Goal: Task Accomplishment & Management: Manage account settings

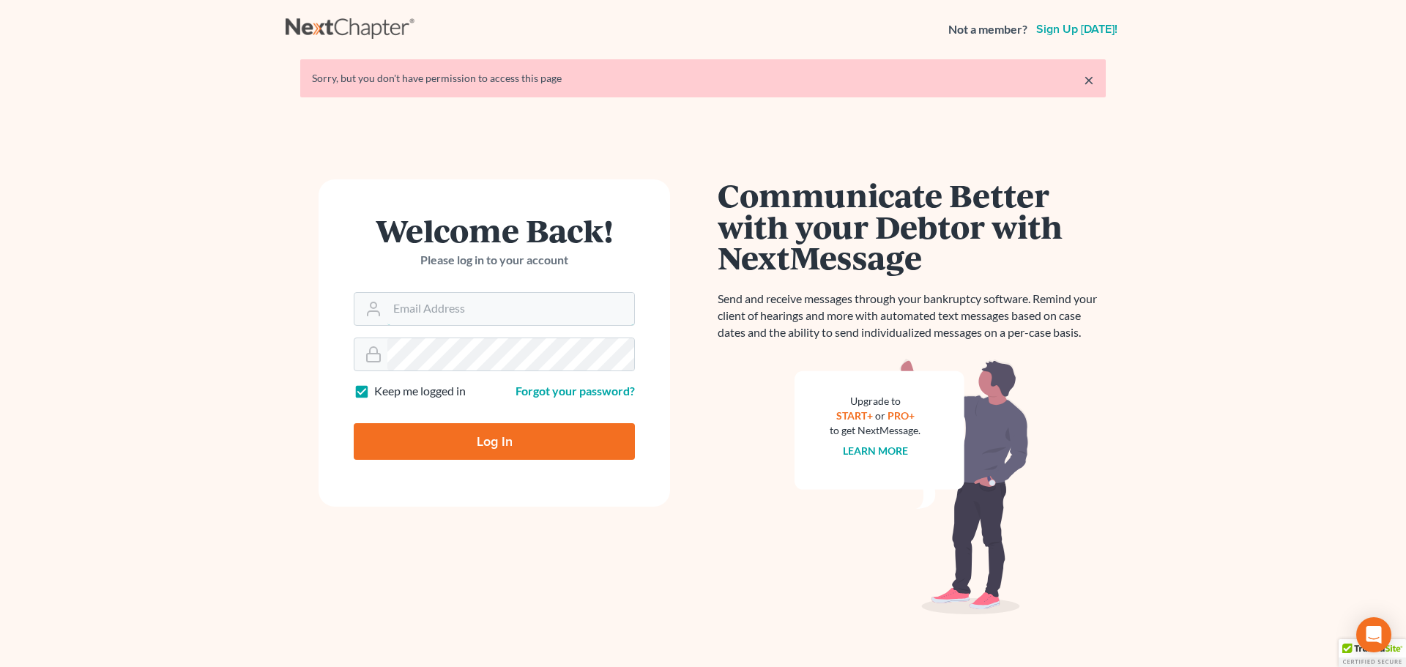
type input "[EMAIL_ADDRESS][DOMAIN_NAME]"
click at [544, 450] on input "Log In" at bounding box center [494, 441] width 281 height 37
type input "Thinking..."
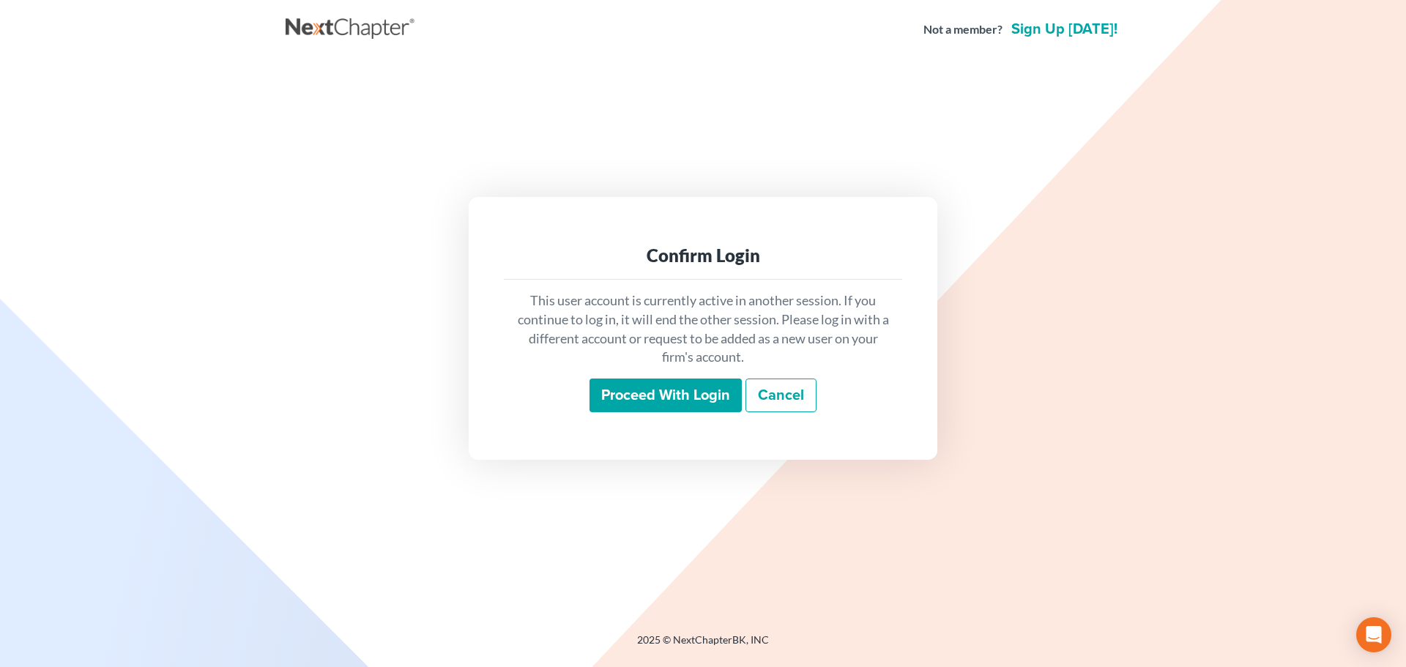
click at [709, 390] on input "Proceed with login" at bounding box center [665, 396] width 152 height 34
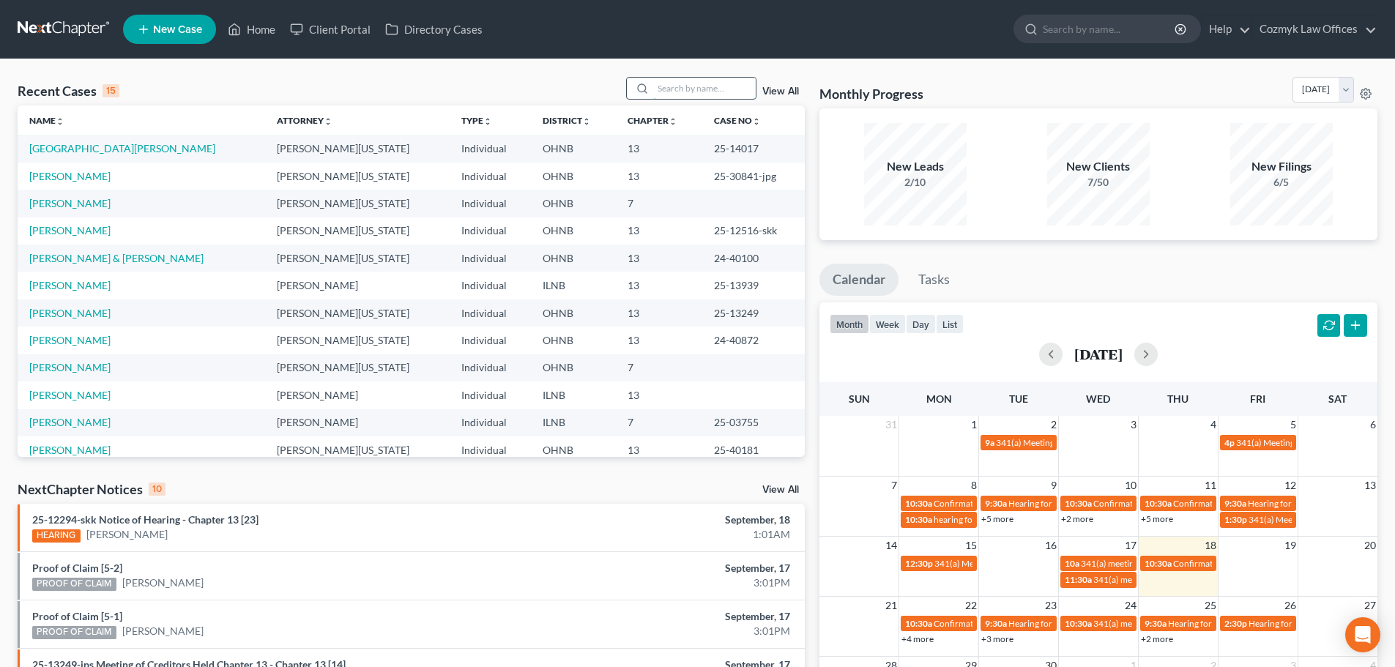
click at [715, 85] on input "search" at bounding box center [704, 88] width 103 height 21
type input "[PERSON_NAME]"
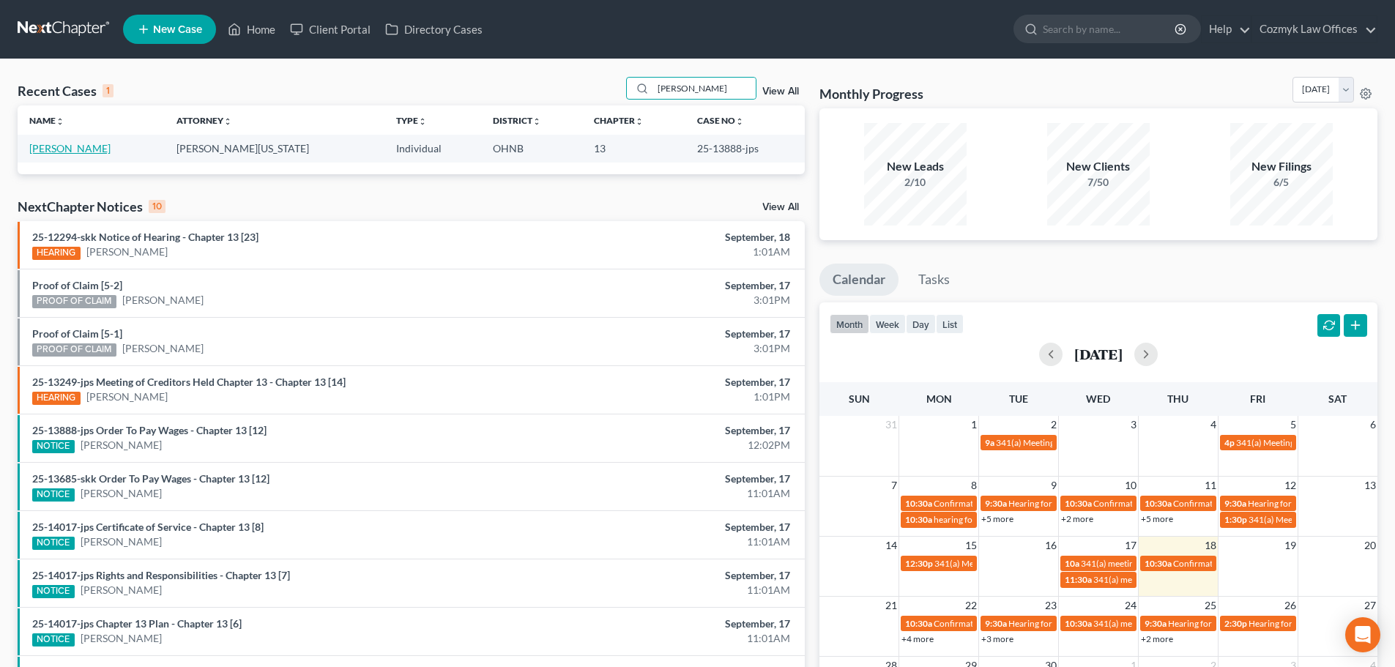
click at [81, 144] on link "[PERSON_NAME]" at bounding box center [69, 148] width 81 height 12
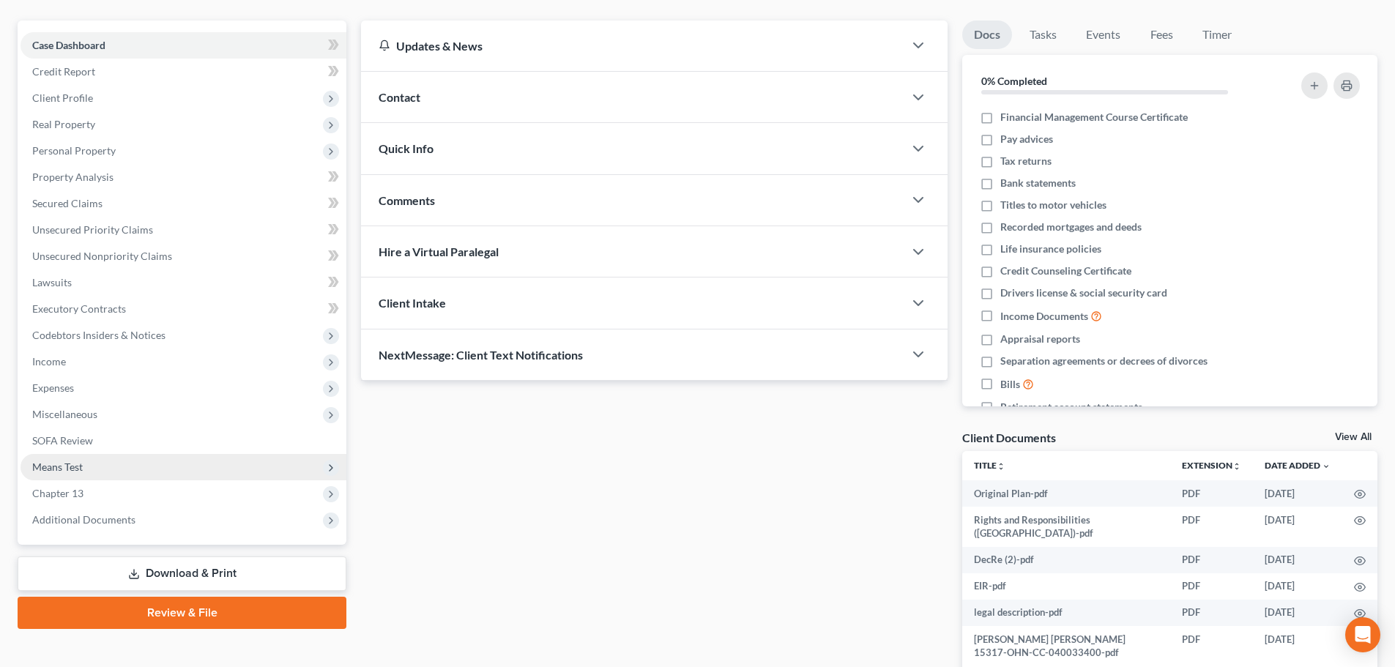
scroll to position [146, 0]
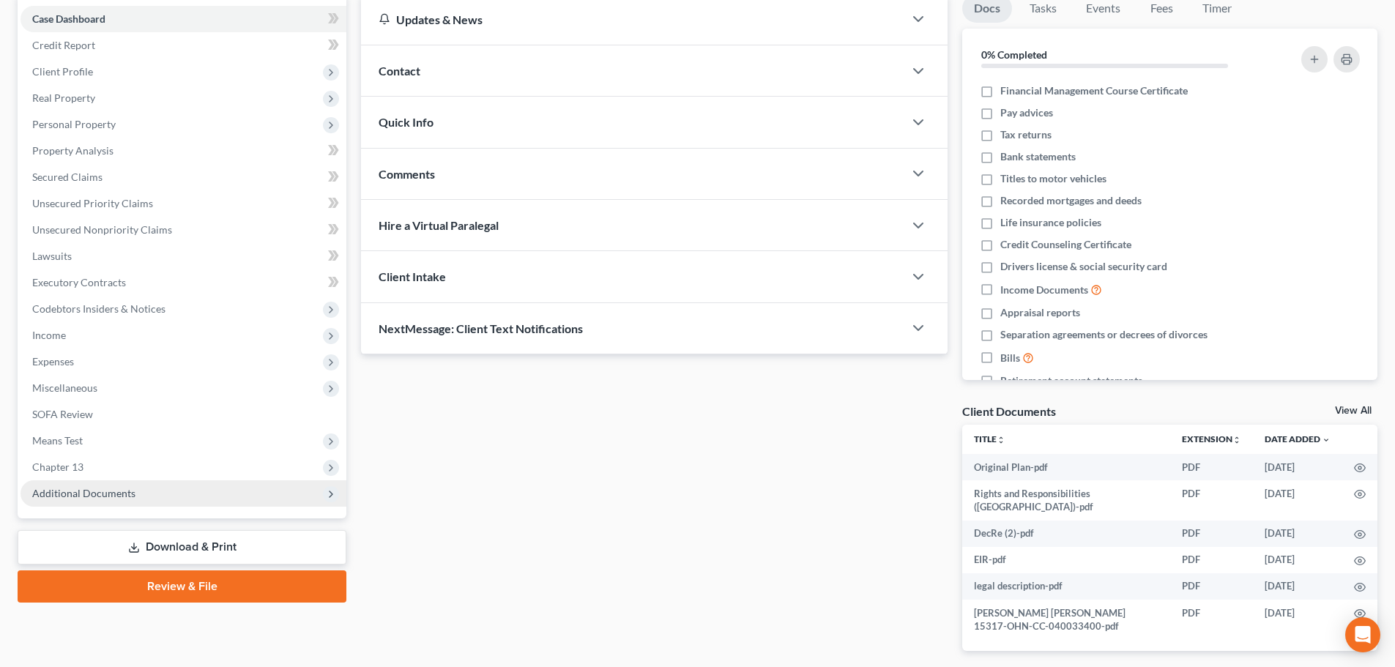
click at [121, 499] on span "Additional Documents" at bounding box center [83, 493] width 103 height 12
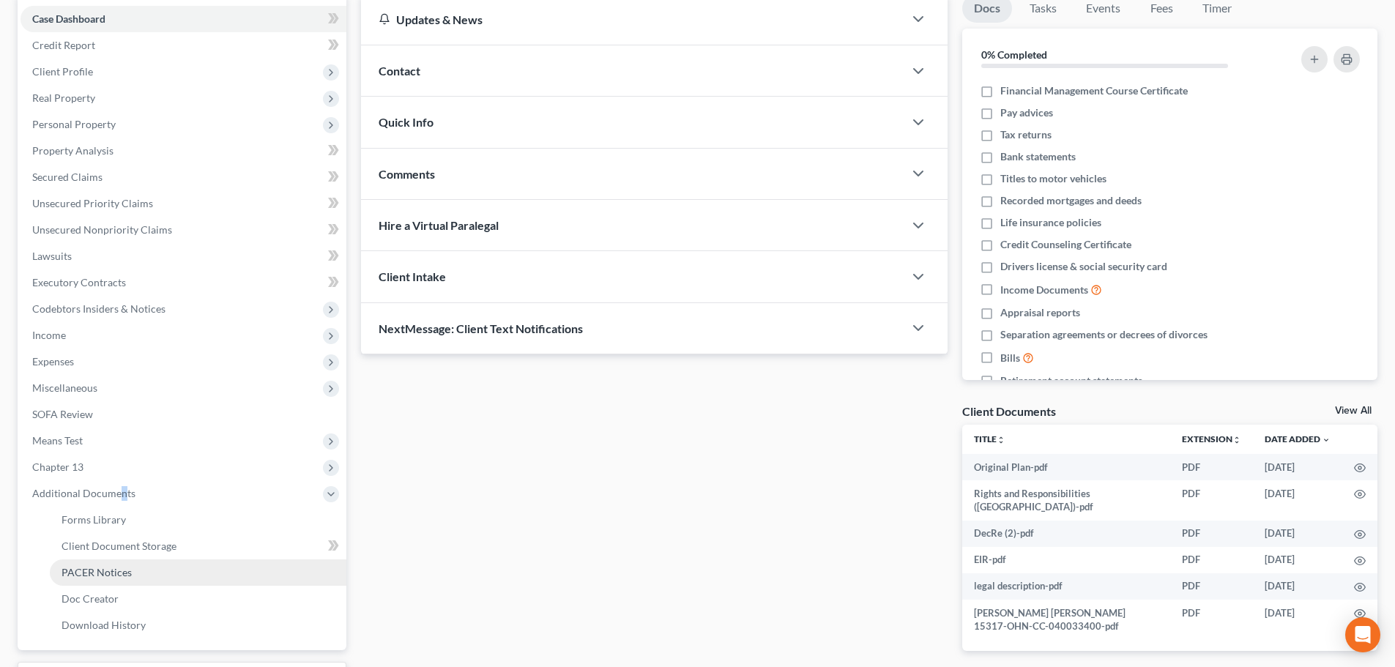
click at [121, 570] on span "PACER Notices" at bounding box center [97, 572] width 70 height 12
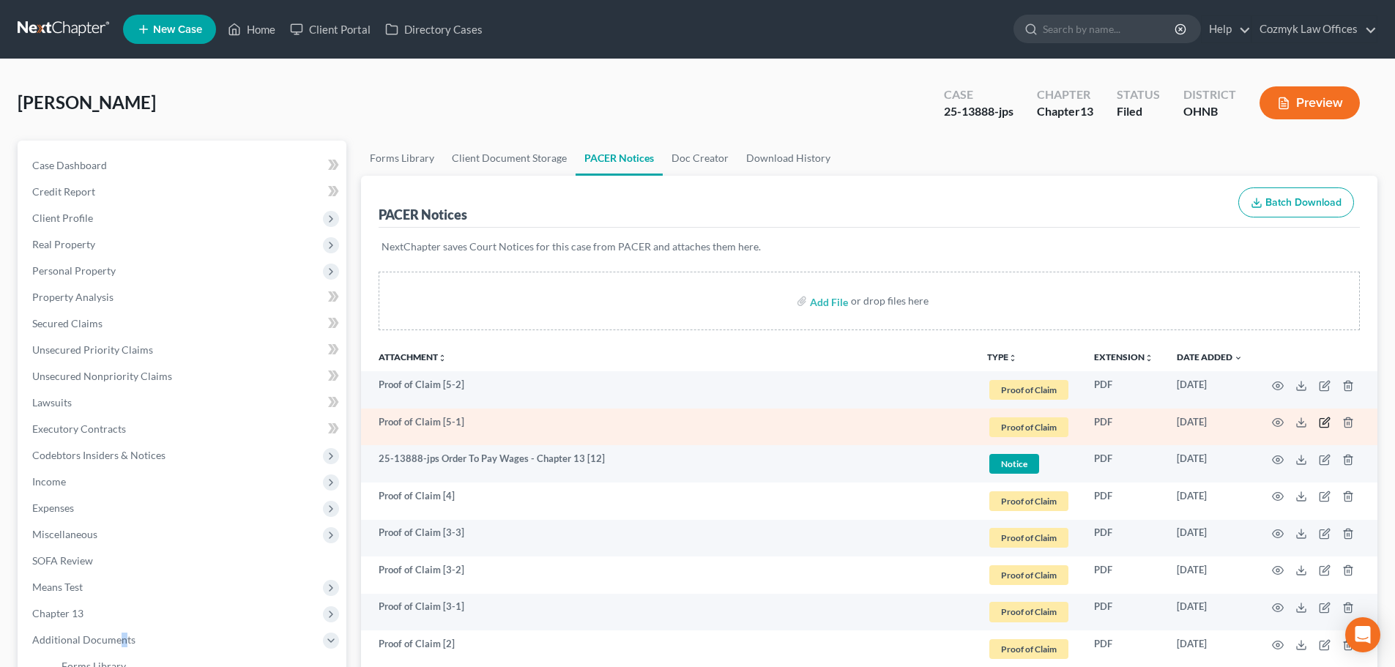
click at [1322, 420] on icon "button" at bounding box center [1325, 423] width 12 height 12
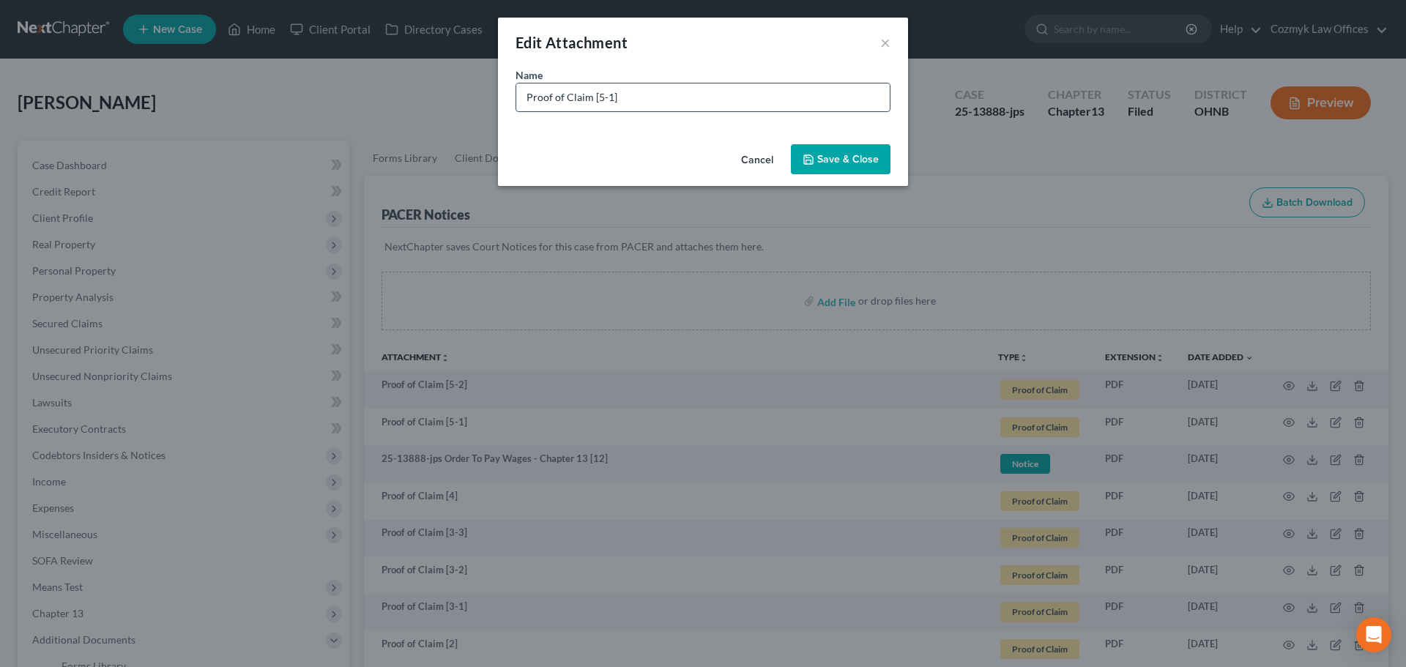
click at [671, 89] on input "Proof of Claim [5-1]" at bounding box center [702, 97] width 373 height 28
click at [659, 98] on input "Proof of Claim [5-1] NCB Mangement Services" at bounding box center [702, 97] width 373 height 28
type input "Proof of Claim [5-1] NCB Management Services"
click at [812, 158] on icon "button" at bounding box center [808, 160] width 12 height 12
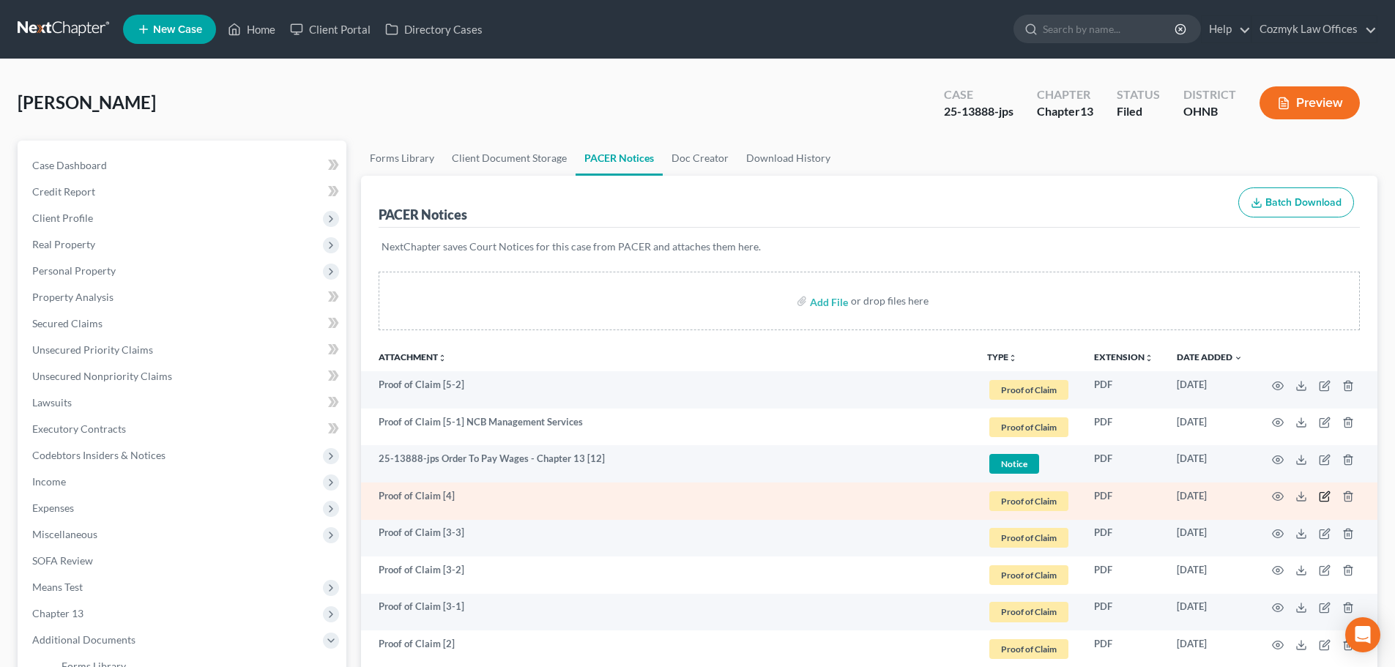
click at [1324, 493] on icon "button" at bounding box center [1325, 497] width 12 height 12
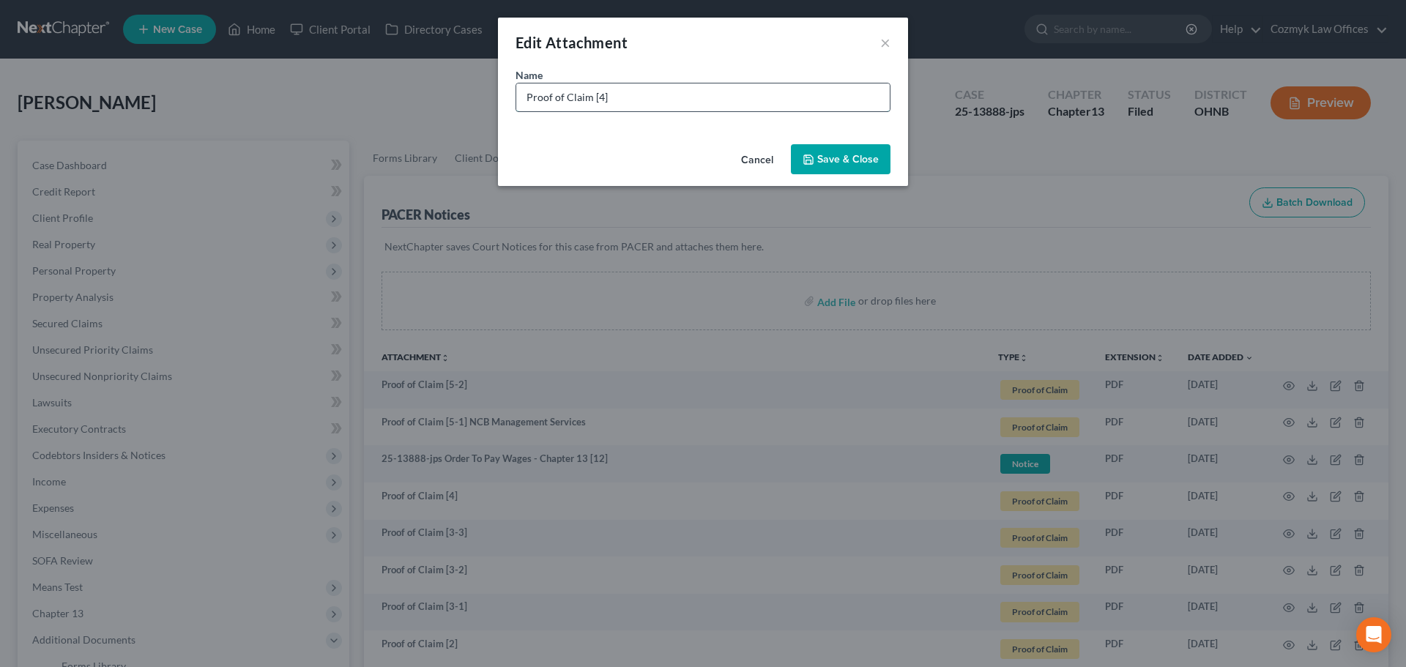
click at [655, 99] on input "Proof of Claim [4]" at bounding box center [702, 97] width 373 height 28
type input "Proof of Claim [4] Santander Consumer USA"
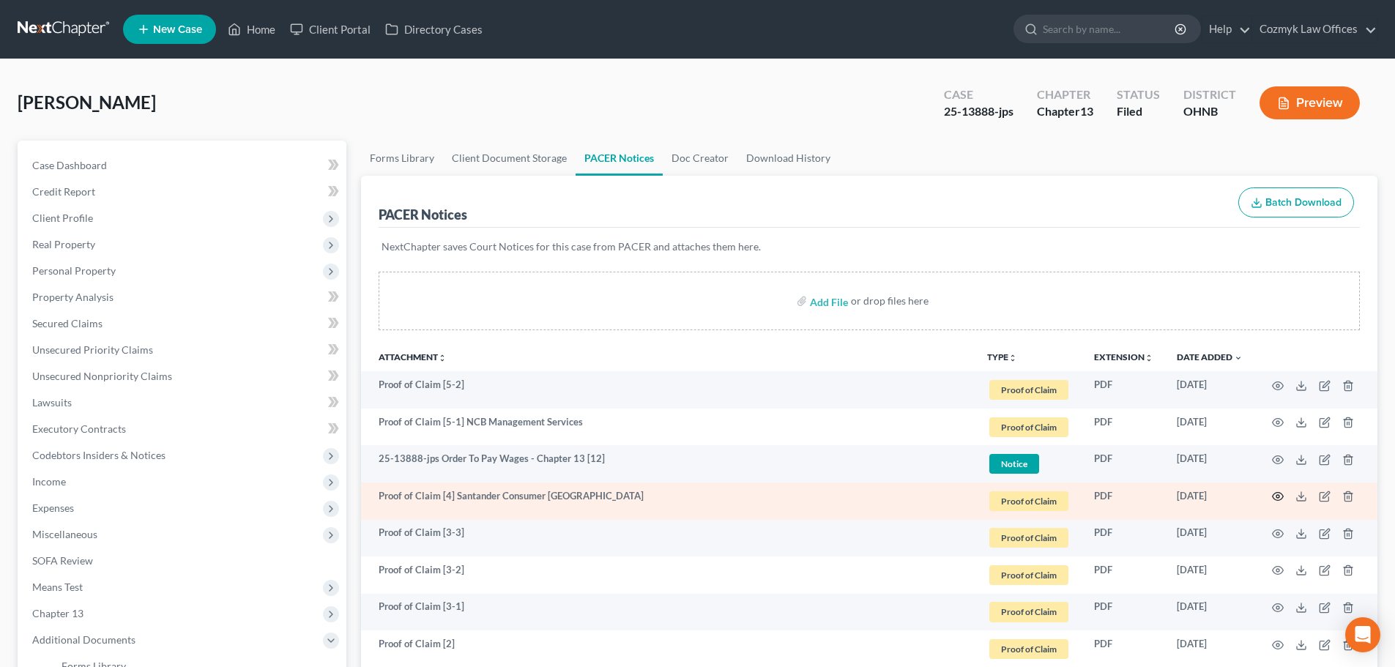
click at [1283, 496] on icon "button" at bounding box center [1278, 497] width 11 height 8
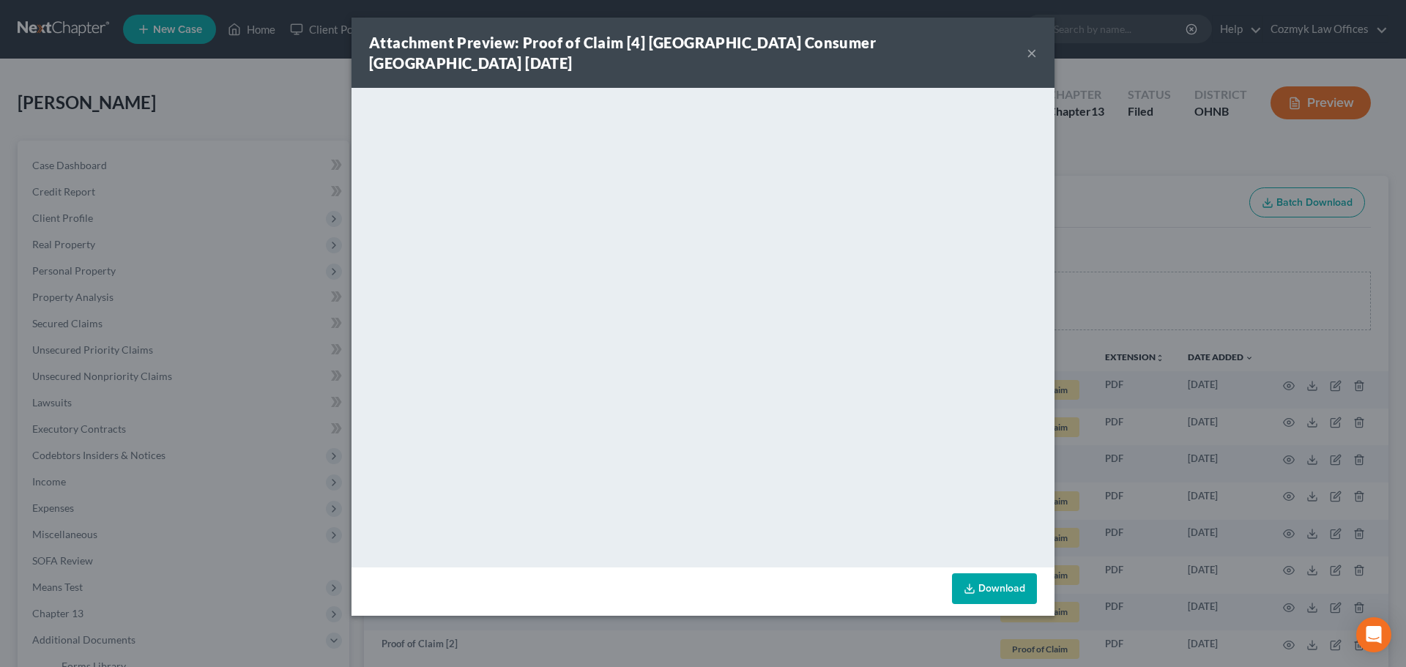
click at [1032, 44] on button "×" at bounding box center [1032, 53] width 10 height 18
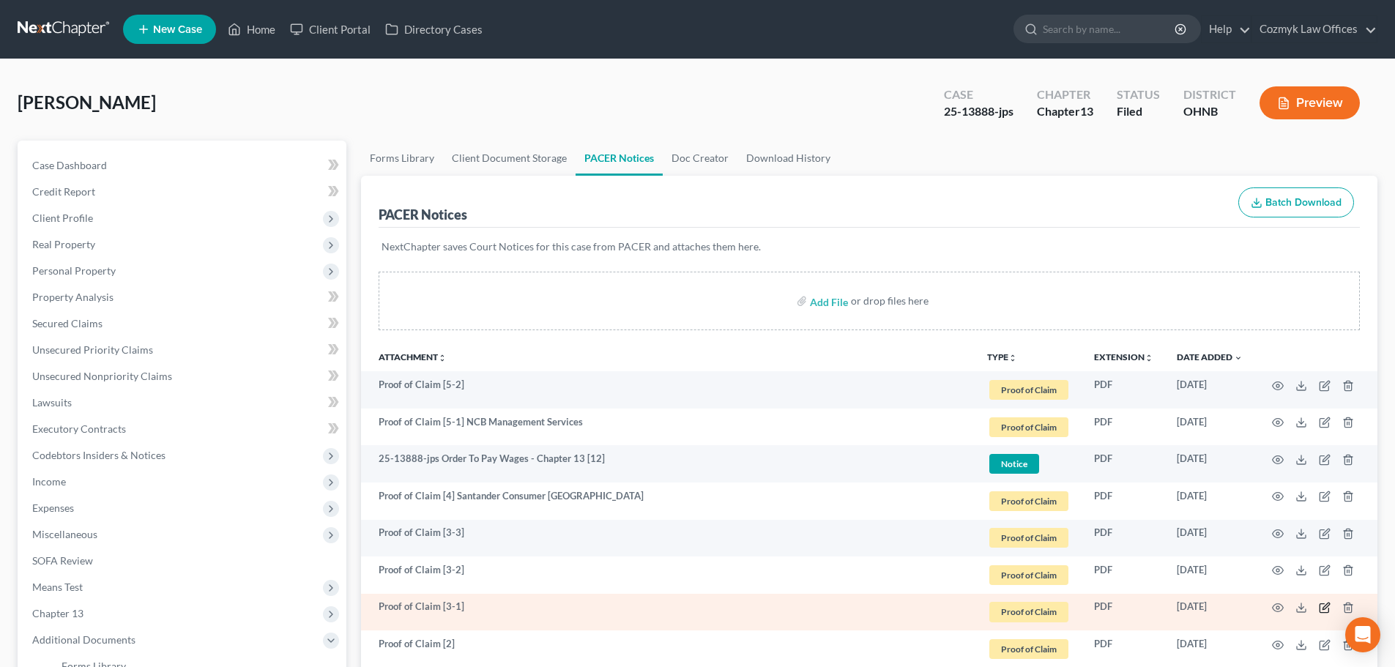
click at [1322, 608] on icon "button" at bounding box center [1325, 608] width 12 height 12
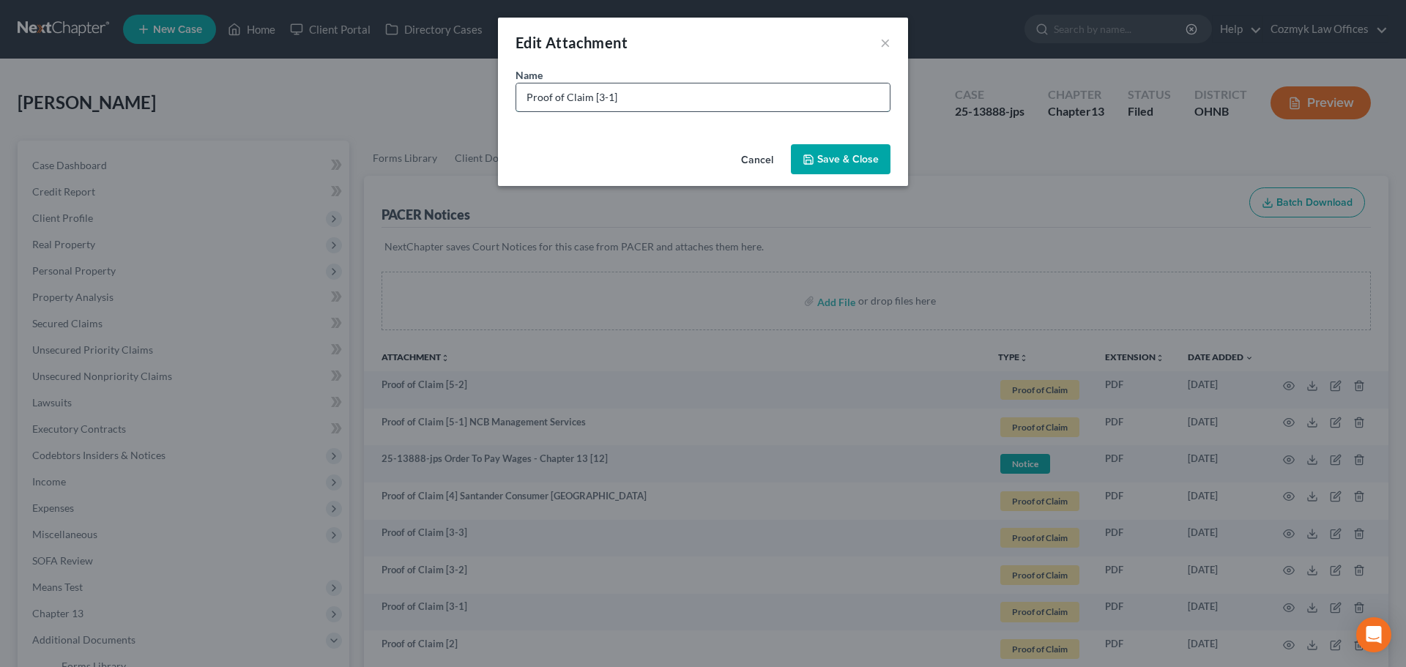
click at [704, 88] on input "Proof of Claim [3-1]" at bounding box center [702, 97] width 373 height 28
type input "Proof of Claim [3-1] Capital One"
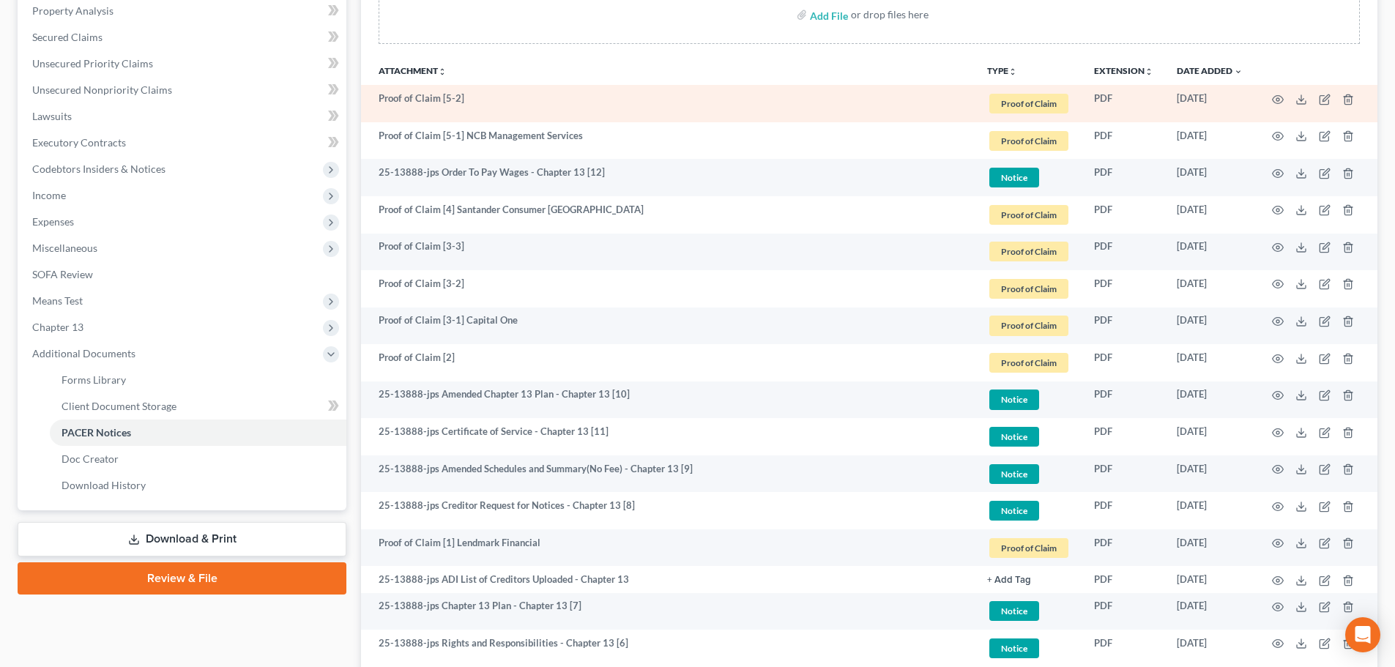
scroll to position [293, 0]
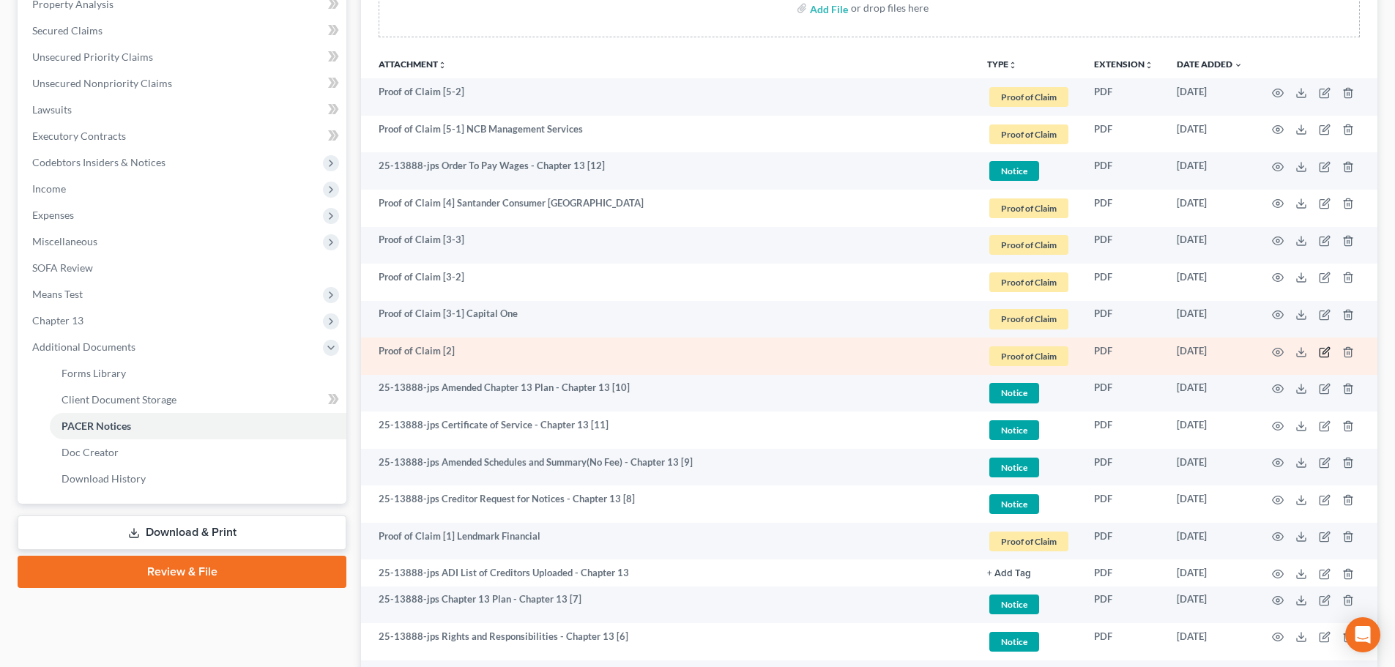
click at [1327, 350] on icon "button" at bounding box center [1325, 352] width 12 height 12
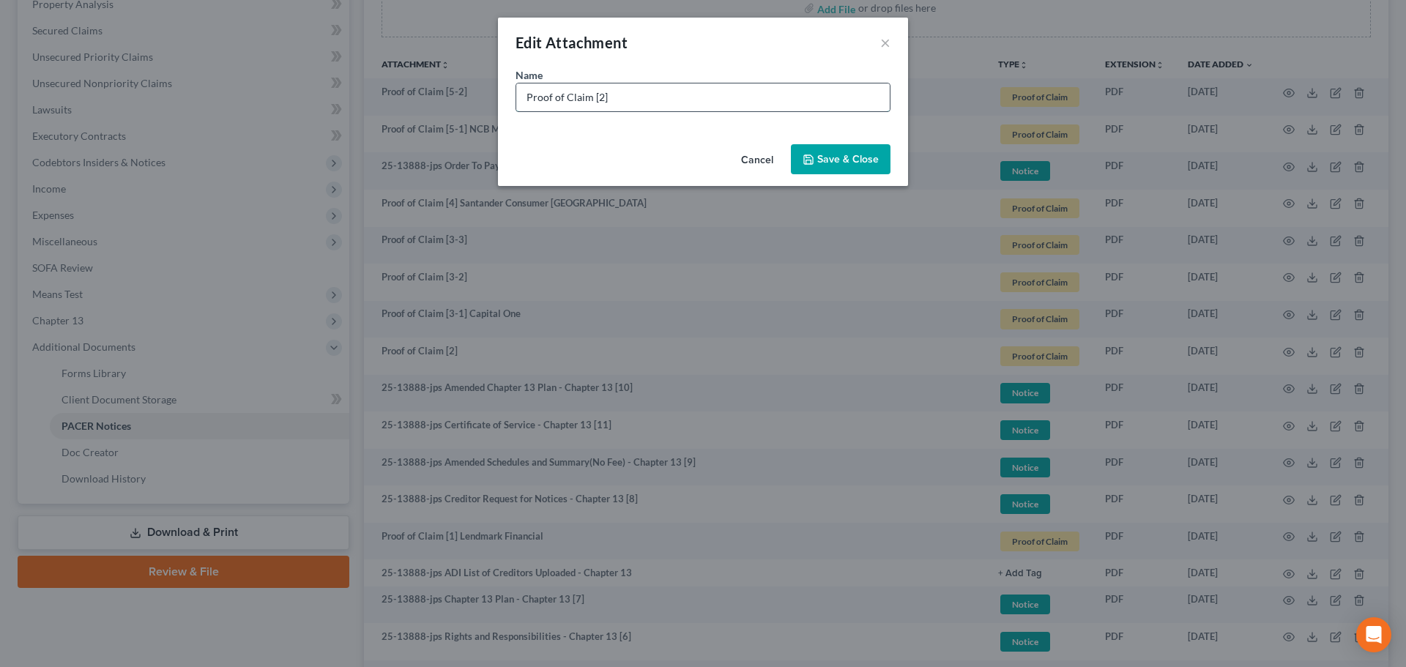
click at [655, 93] on input "Proof of Claim [2]" at bounding box center [702, 97] width 373 height 28
type input "Proof of Claim [2] LVNV Funding"
click at [854, 162] on span "Save & Close" at bounding box center [848, 159] width 62 height 12
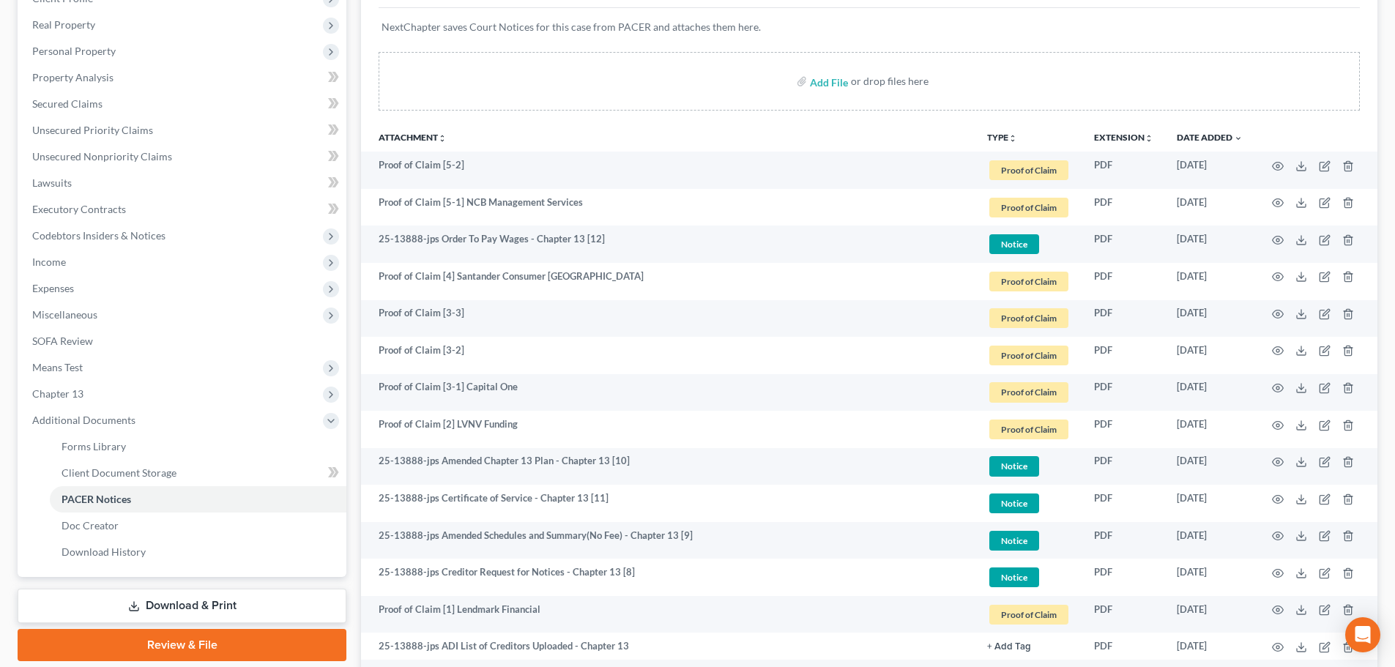
scroll to position [0, 0]
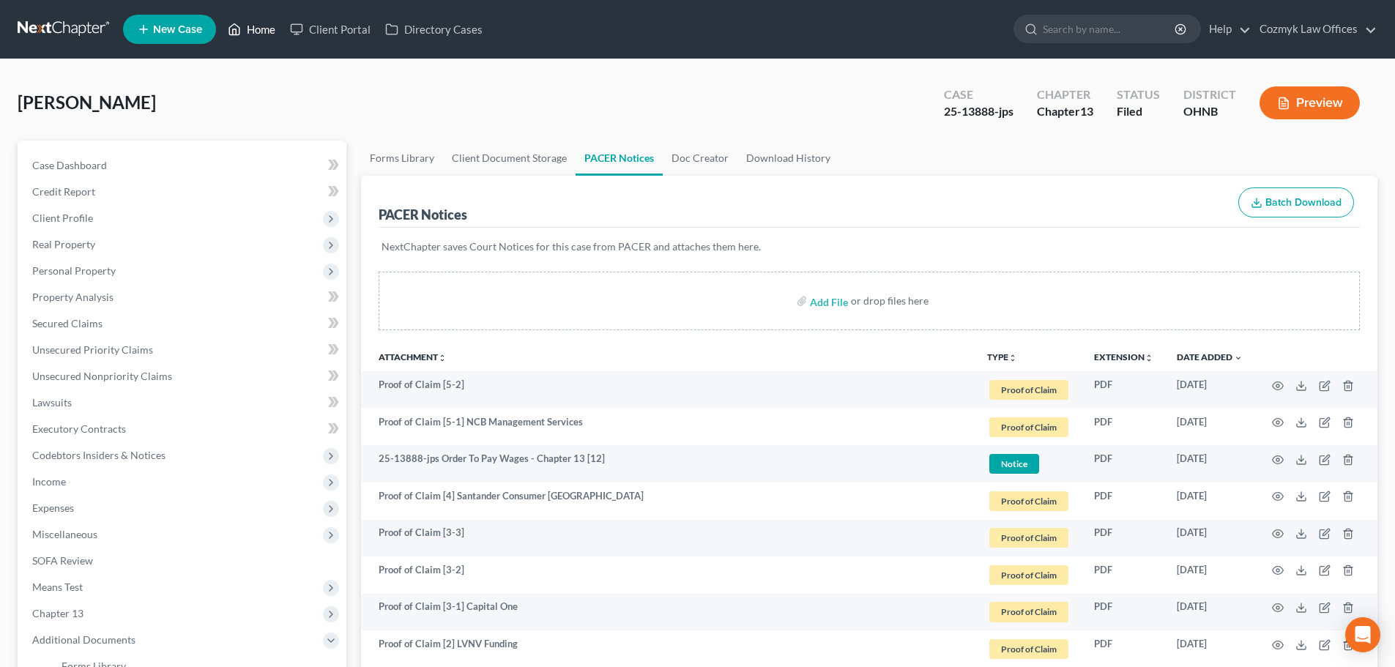
click at [267, 28] on link "Home" at bounding box center [251, 29] width 62 height 26
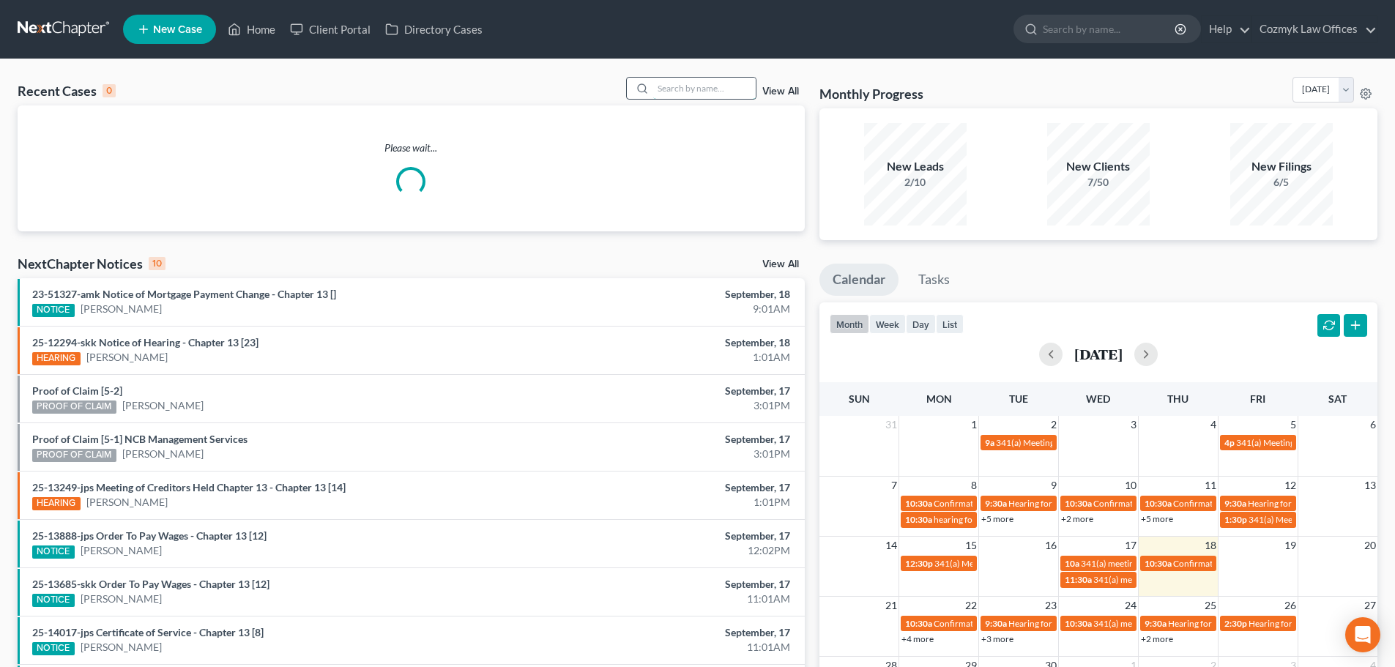
click at [697, 83] on input "search" at bounding box center [704, 88] width 103 height 21
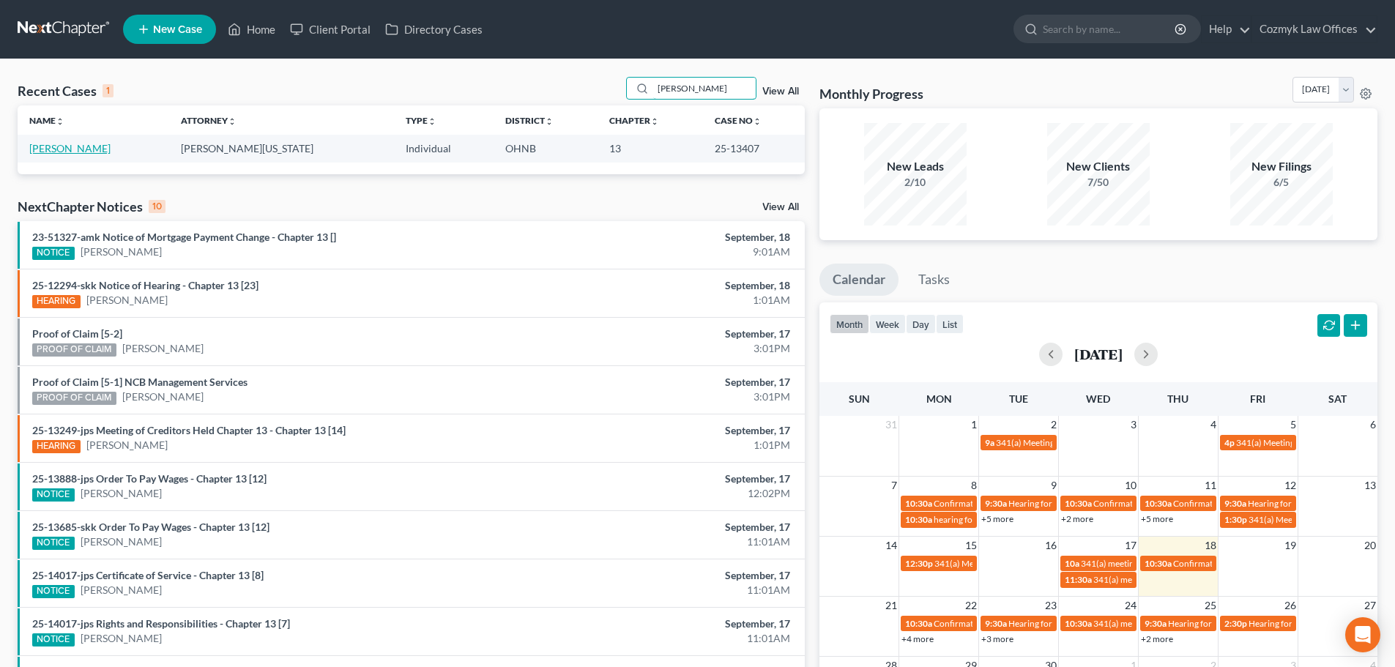
type input "walton"
click at [59, 152] on link "Walton, Dion" at bounding box center [69, 148] width 81 height 12
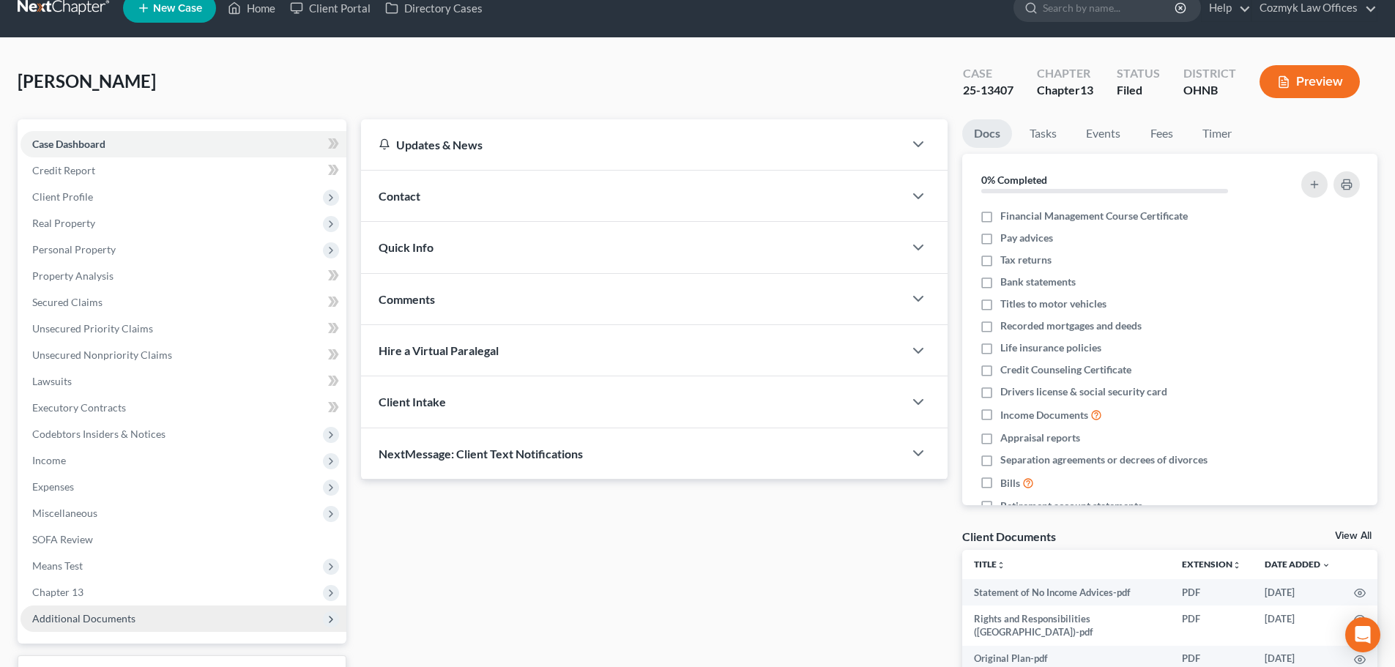
scroll to position [196, 0]
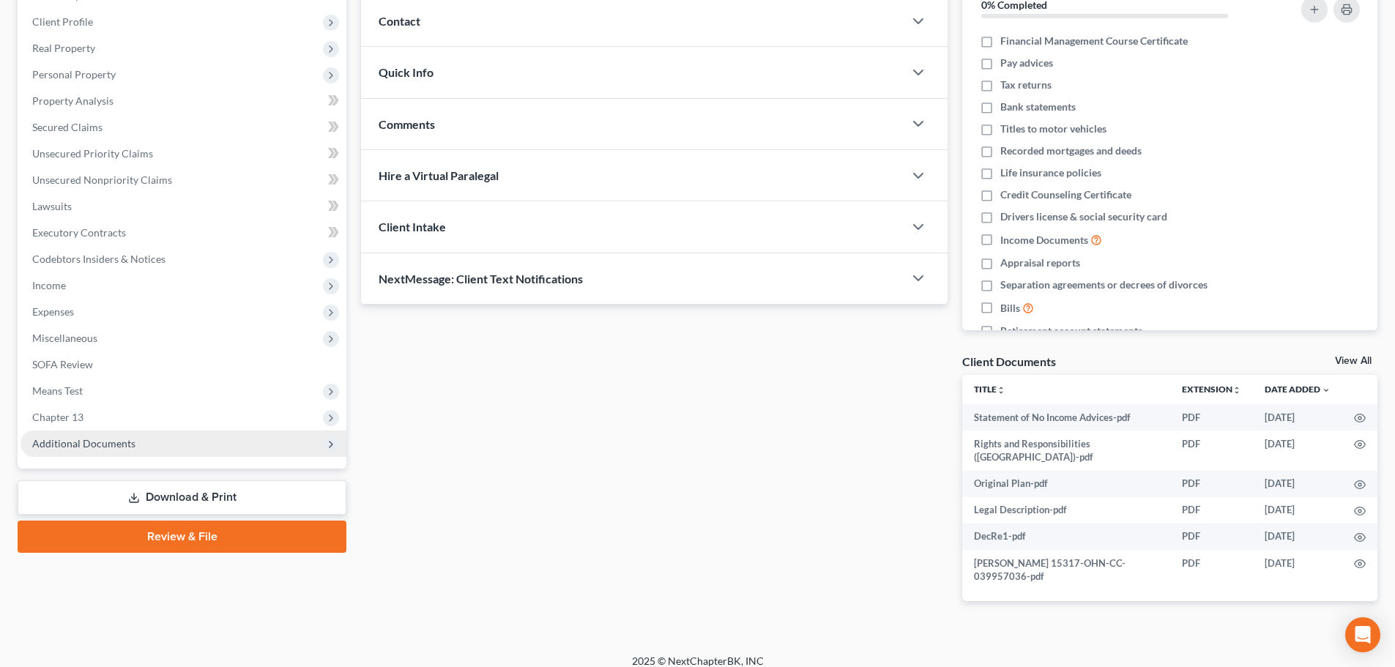
click at [180, 433] on span "Additional Documents" at bounding box center [184, 444] width 326 height 26
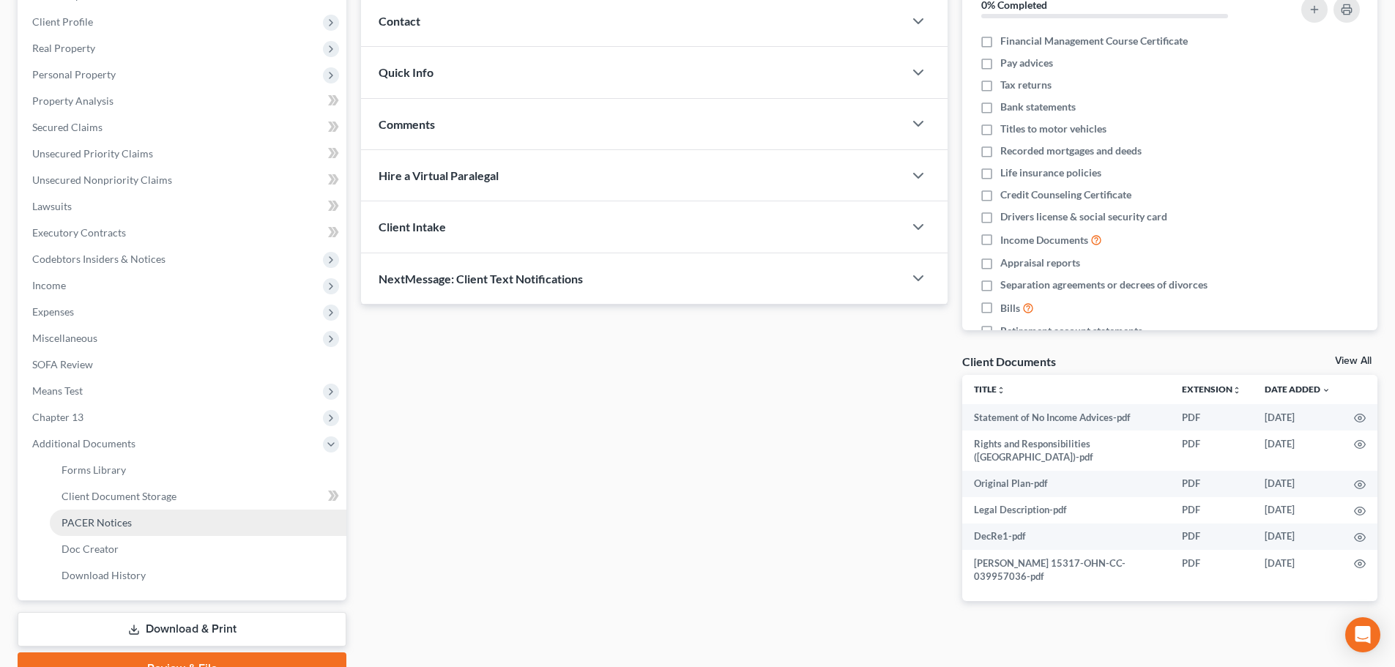
click at [198, 520] on link "PACER Notices" at bounding box center [198, 523] width 297 height 26
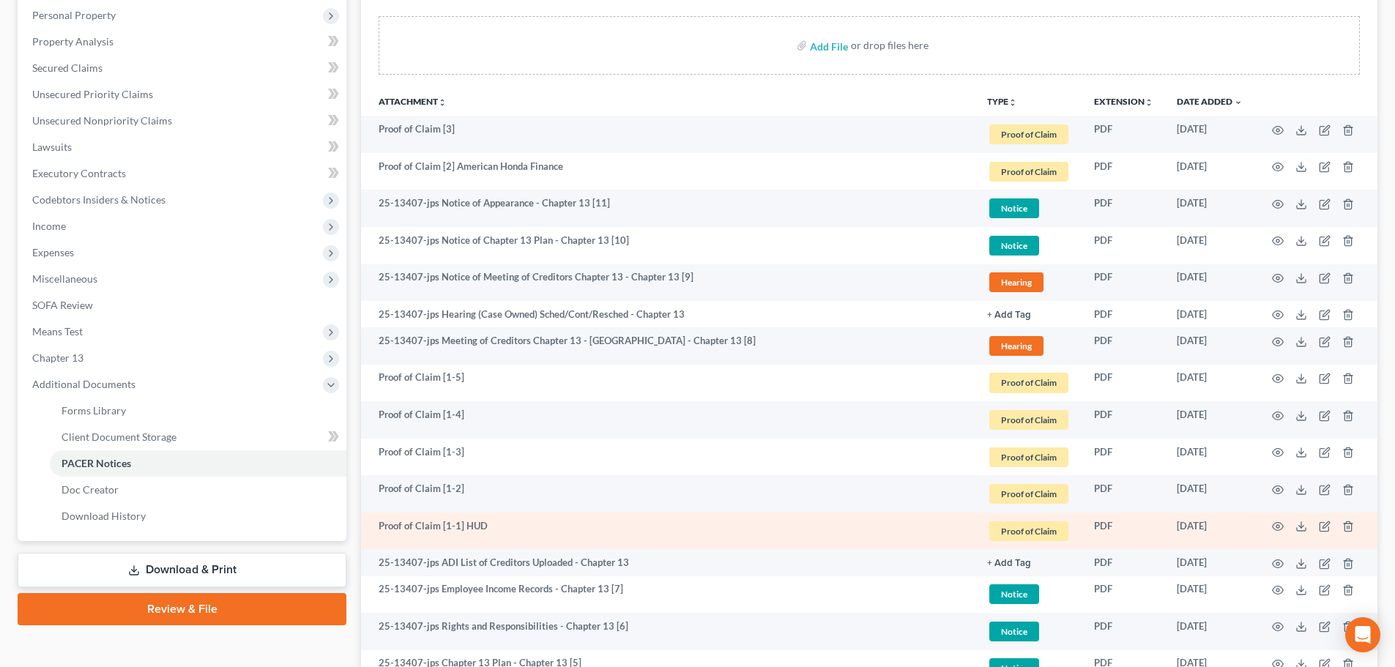
scroll to position [220, 0]
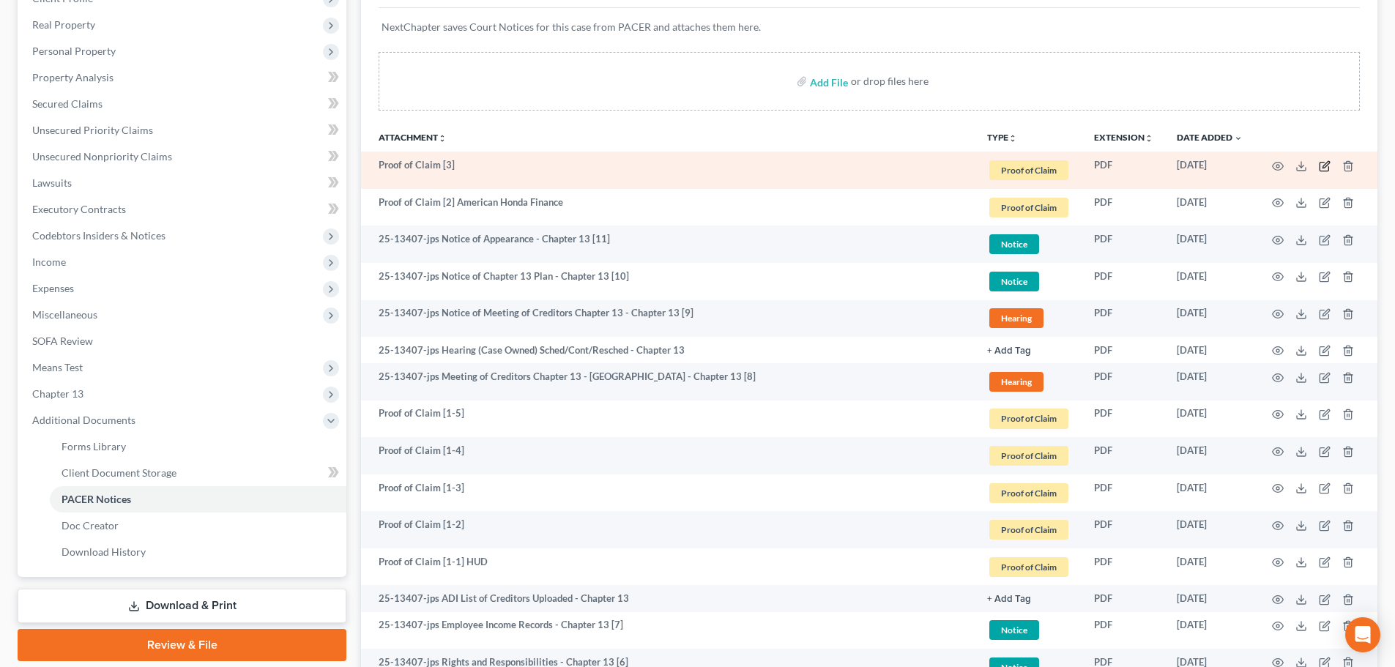
click at [1325, 166] on icon "button" at bounding box center [1325, 164] width 7 height 7
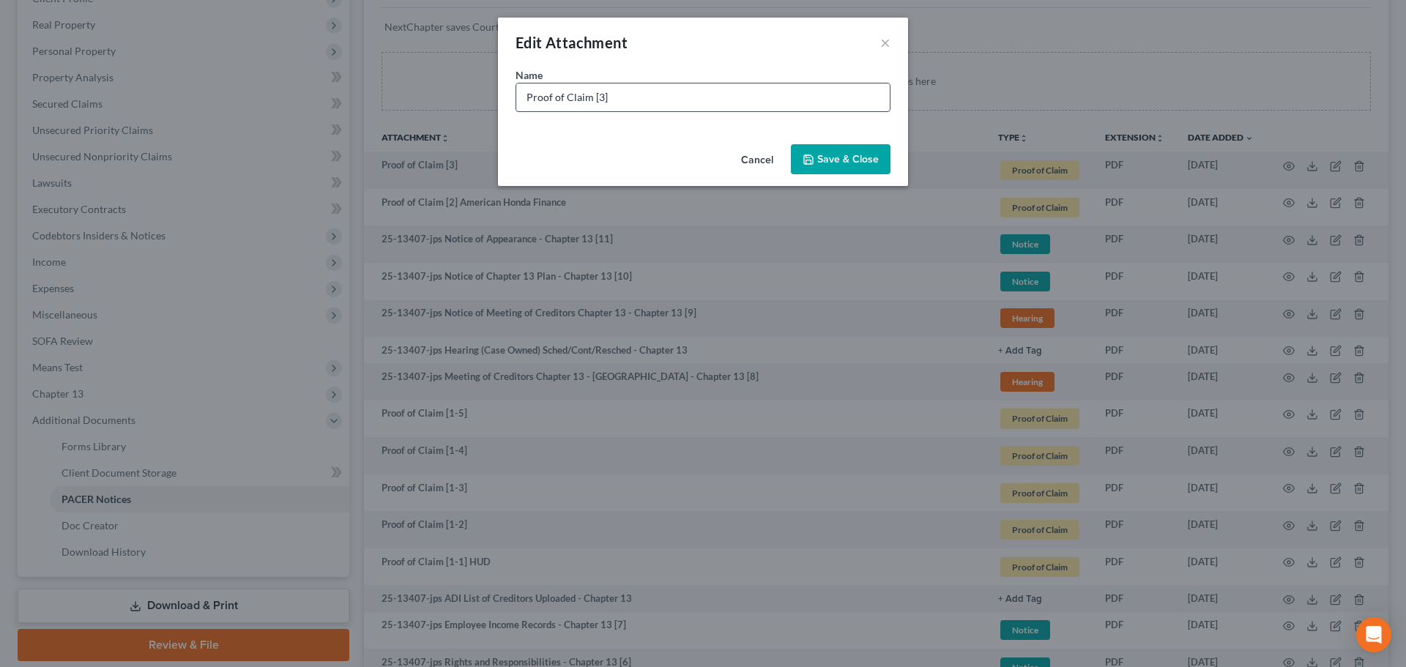
click at [708, 98] on input "Proof of Claim [3]" at bounding box center [702, 97] width 373 height 28
type input "Proof of Claim [3] LVNV Funding"
click at [832, 152] on button "Save & Close" at bounding box center [841, 159] width 100 height 31
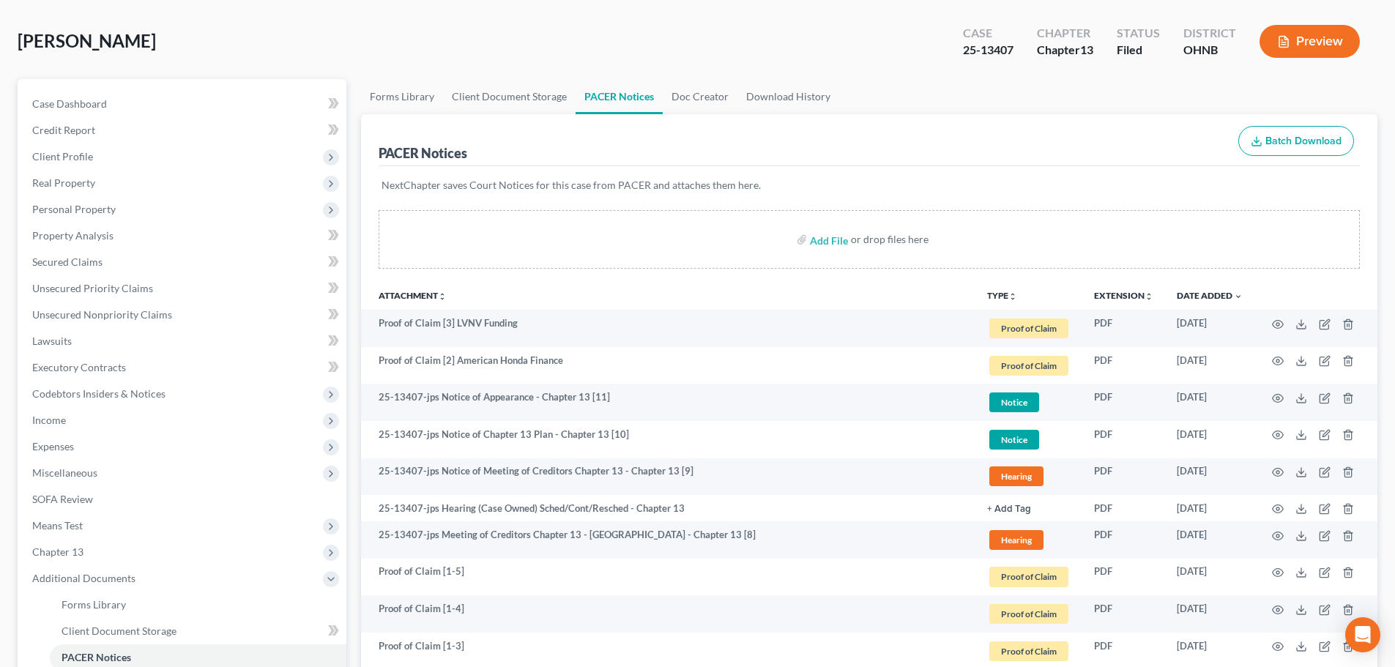
scroll to position [0, 0]
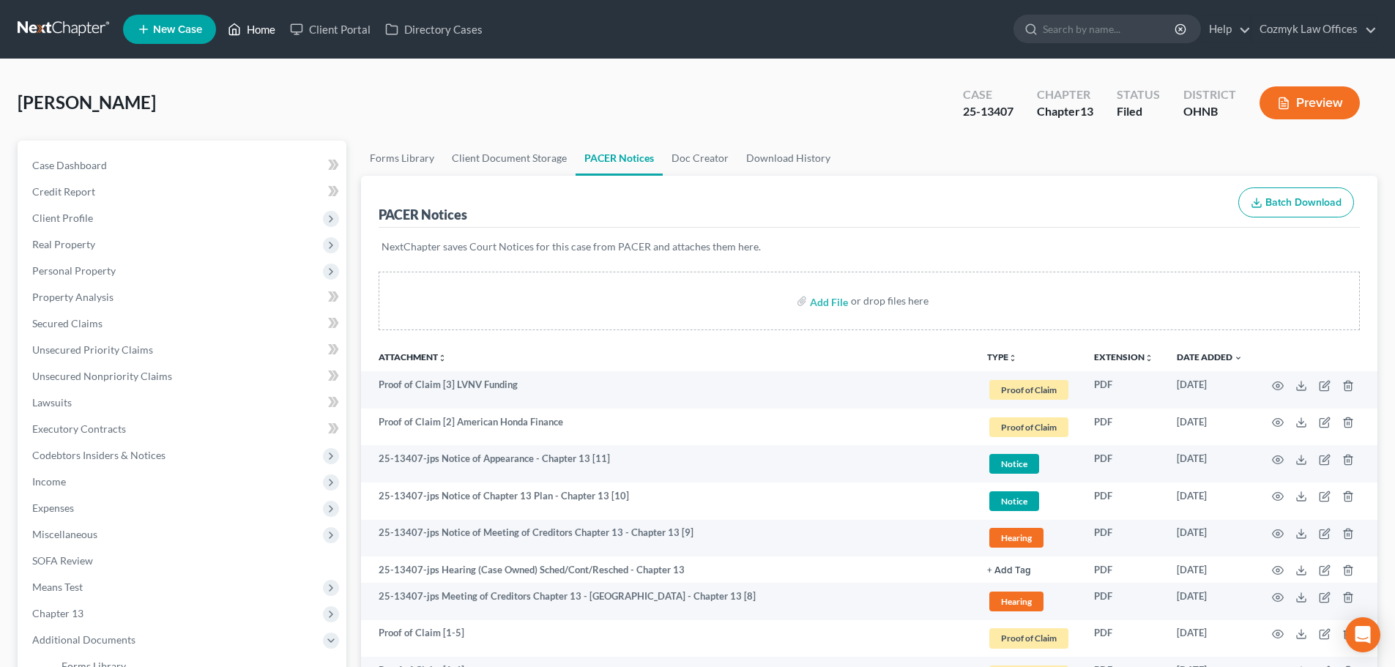
click at [273, 37] on link "Home" at bounding box center [251, 29] width 62 height 26
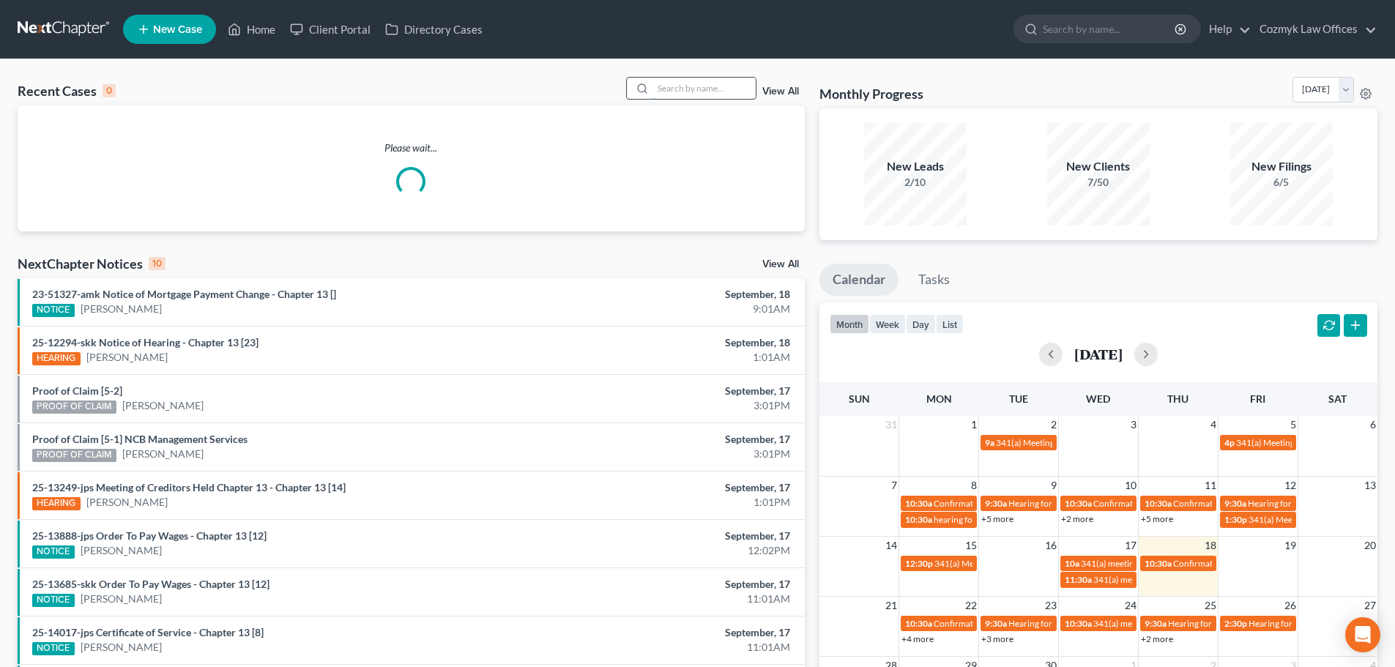
click at [677, 91] on input "search" at bounding box center [704, 88] width 103 height 21
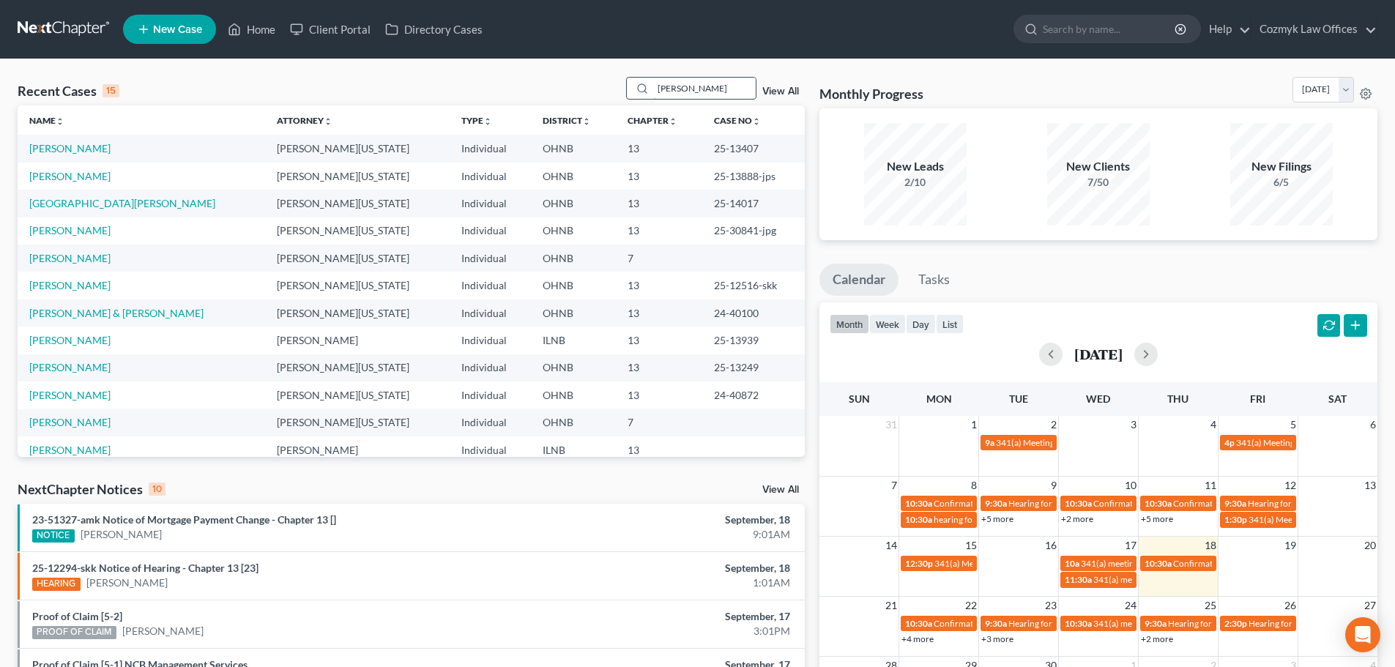
type input "justus"
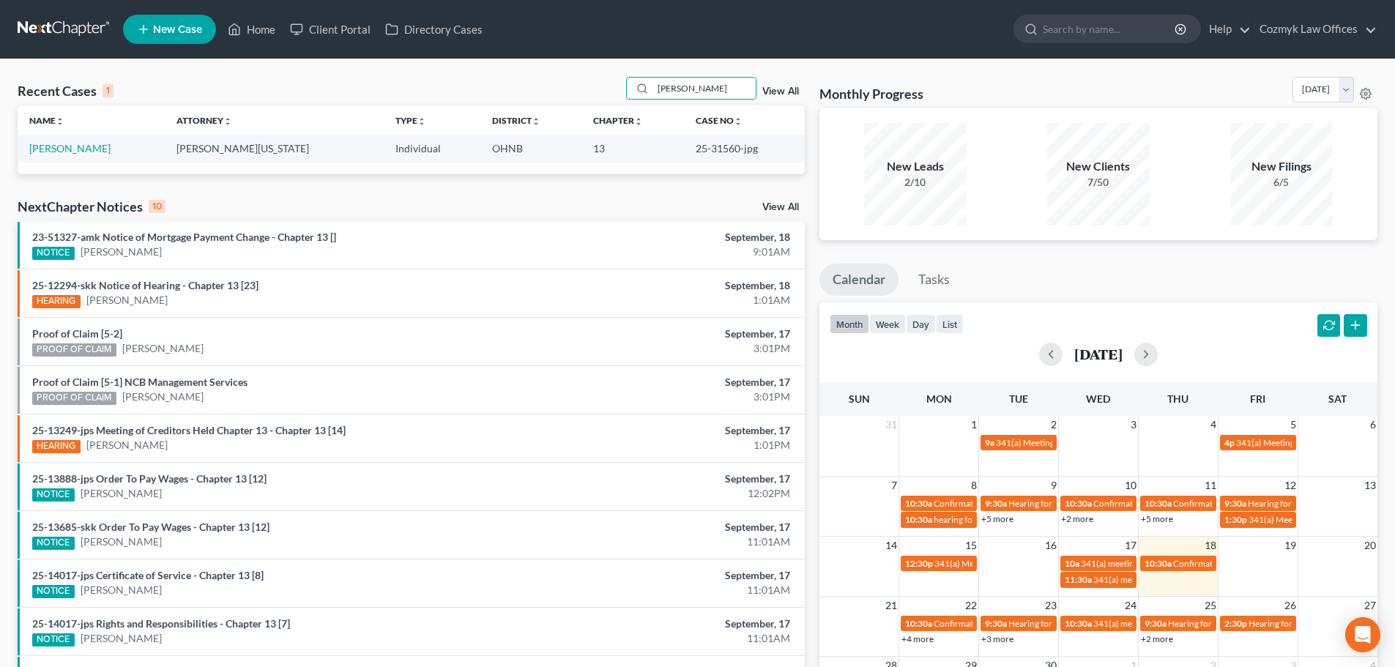
click at [29, 147] on td "Justus, Cynthia" at bounding box center [91, 148] width 147 height 27
click at [39, 149] on link "Justus, Cynthia" at bounding box center [69, 148] width 81 height 12
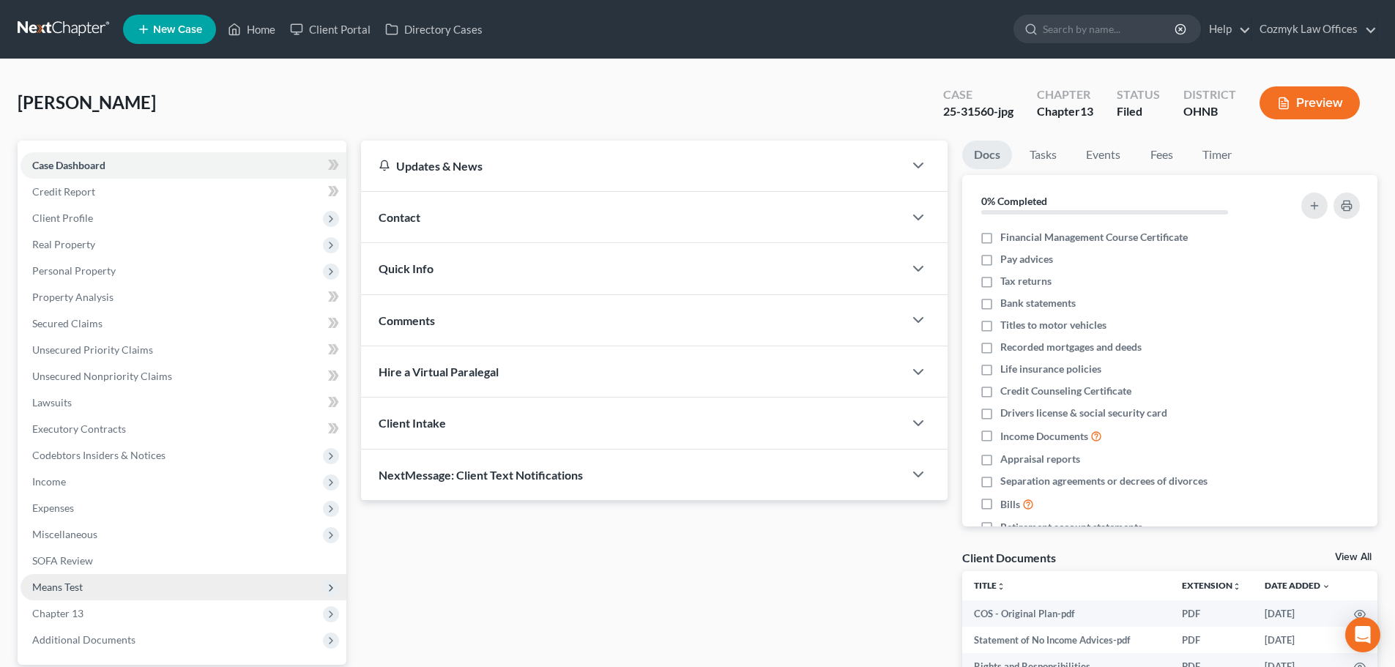
scroll to position [209, 0]
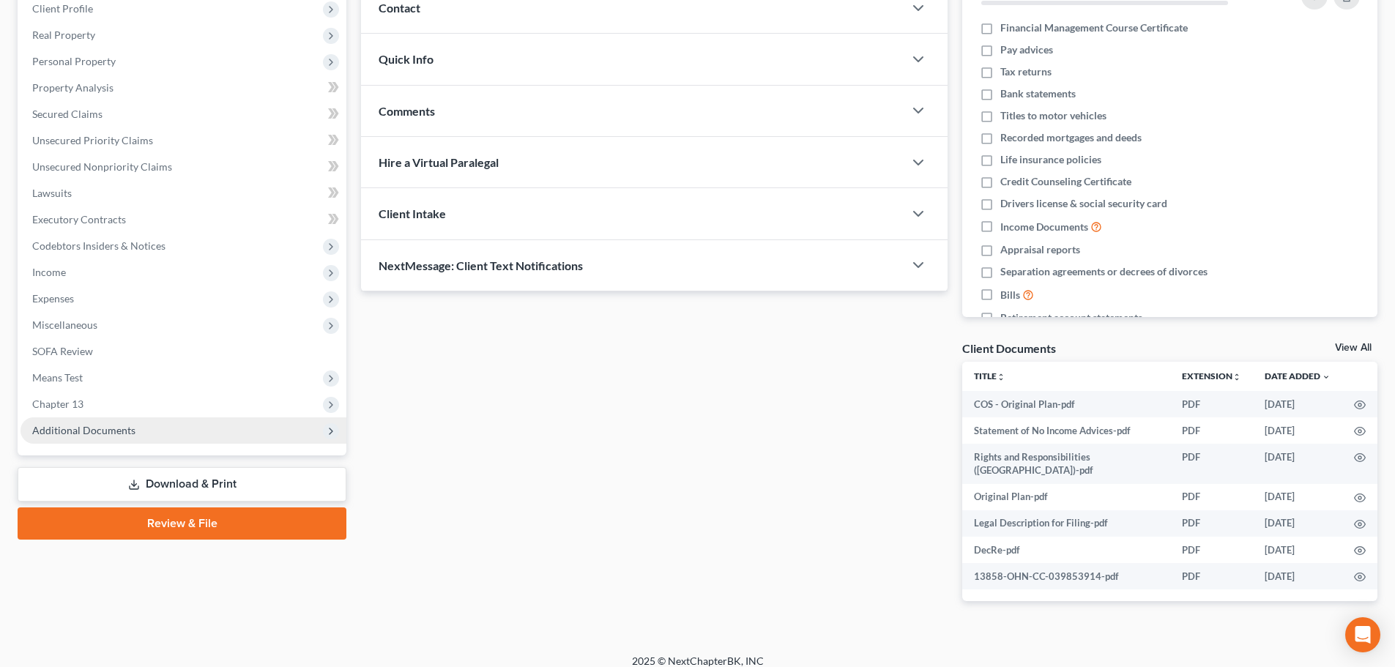
click at [187, 428] on span "Additional Documents" at bounding box center [184, 430] width 326 height 26
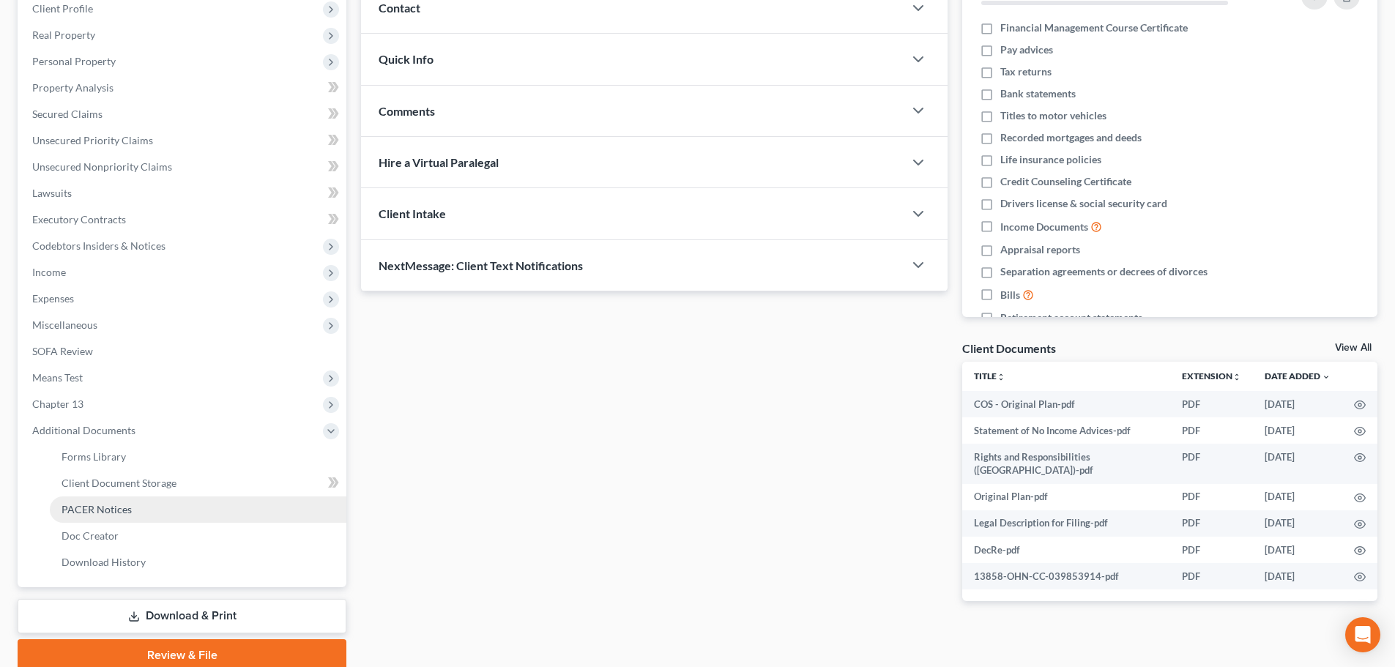
click at [165, 505] on link "PACER Notices" at bounding box center [198, 509] width 297 height 26
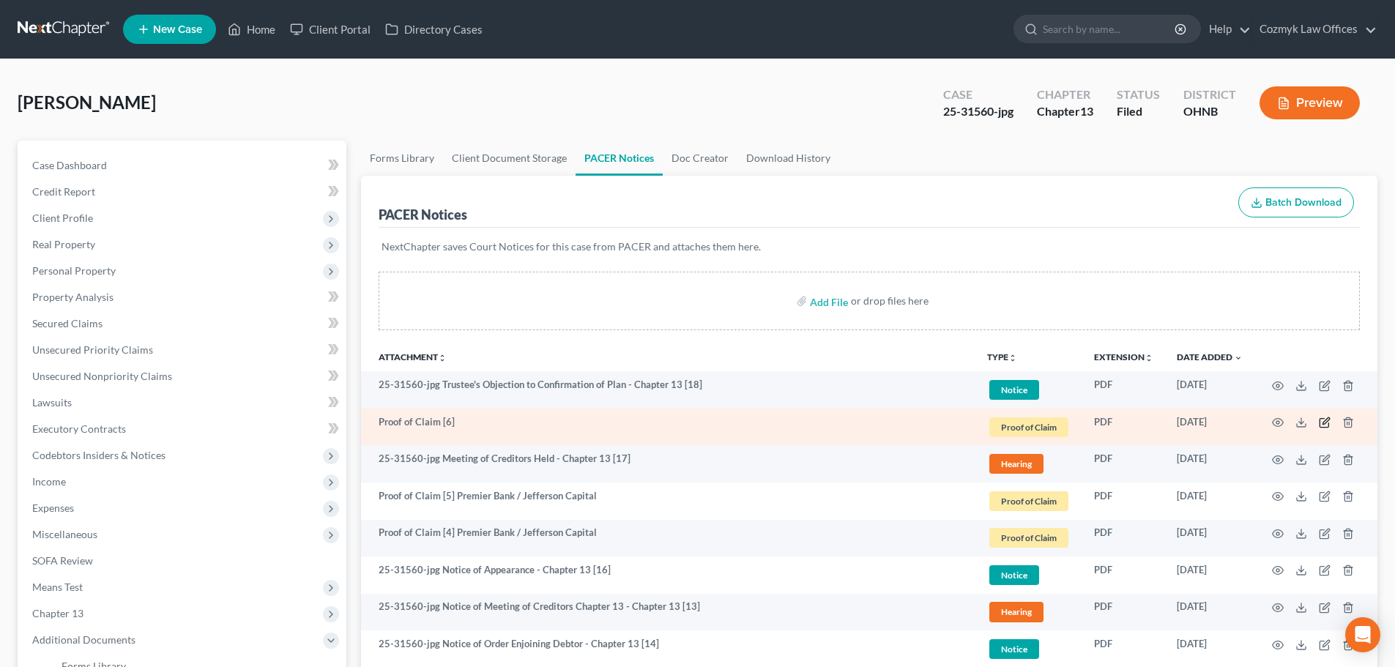
click at [1330, 426] on icon "button" at bounding box center [1325, 423] width 12 height 12
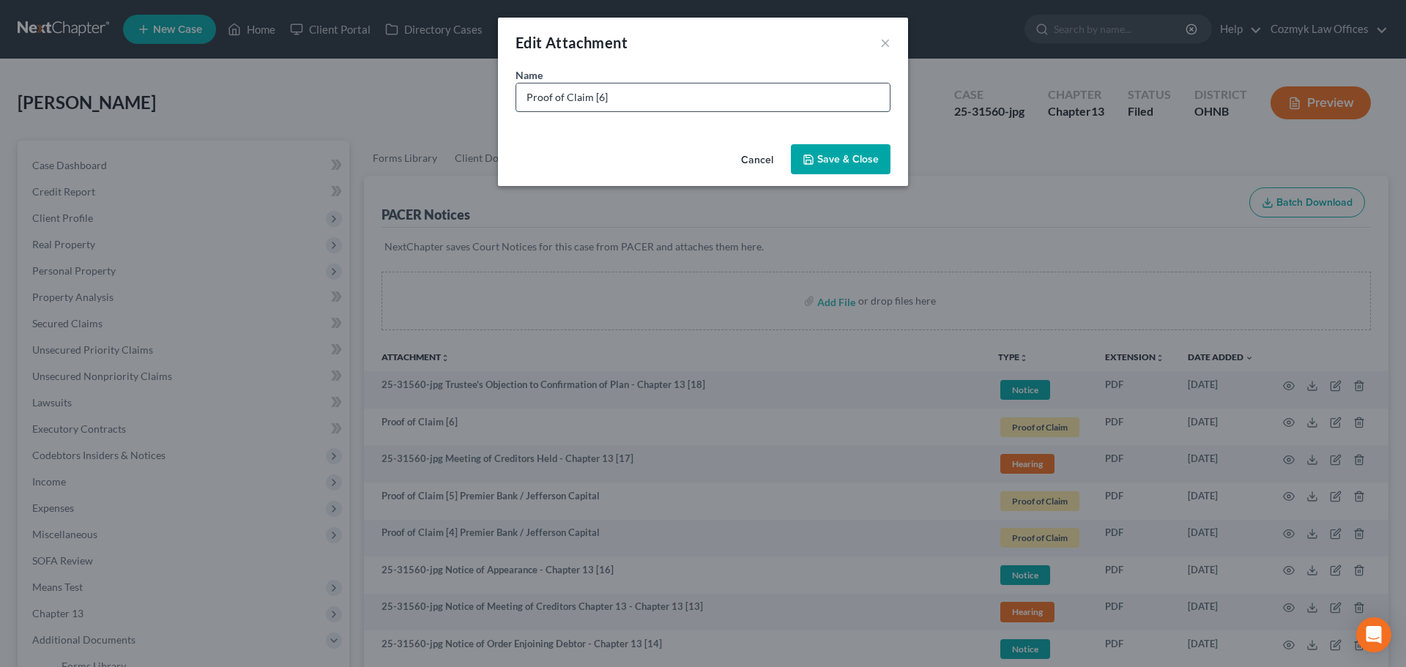
click at [764, 86] on input "Proof of Claim [6]" at bounding box center [702, 97] width 373 height 28
type input "Proof of Claim [6] LVNV Funding /"
click at [833, 146] on button "Save & Close" at bounding box center [841, 159] width 100 height 31
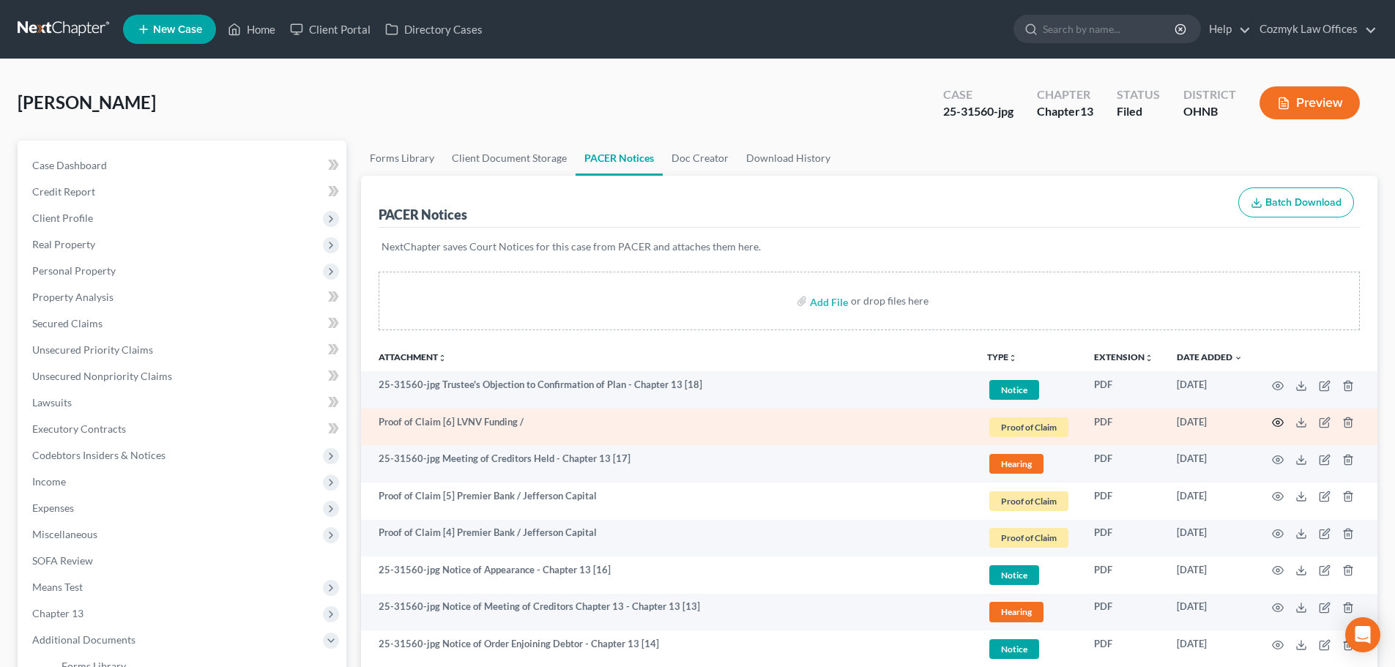
click at [1279, 425] on icon "button" at bounding box center [1278, 423] width 12 height 12
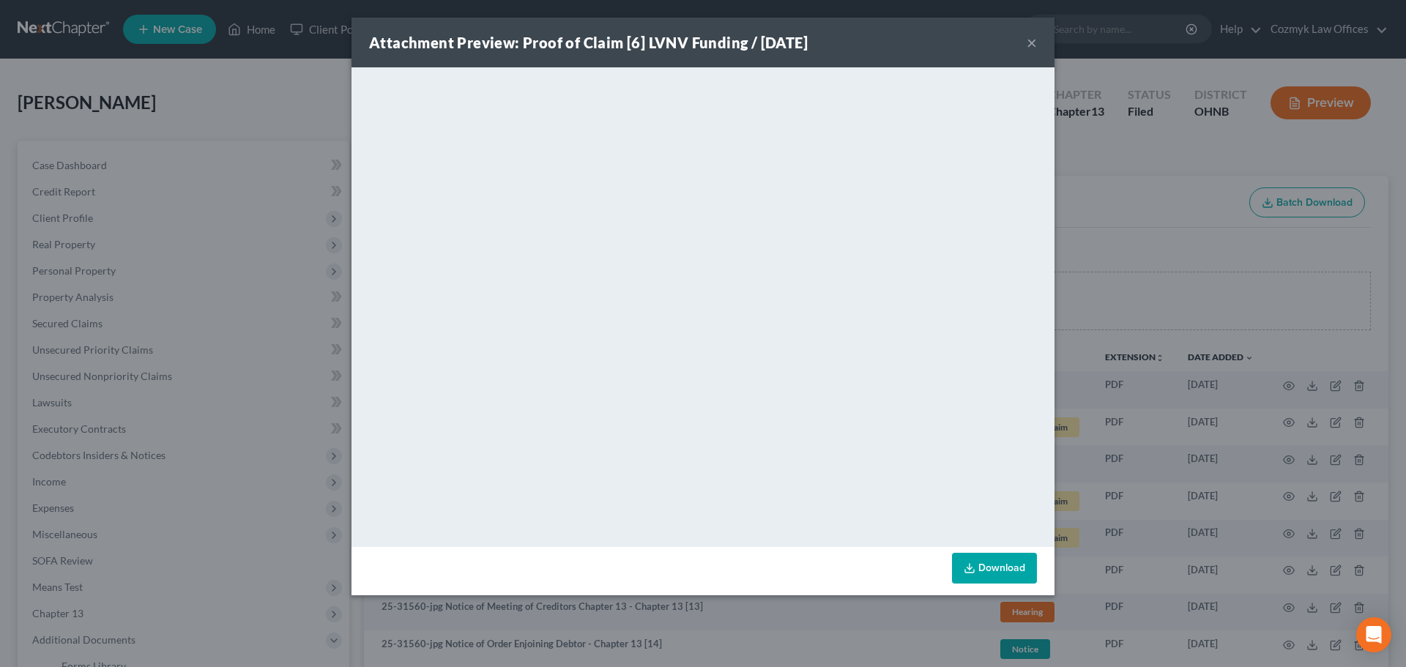
click at [1029, 45] on button "×" at bounding box center [1032, 43] width 10 height 18
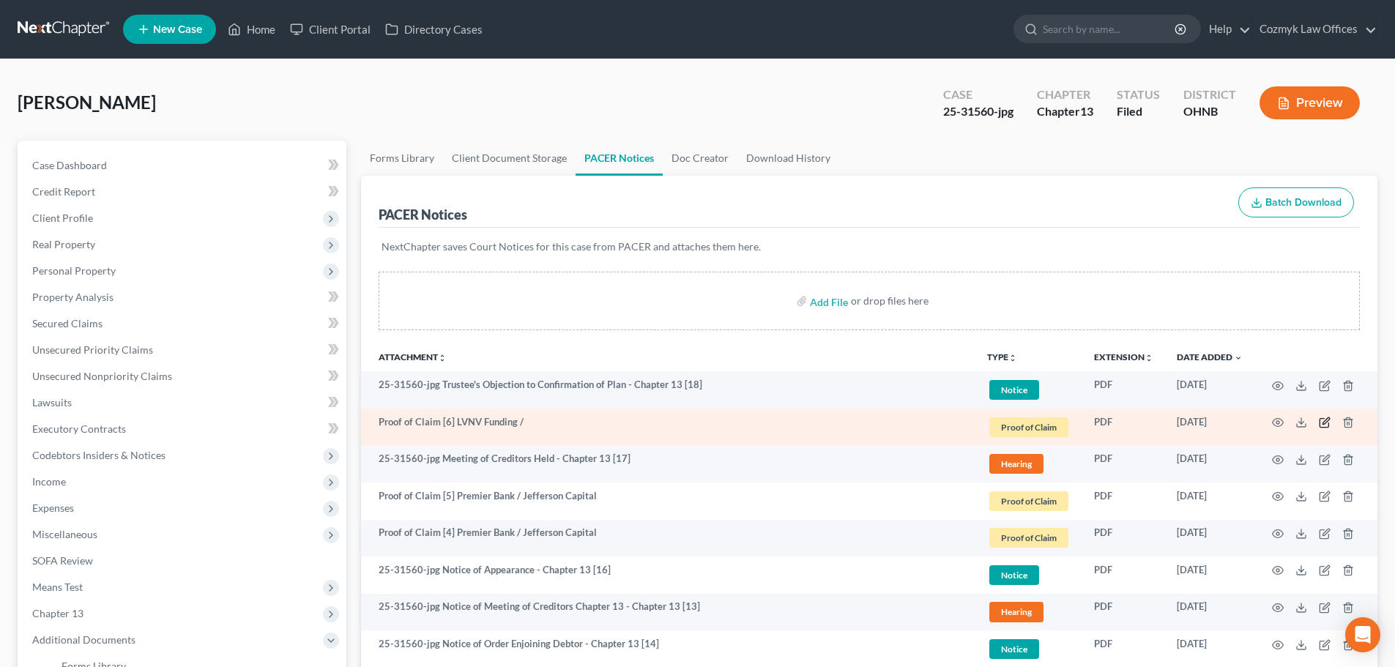
click at [1329, 422] on icon "button" at bounding box center [1325, 423] width 12 height 12
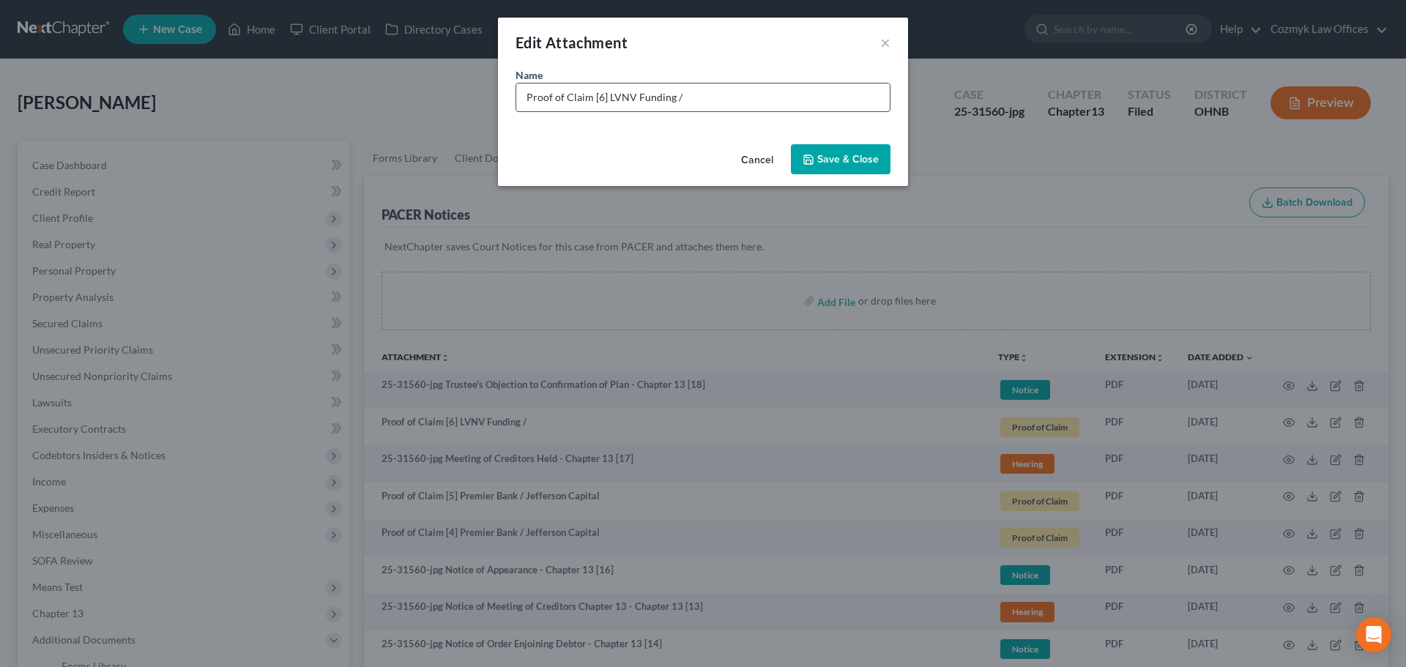
click at [758, 90] on input "Proof of Claim [6] LVNV Funding /" at bounding box center [702, 97] width 373 height 28
type input "Proof of Claim [6] LVNV Funding"
click at [868, 174] on button "Save & Close" at bounding box center [841, 159] width 100 height 31
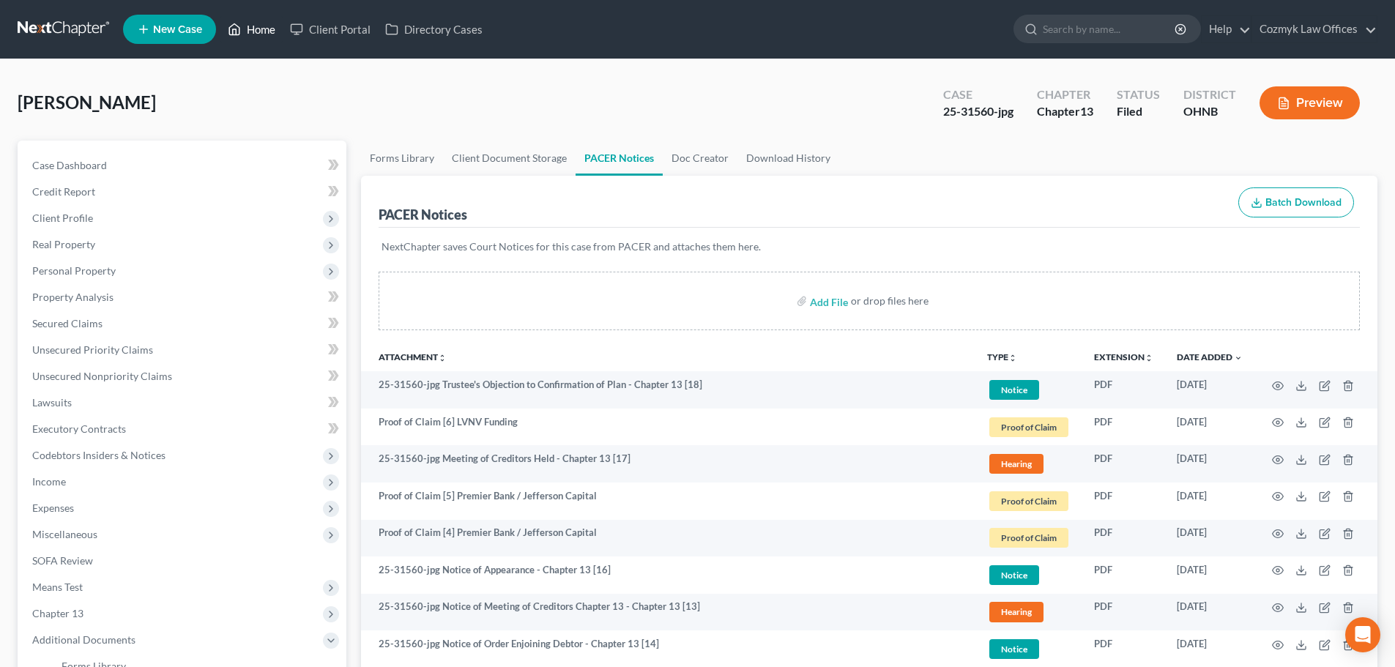
drag, startPoint x: 250, startPoint y: 31, endPoint x: 616, endPoint y: 154, distance: 386.4
click at [250, 31] on link "Home" at bounding box center [251, 29] width 62 height 26
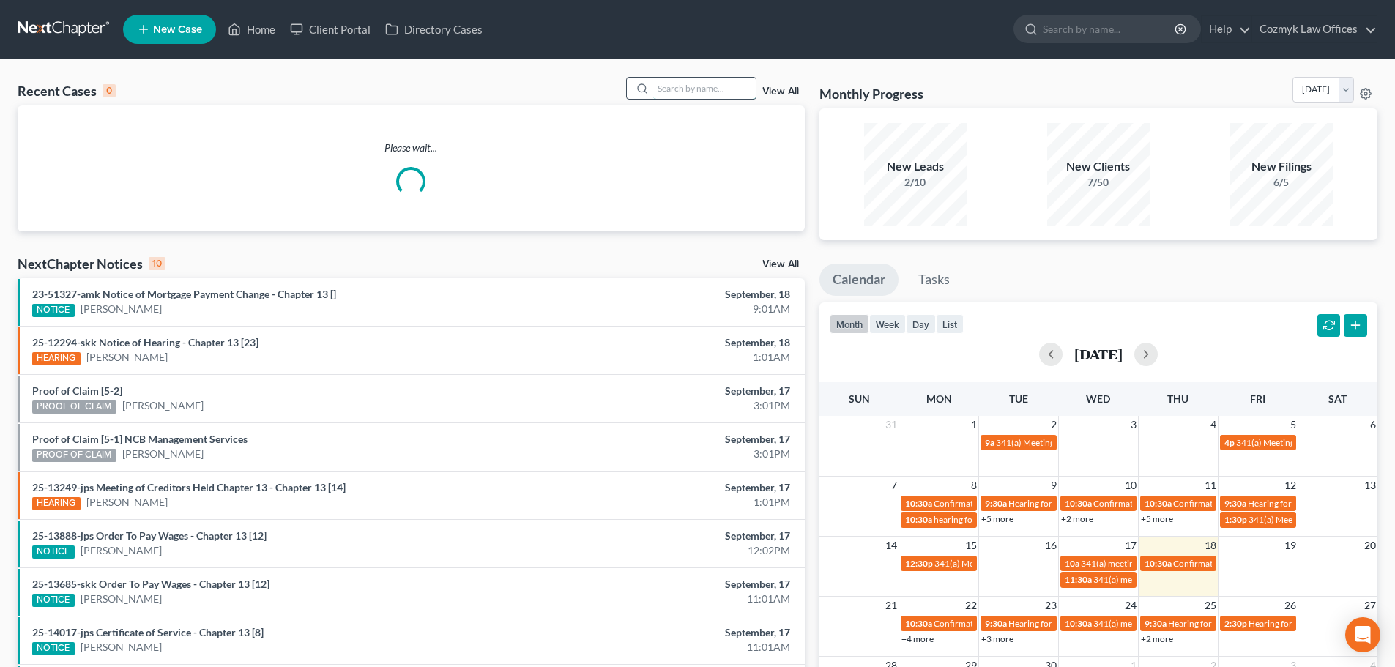
click at [711, 86] on input "search" at bounding box center [704, 88] width 103 height 21
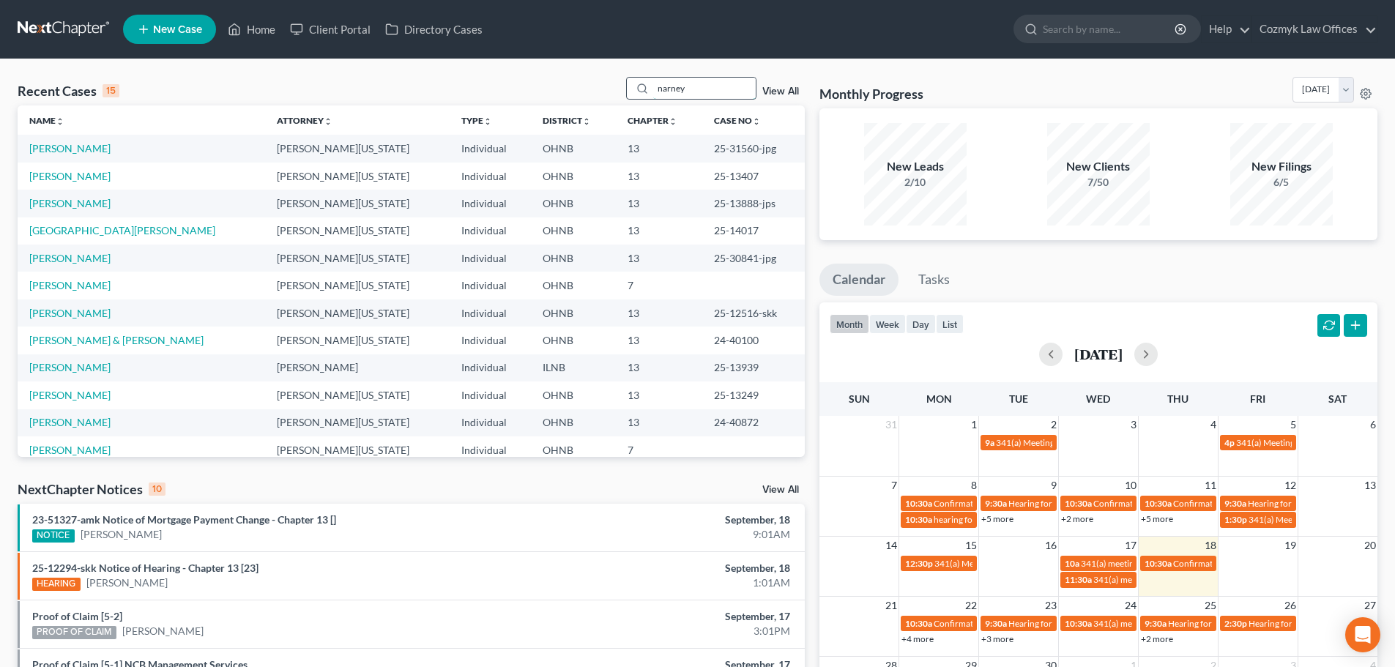
type input "narney"
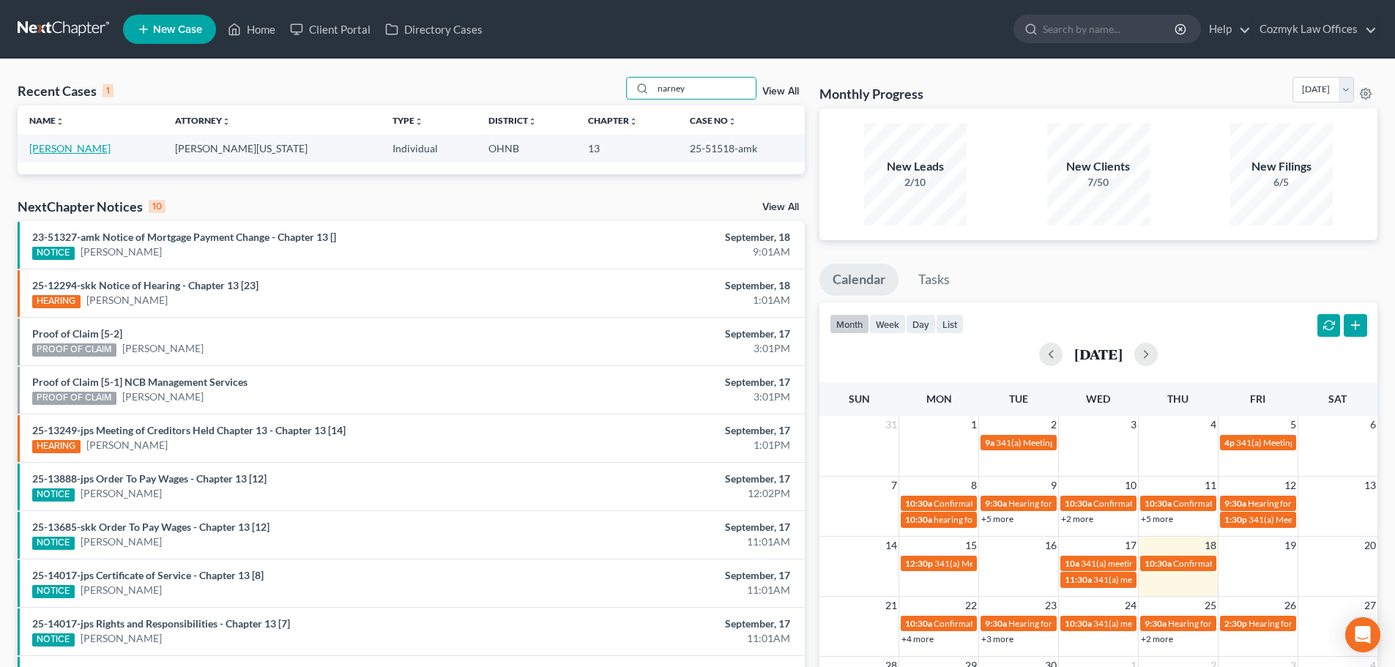
click at [86, 150] on link "Narney, Louis" at bounding box center [69, 148] width 81 height 12
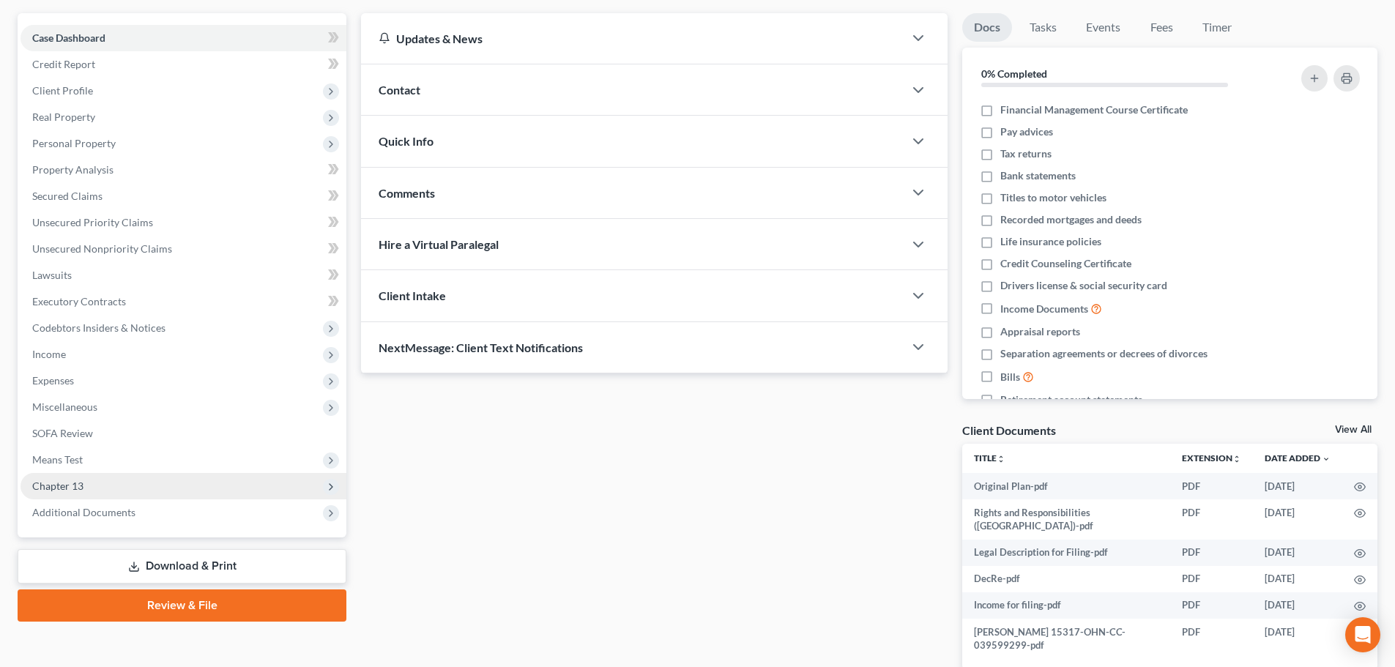
scroll to position [146, 0]
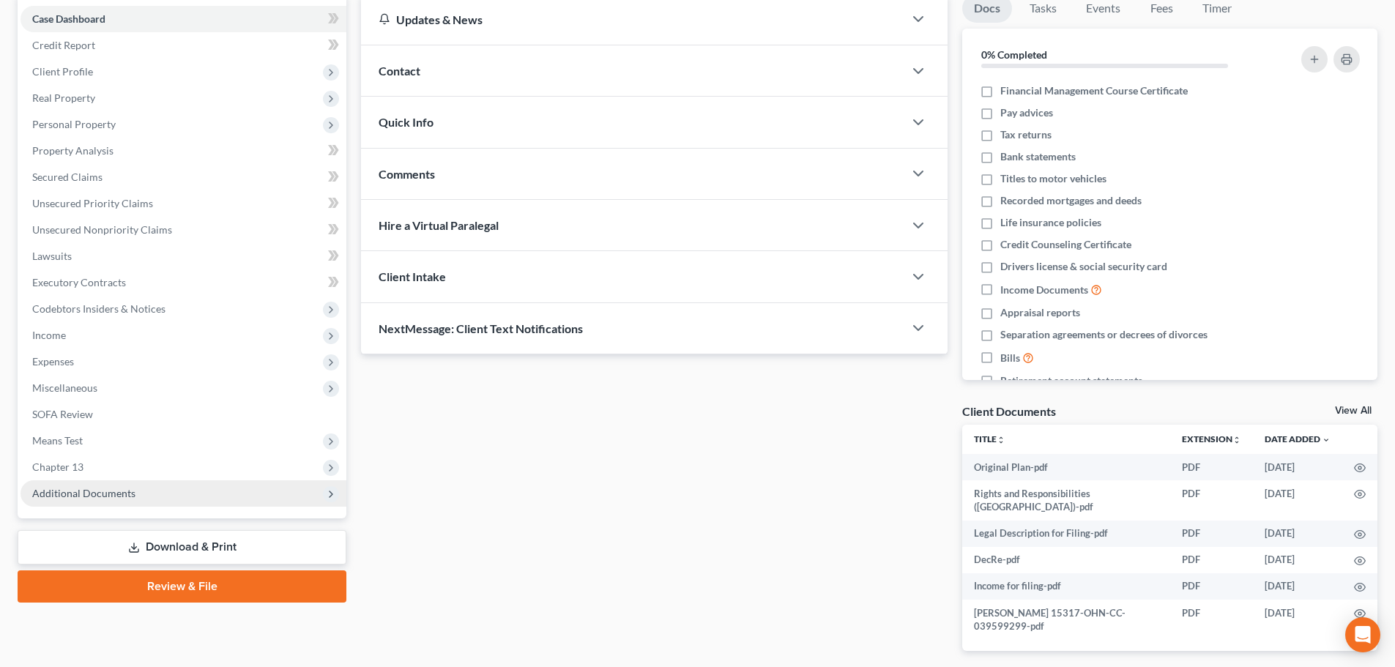
click at [198, 491] on span "Additional Documents" at bounding box center [184, 493] width 326 height 26
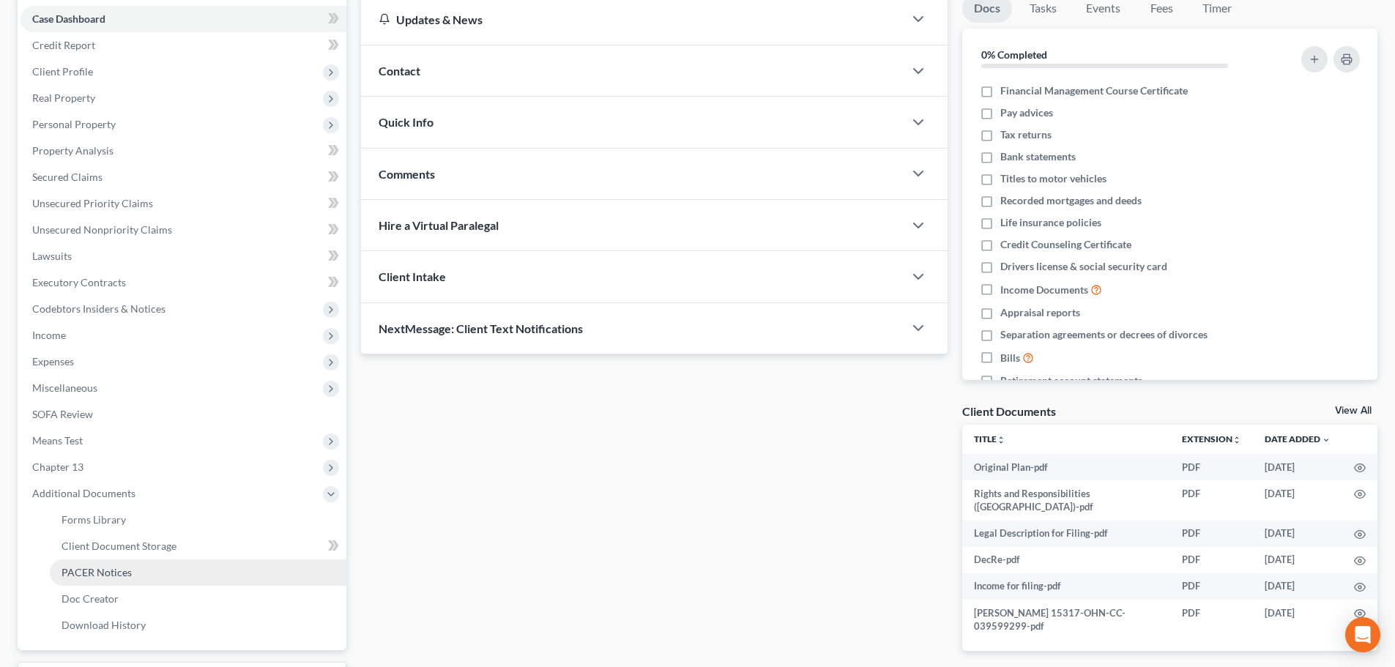
click at [161, 580] on link "PACER Notices" at bounding box center [198, 572] width 297 height 26
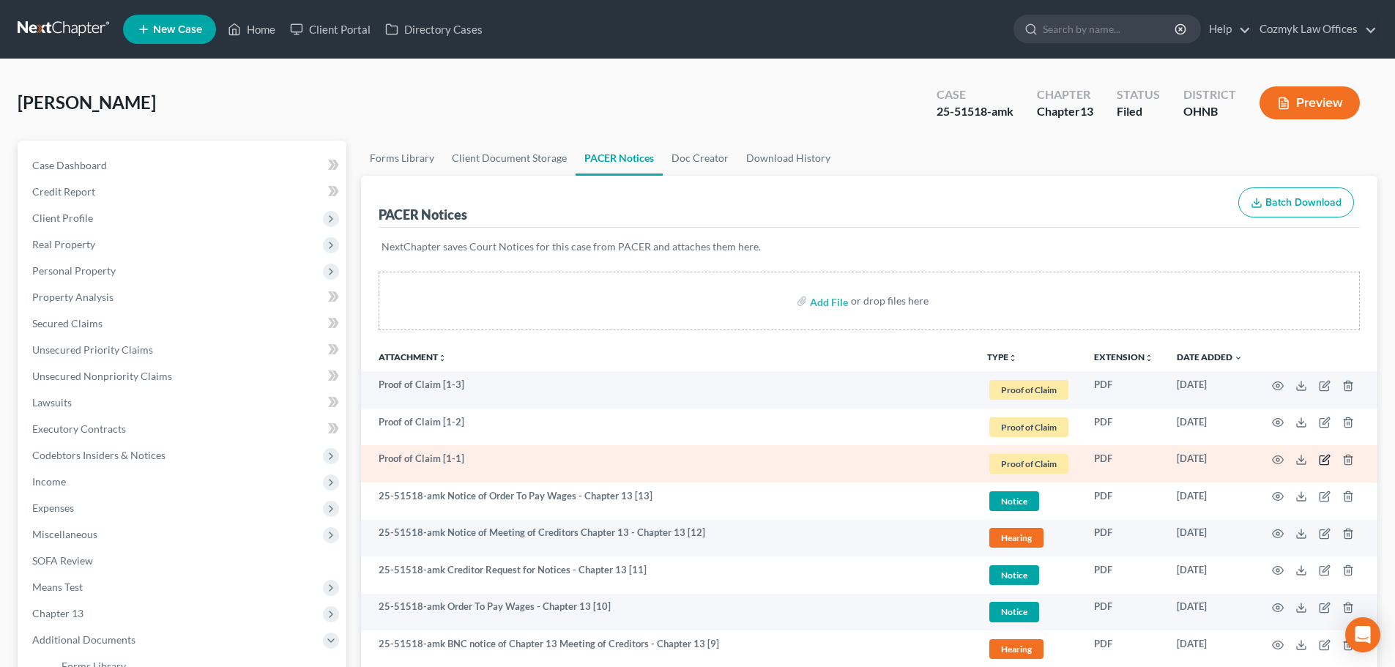
click at [1320, 459] on icon "button" at bounding box center [1323, 460] width 9 height 9
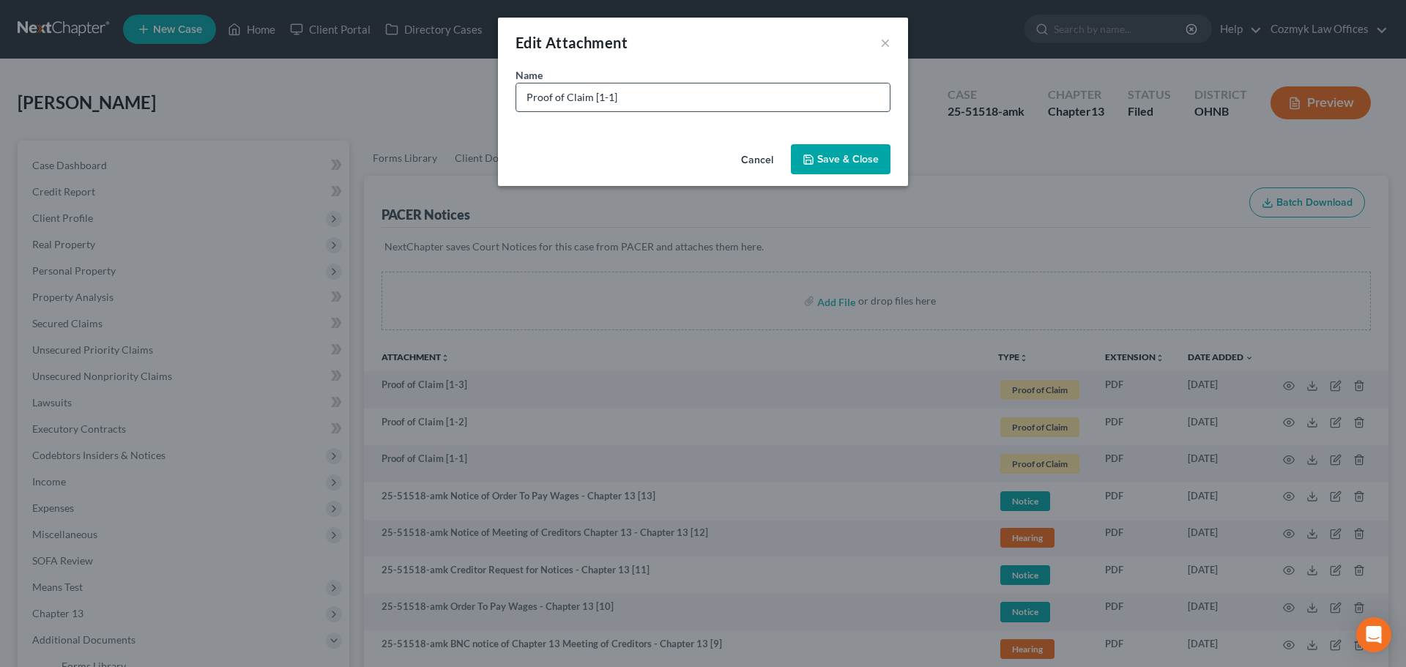
click at [685, 101] on input "Proof of Claim [1-1]" at bounding box center [702, 97] width 373 height 28
type input "Proof of Claim [1-1] Capital One"
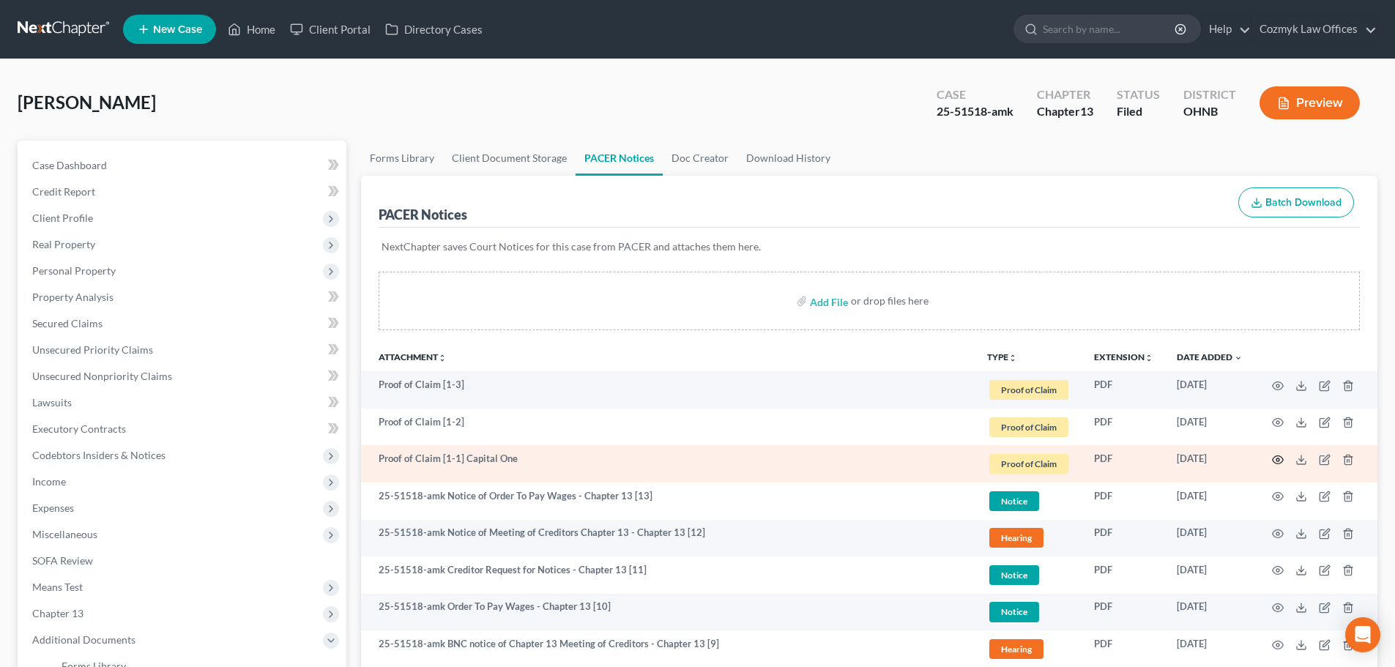
click at [1278, 460] on icon "button" at bounding box center [1278, 460] width 12 height 12
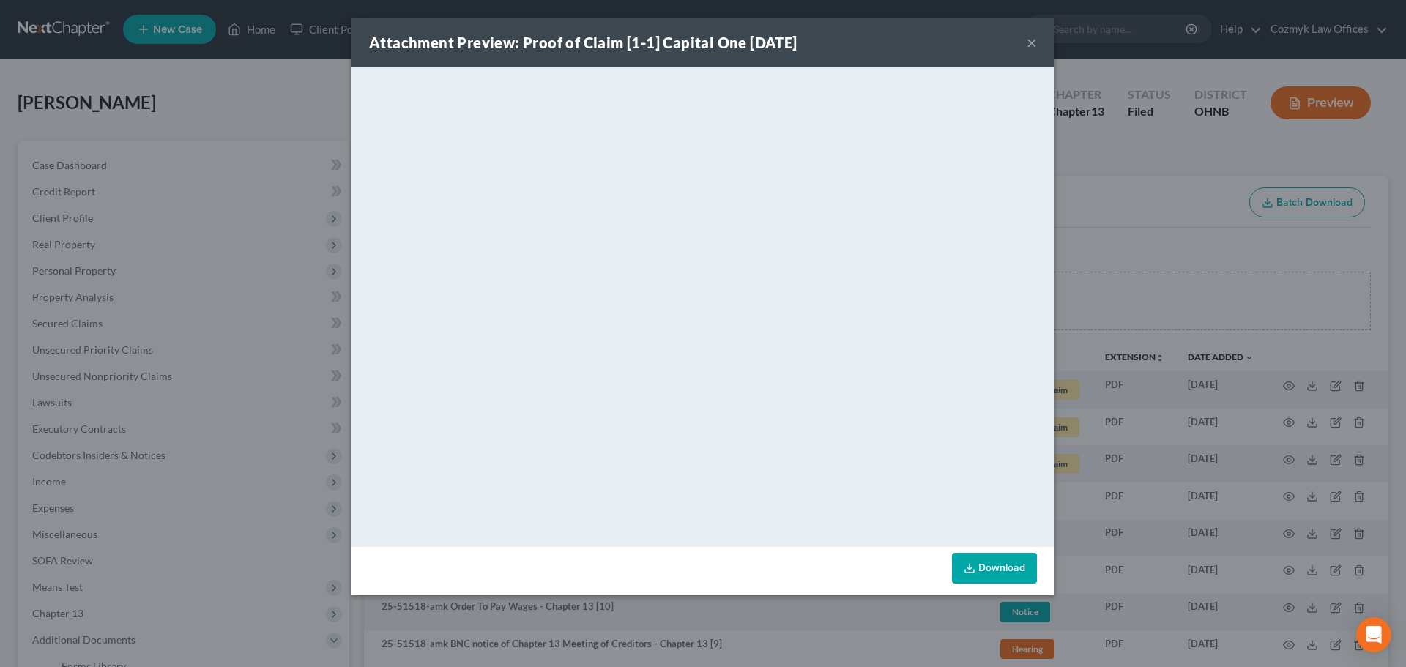
click at [1033, 40] on button "×" at bounding box center [1032, 43] width 10 height 18
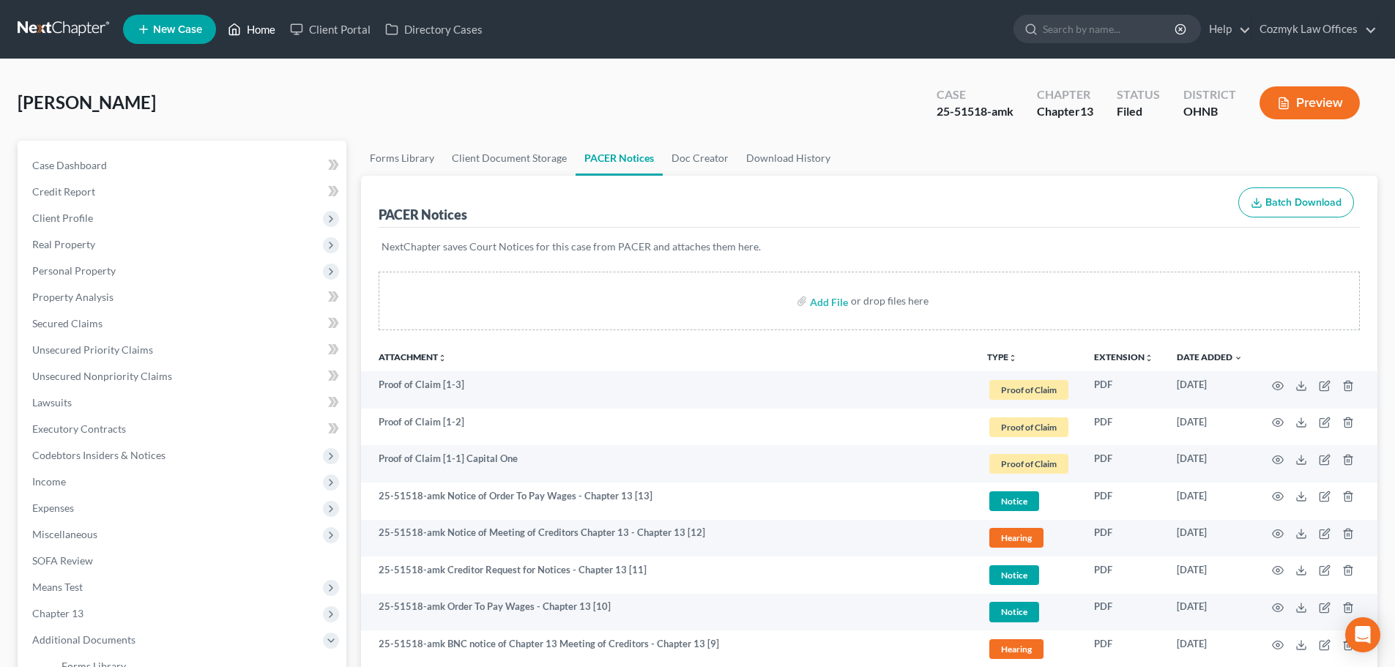
drag, startPoint x: 266, startPoint y: 22, endPoint x: 459, endPoint y: 122, distance: 217.4
click at [265, 22] on link "Home" at bounding box center [251, 29] width 62 height 26
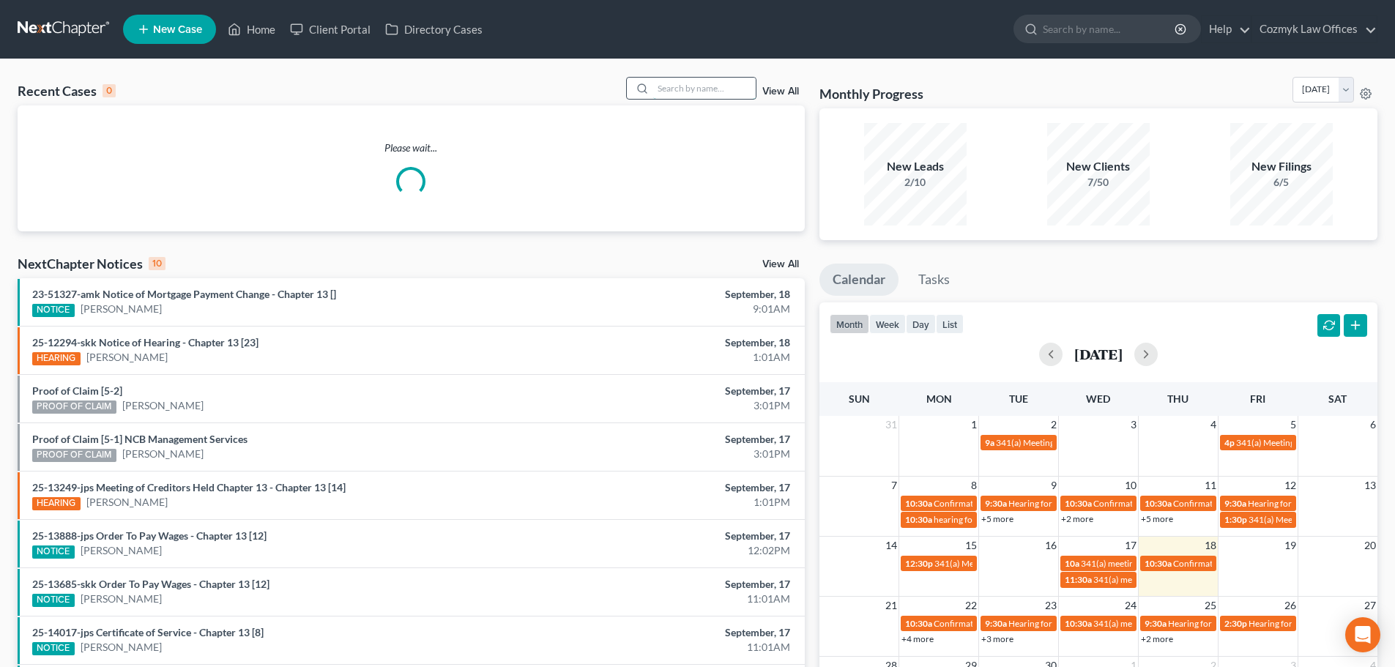
click at [682, 80] on input "search" at bounding box center [704, 88] width 103 height 21
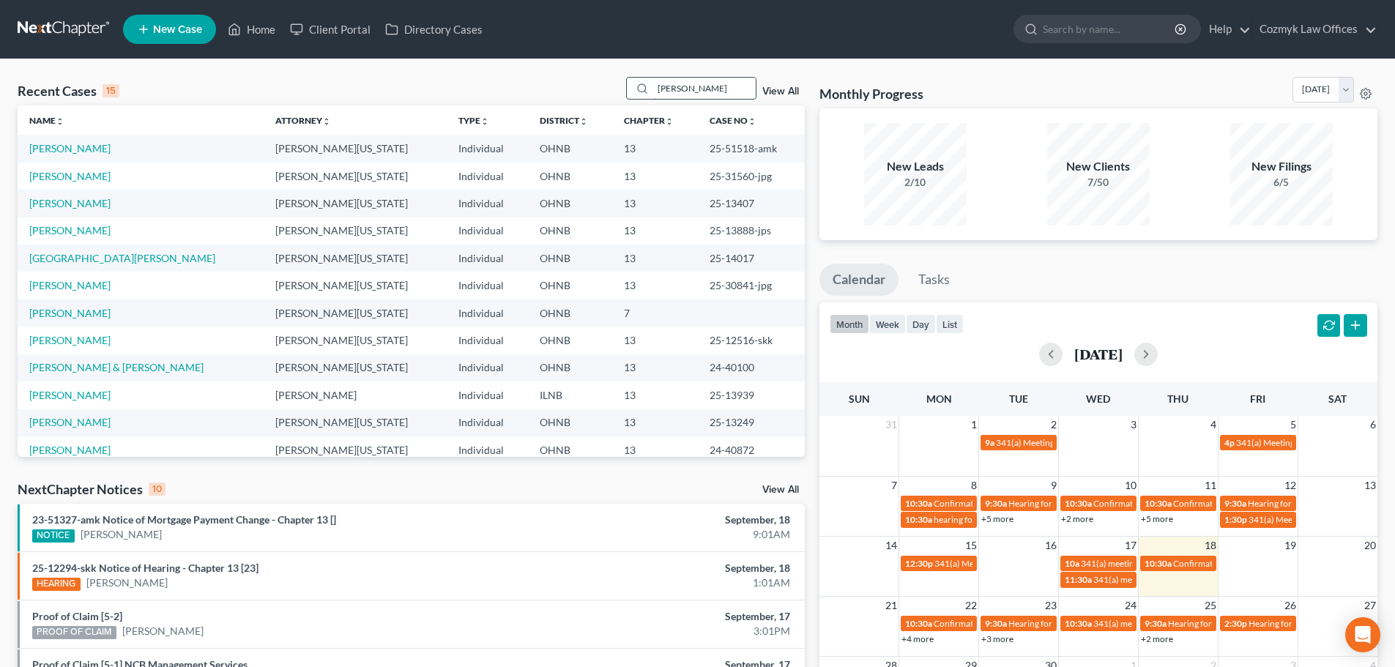
type input "strode"
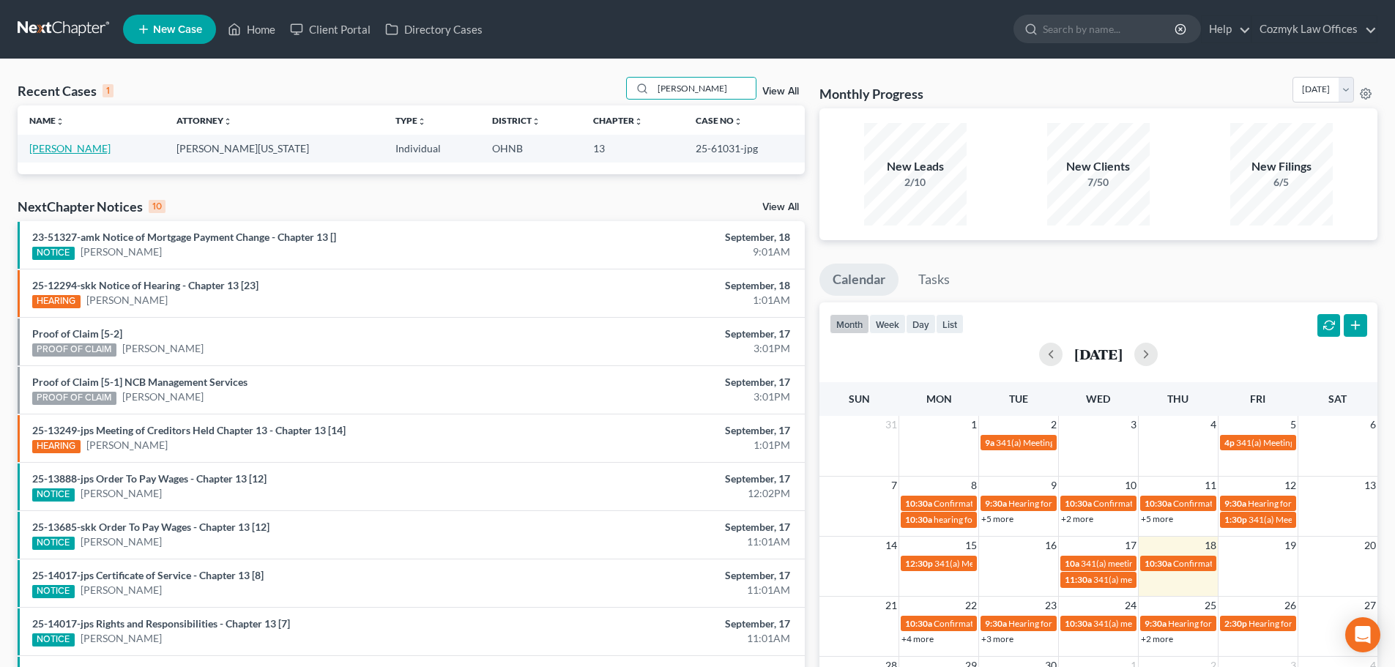
click at [59, 152] on link "Strode, Selena" at bounding box center [69, 148] width 81 height 12
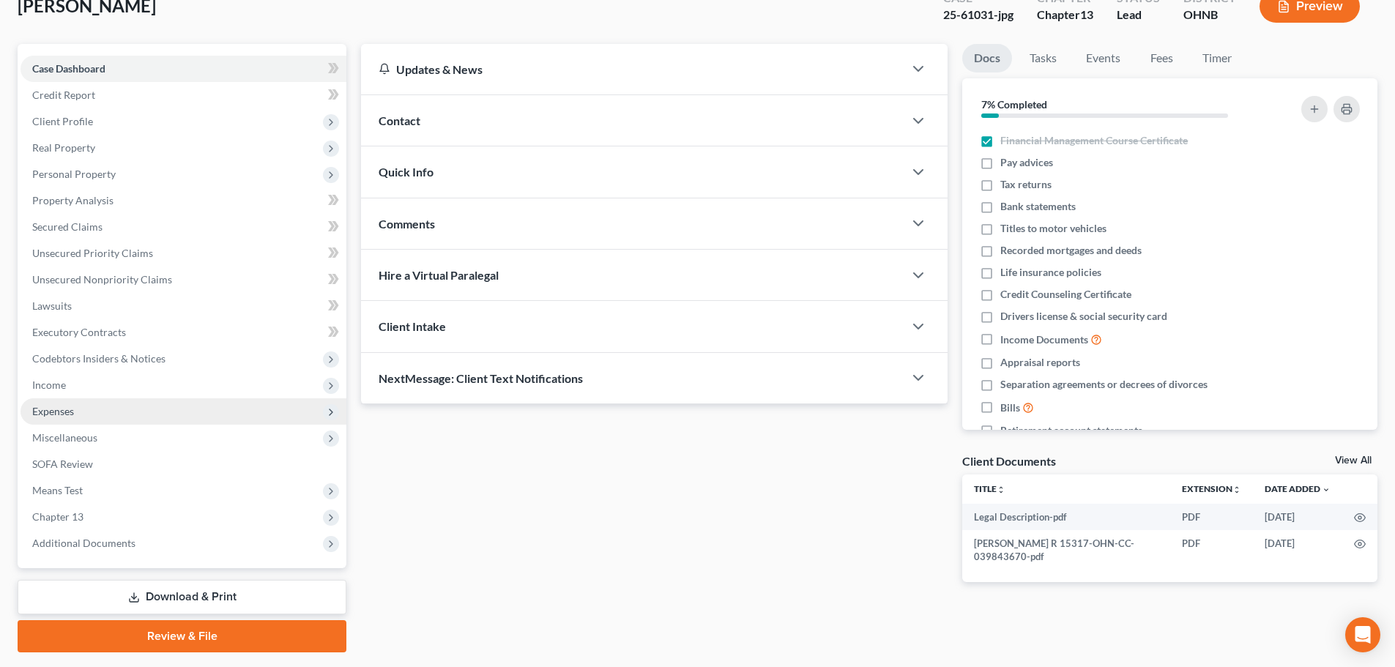
scroll to position [138, 0]
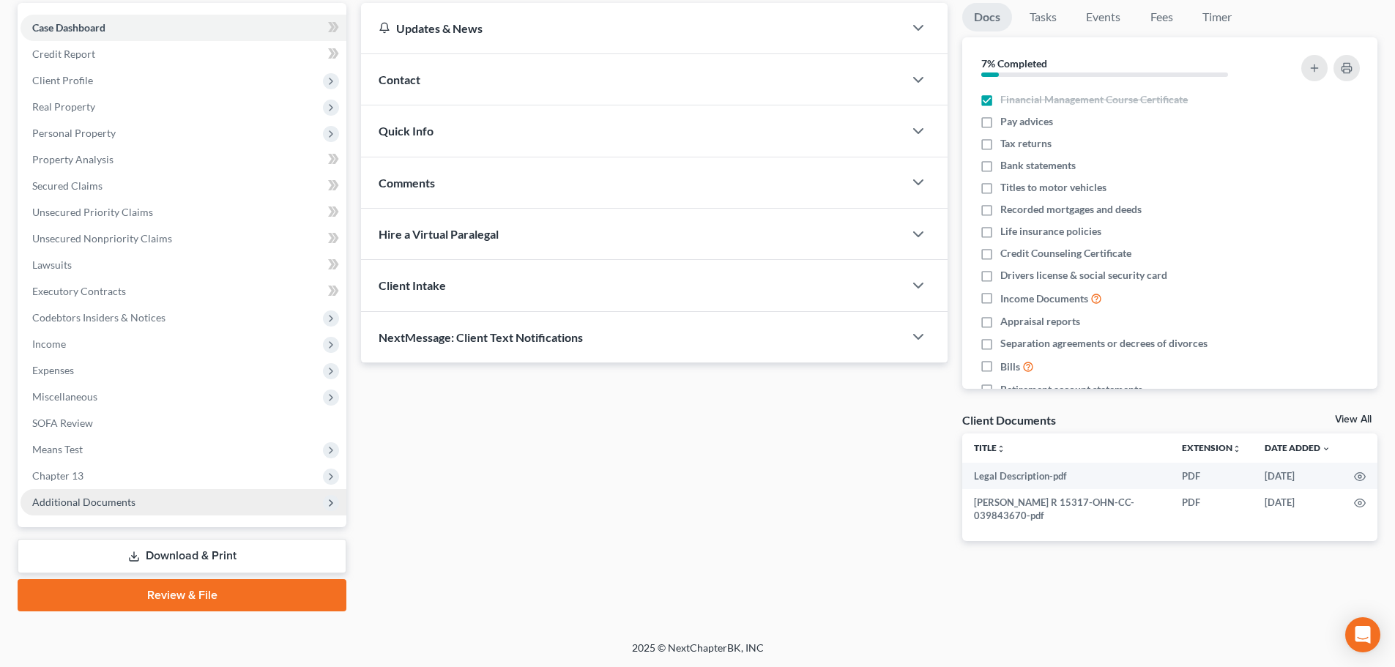
click at [236, 506] on span "Additional Documents" at bounding box center [184, 502] width 326 height 26
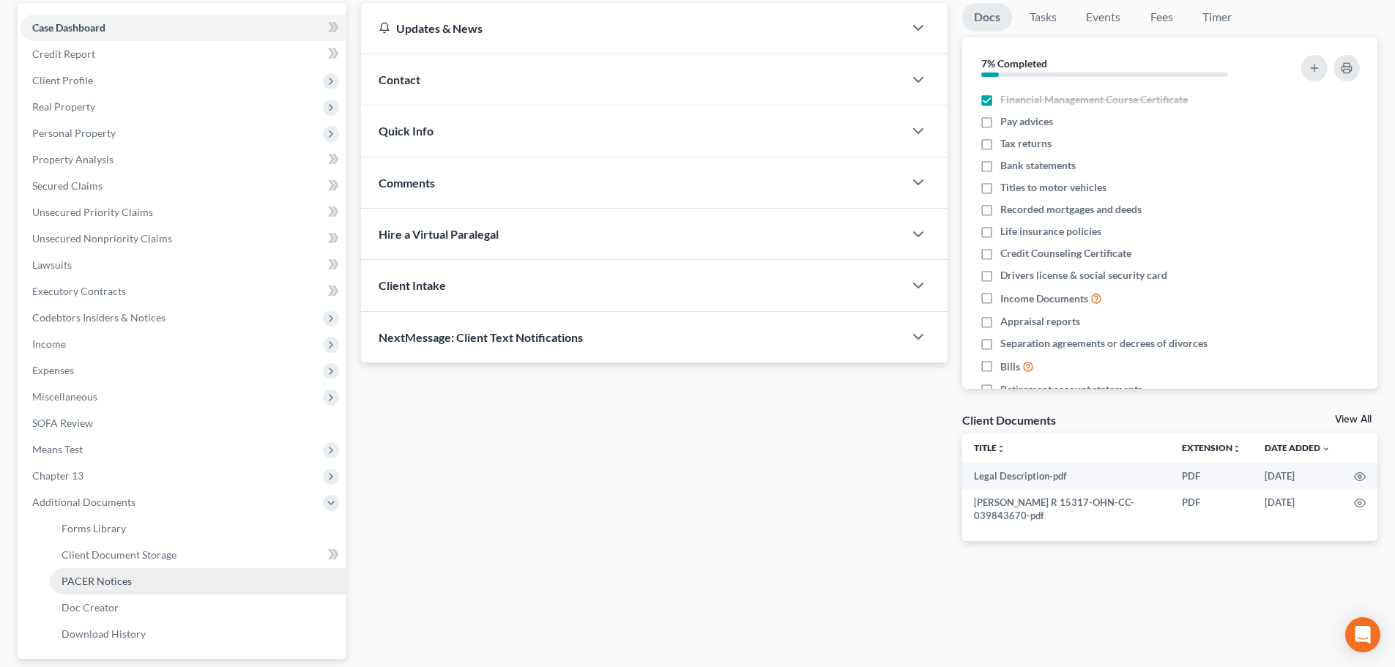
click at [233, 575] on link "PACER Notices" at bounding box center [198, 581] width 297 height 26
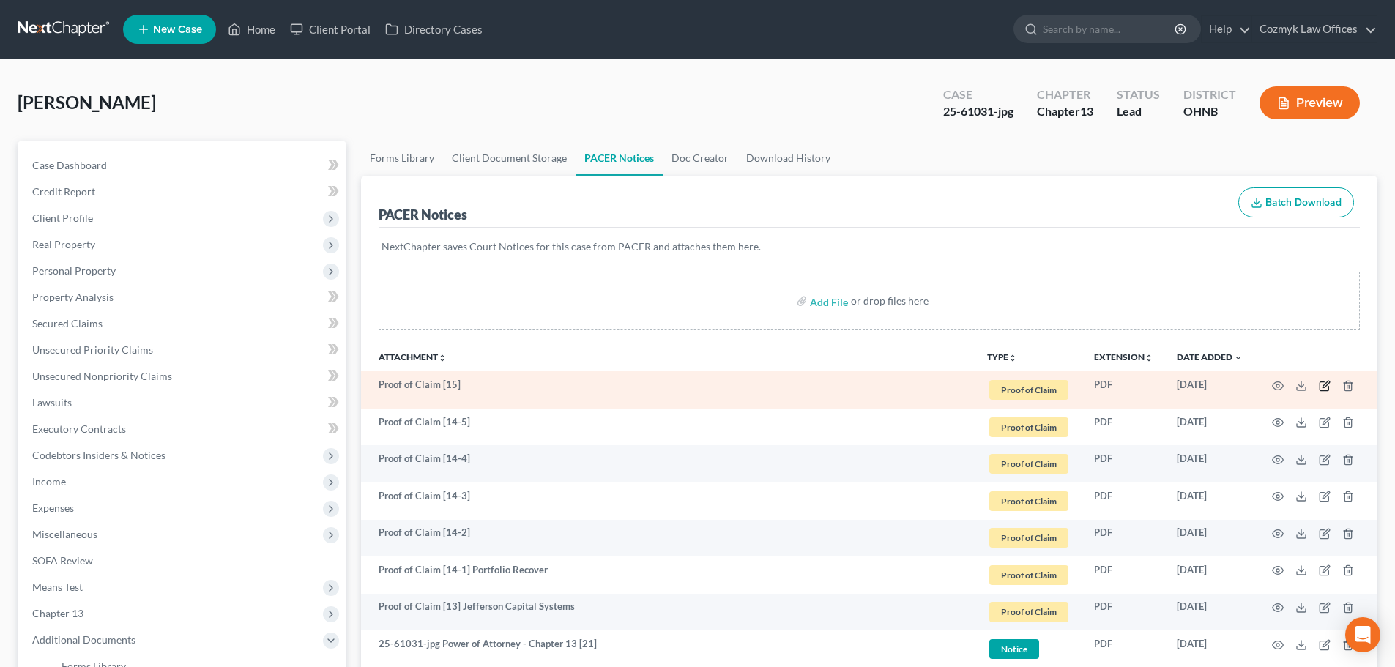
click at [1324, 386] on icon "button" at bounding box center [1325, 386] width 12 height 12
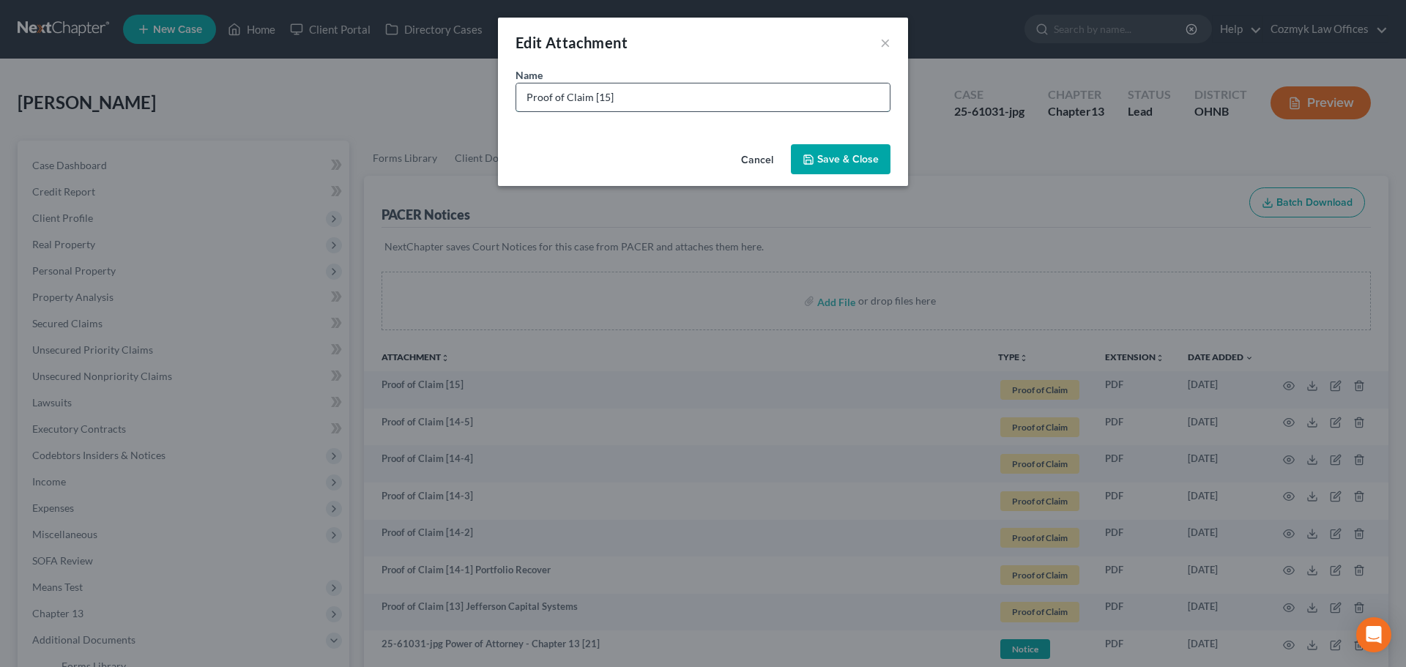
click at [633, 105] on input "Proof of Claim [15]" at bounding box center [702, 97] width 373 height 28
type input "Proof of Claim [15] Midland Credit Management"
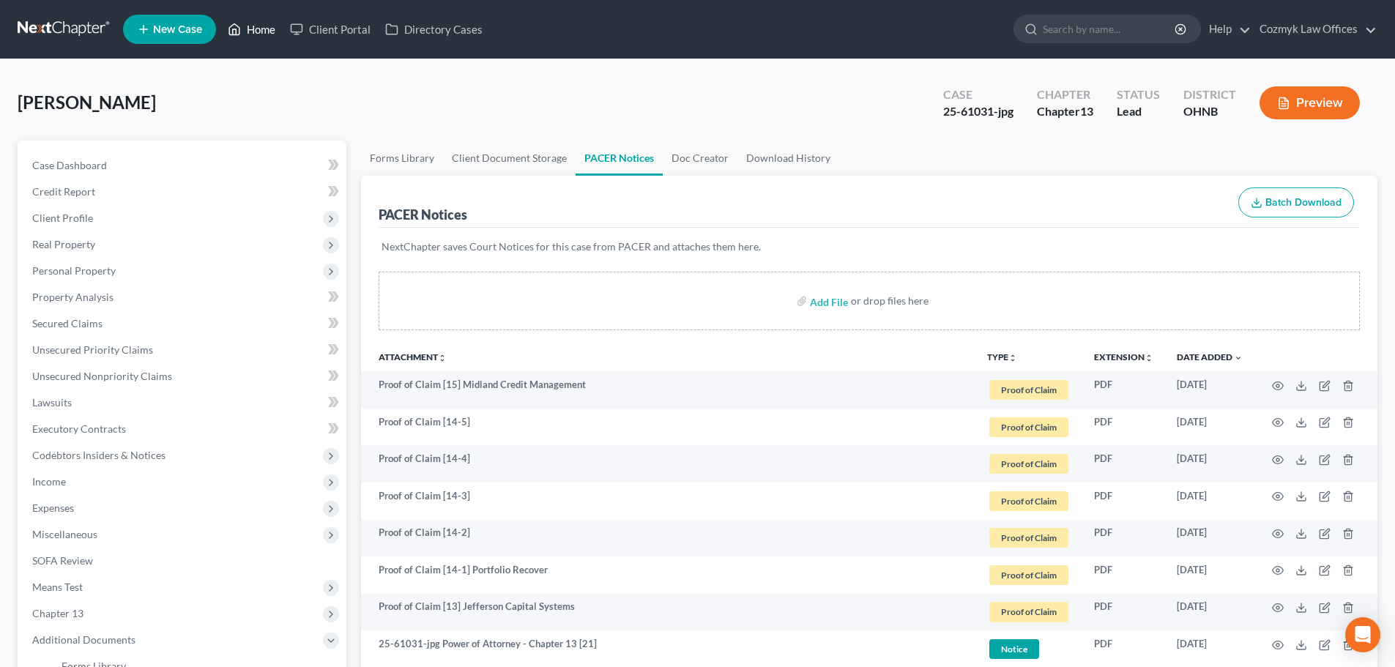
click at [258, 31] on link "Home" at bounding box center [251, 29] width 62 height 26
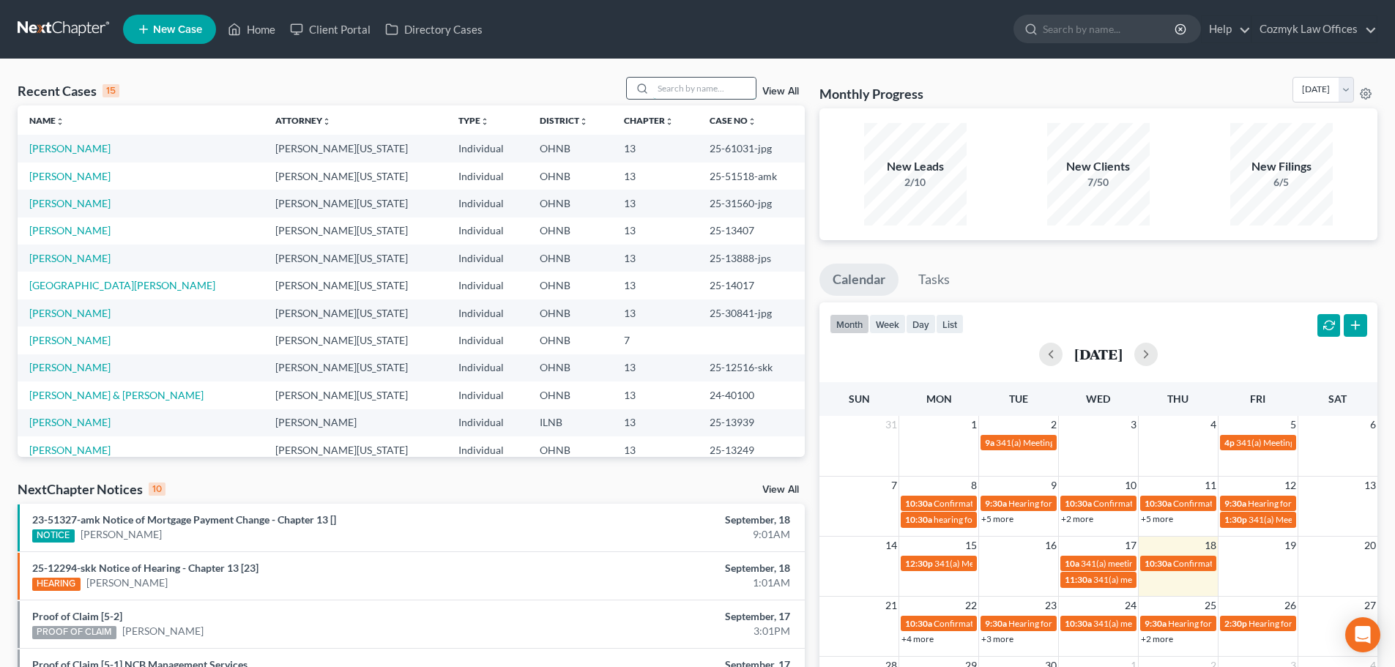
click at [701, 87] on input "search" at bounding box center [704, 88] width 103 height 21
type input "speights"
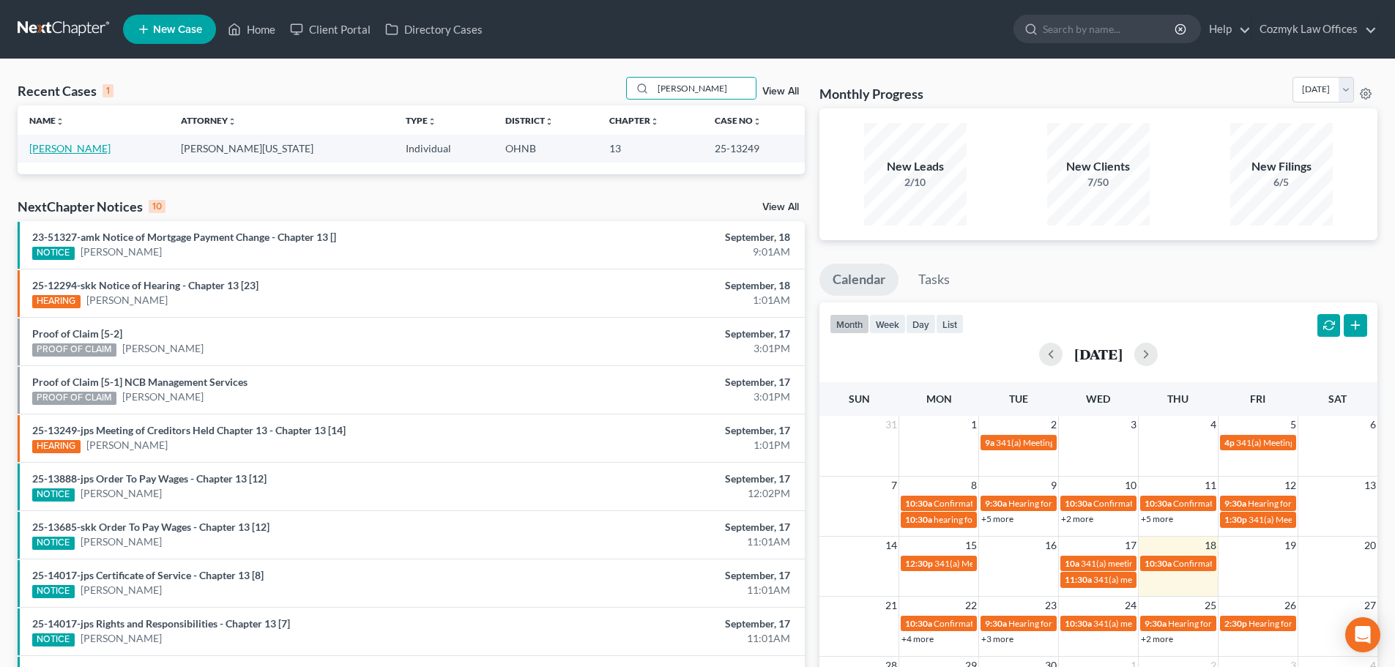
click at [80, 149] on link "Speights, April" at bounding box center [69, 148] width 81 height 12
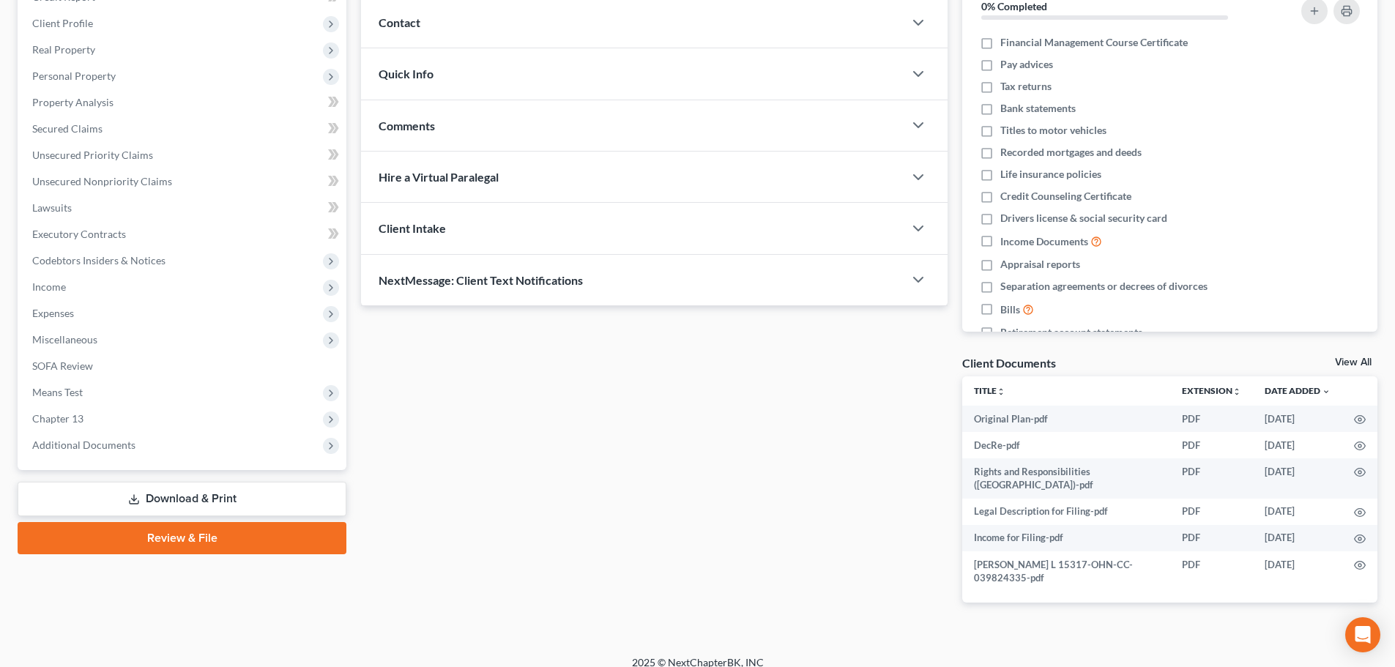
scroll to position [196, 0]
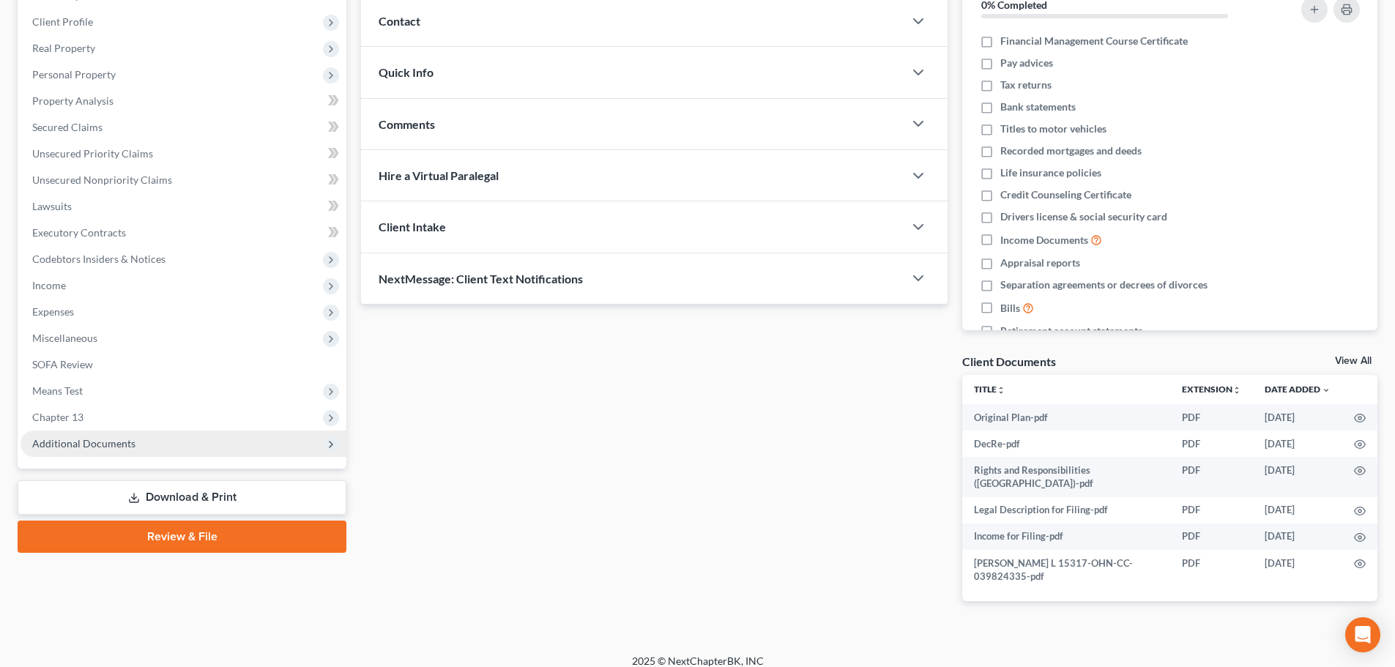
click at [184, 444] on span "Additional Documents" at bounding box center [184, 444] width 326 height 26
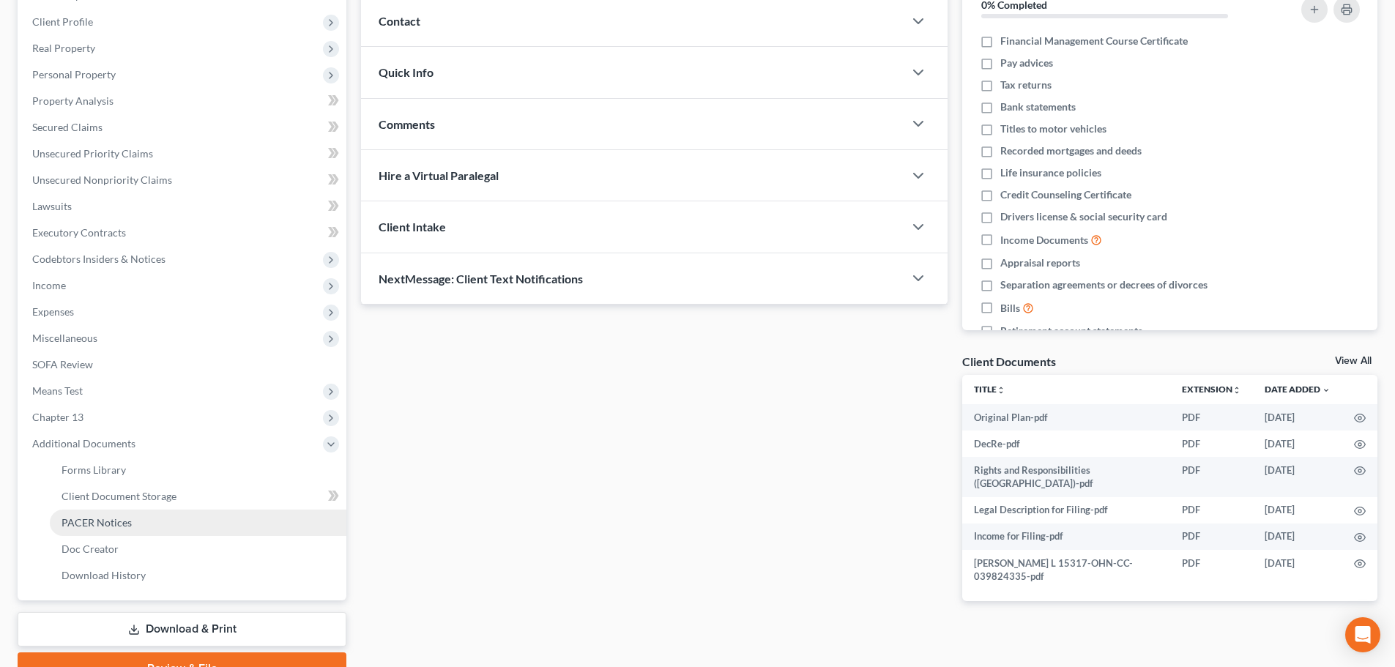
click at [172, 515] on link "PACER Notices" at bounding box center [198, 523] width 297 height 26
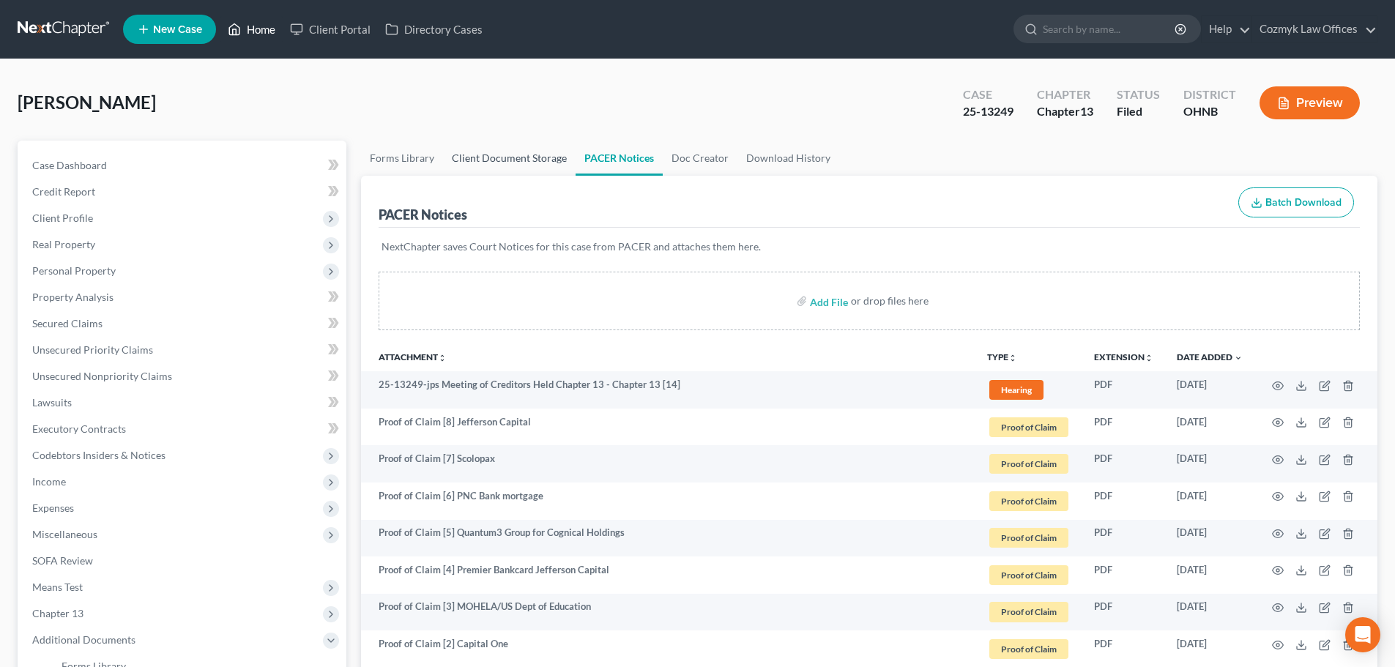
drag, startPoint x: 250, startPoint y: 31, endPoint x: 546, endPoint y: 166, distance: 325.3
click at [250, 31] on link "Home" at bounding box center [251, 29] width 62 height 26
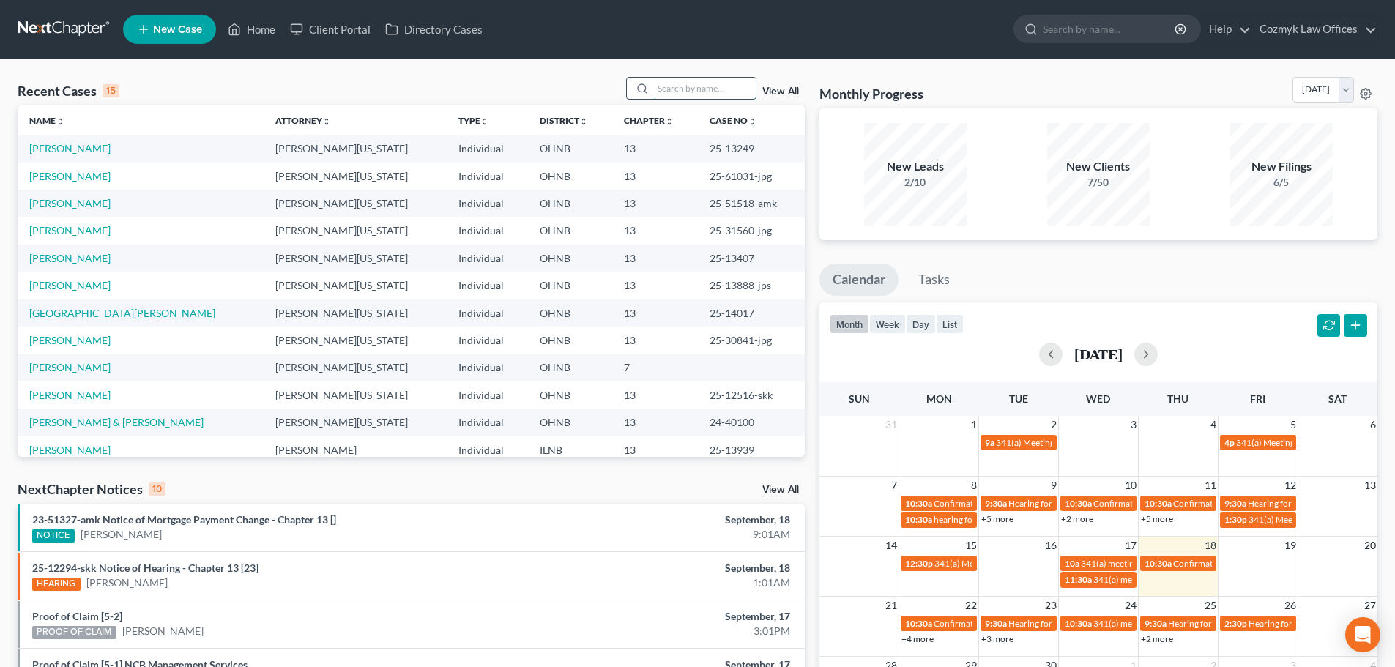
drag, startPoint x: 693, startPoint y: 92, endPoint x: 698, endPoint y: 77, distance: 15.5
click at [693, 90] on input "search" at bounding box center [704, 88] width 103 height 21
type input "jarrett"
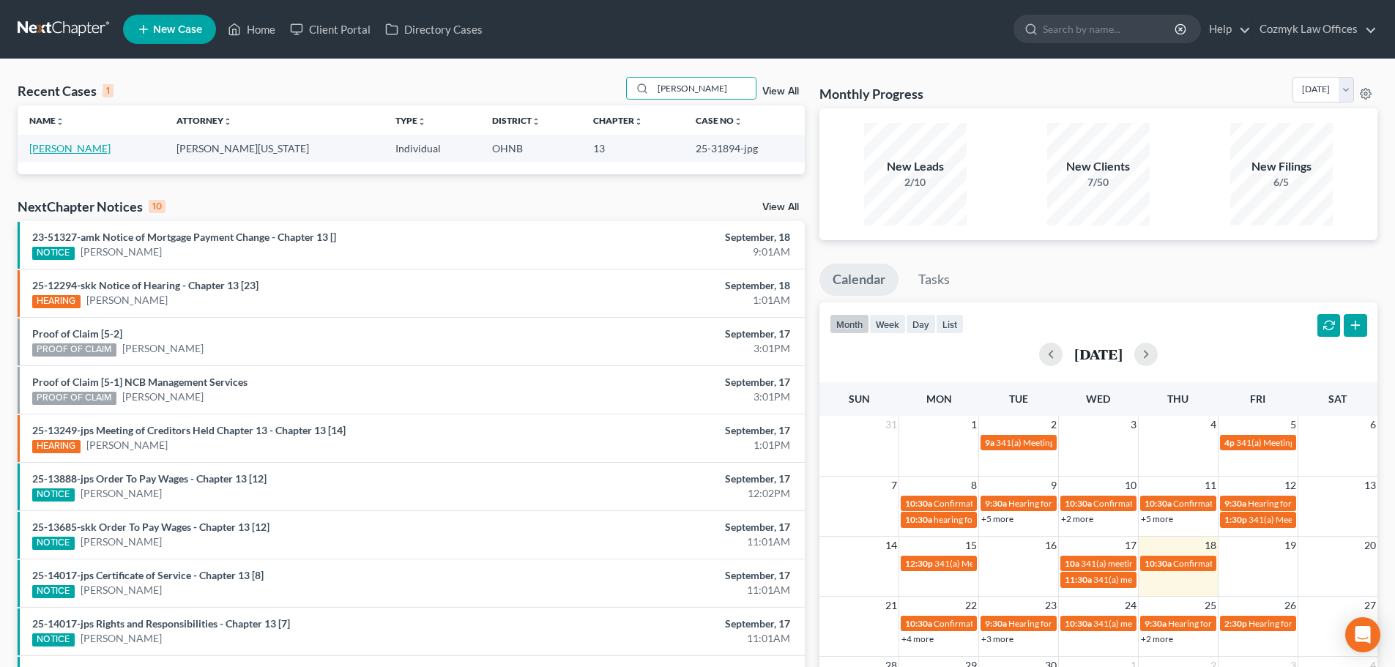
click at [60, 147] on link "Jarrett, Myja" at bounding box center [69, 148] width 81 height 12
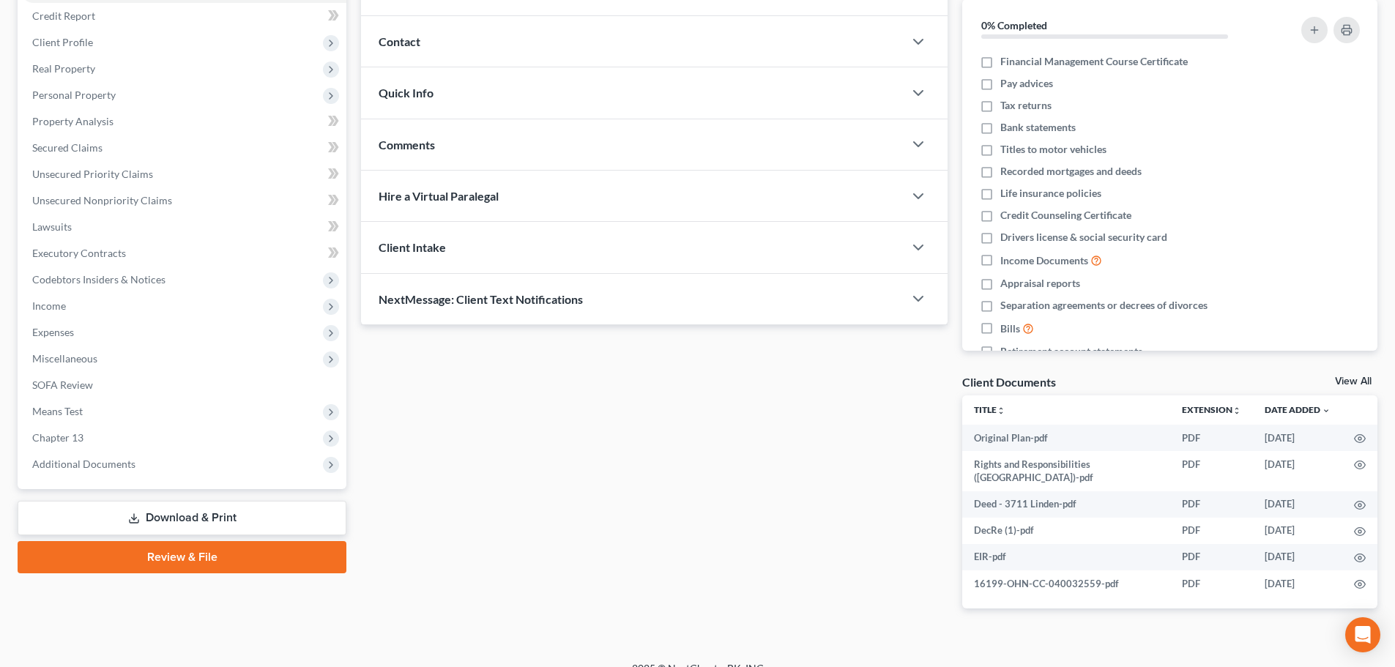
scroll to position [182, 0]
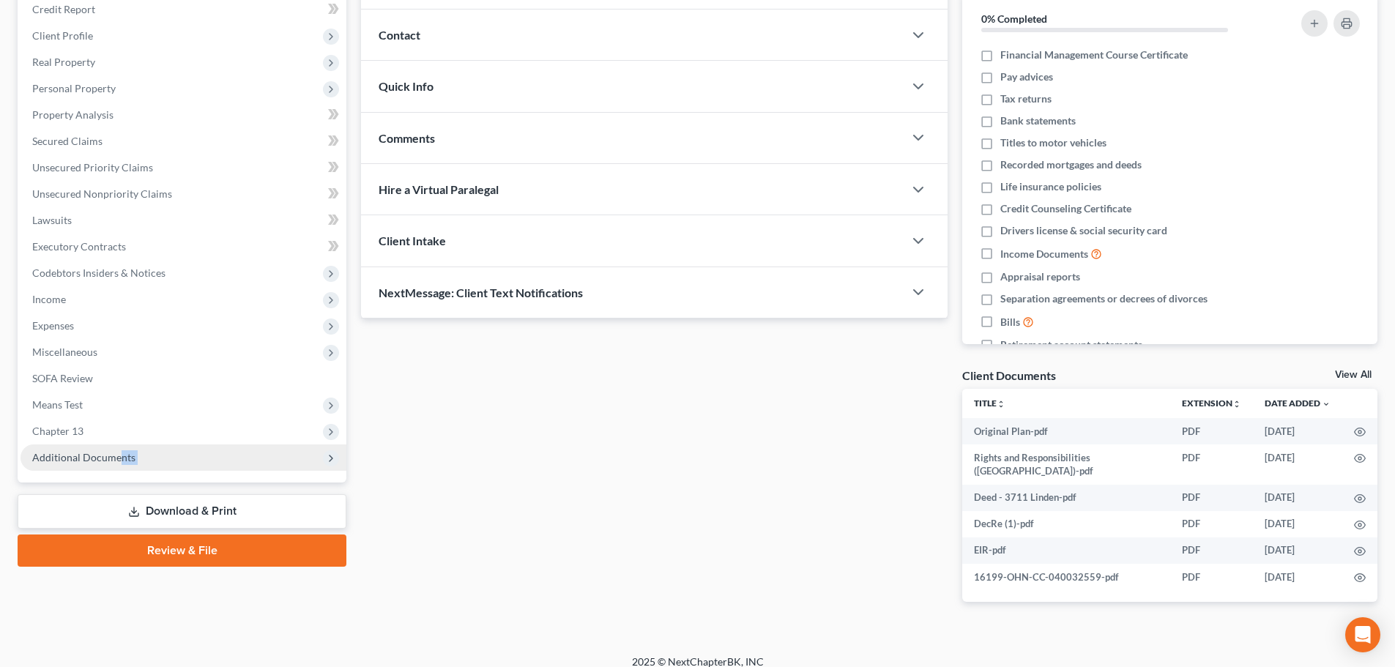
drag, startPoint x: 119, startPoint y: 482, endPoint x: 124, endPoint y: 464, distance: 18.1
click at [119, 483] on div "Case Dashboard Payments Invoices Payments Payments Credit Report Client Profile" at bounding box center [181, 291] width 343 height 667
click at [124, 463] on span "Additional Documents" at bounding box center [184, 457] width 326 height 26
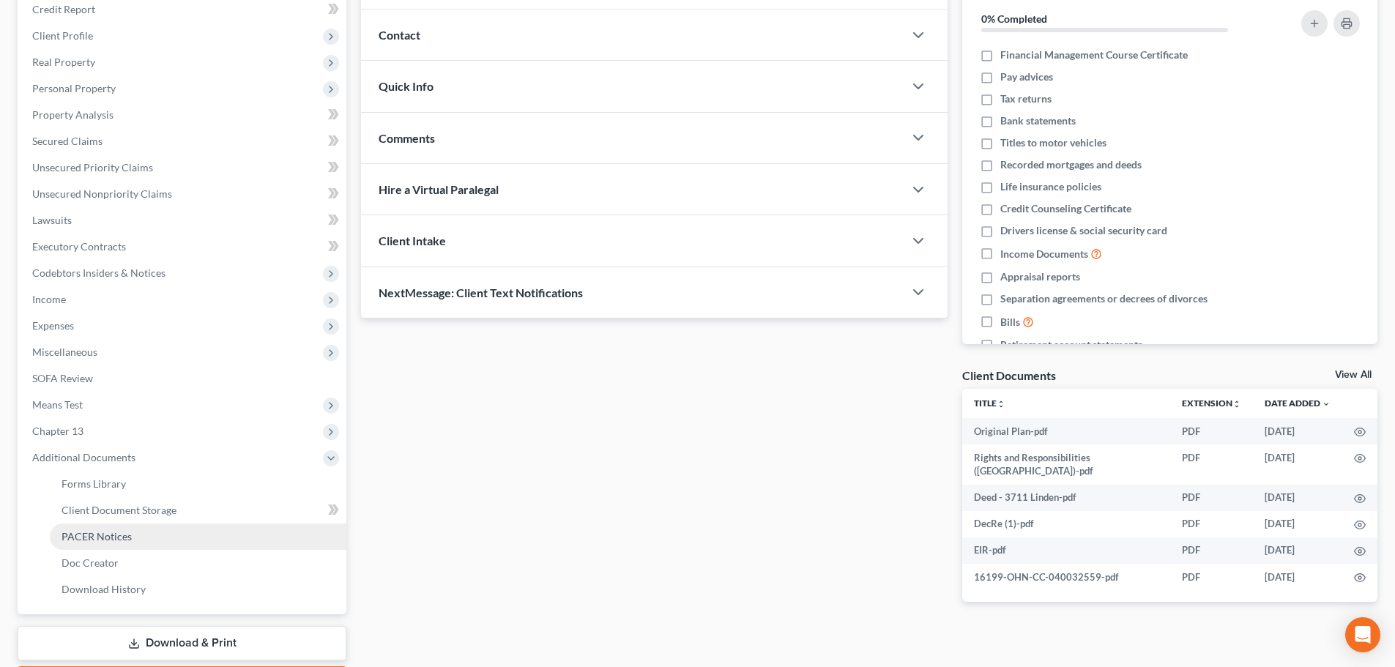
click at [133, 543] on link "PACER Notices" at bounding box center [198, 537] width 297 height 26
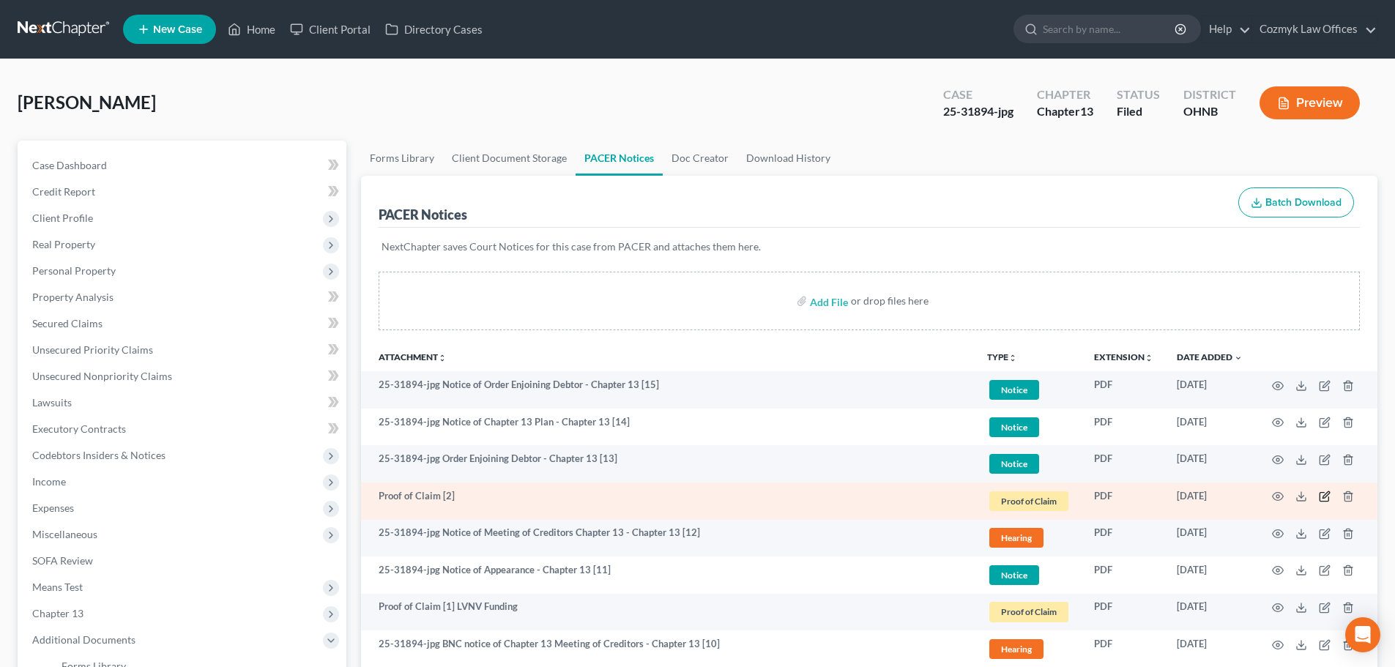
click at [1324, 498] on icon "button" at bounding box center [1325, 495] width 7 height 7
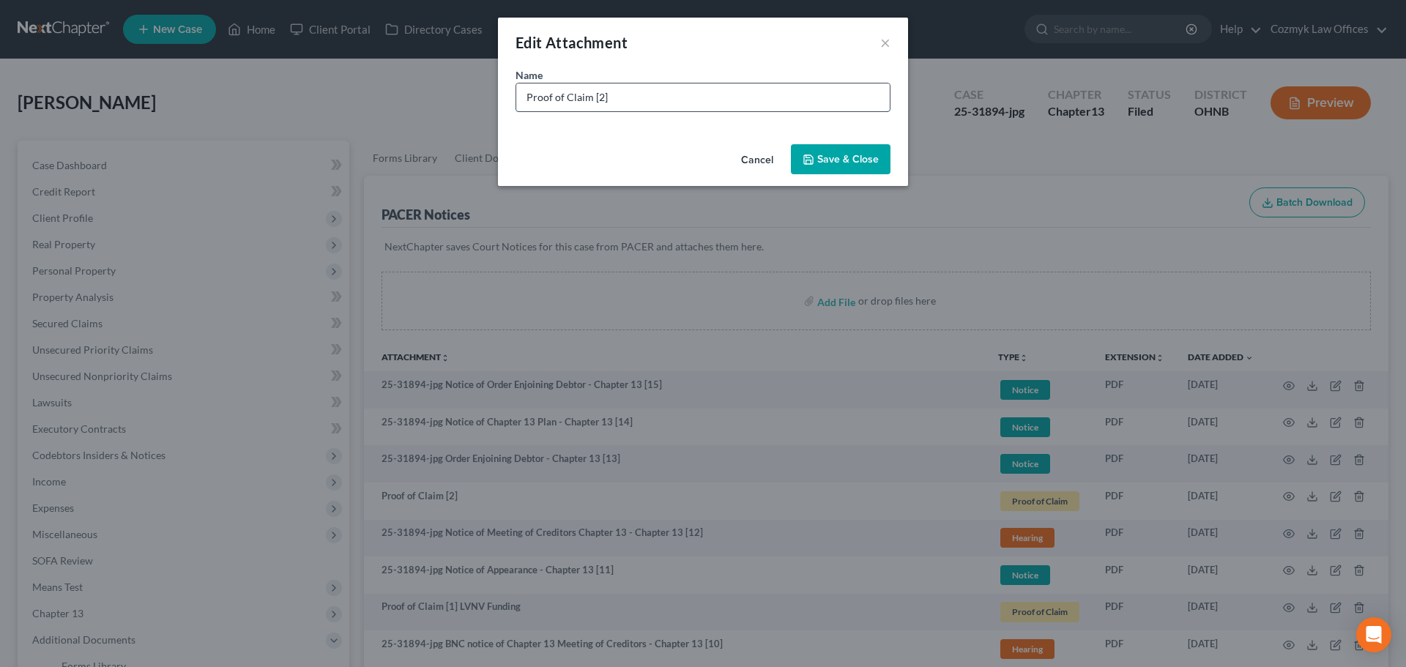
click at [648, 103] on input "Proof of Claim [2]" at bounding box center [702, 97] width 373 height 28
type input "Proof of Claim [2] Credit Acceptance"
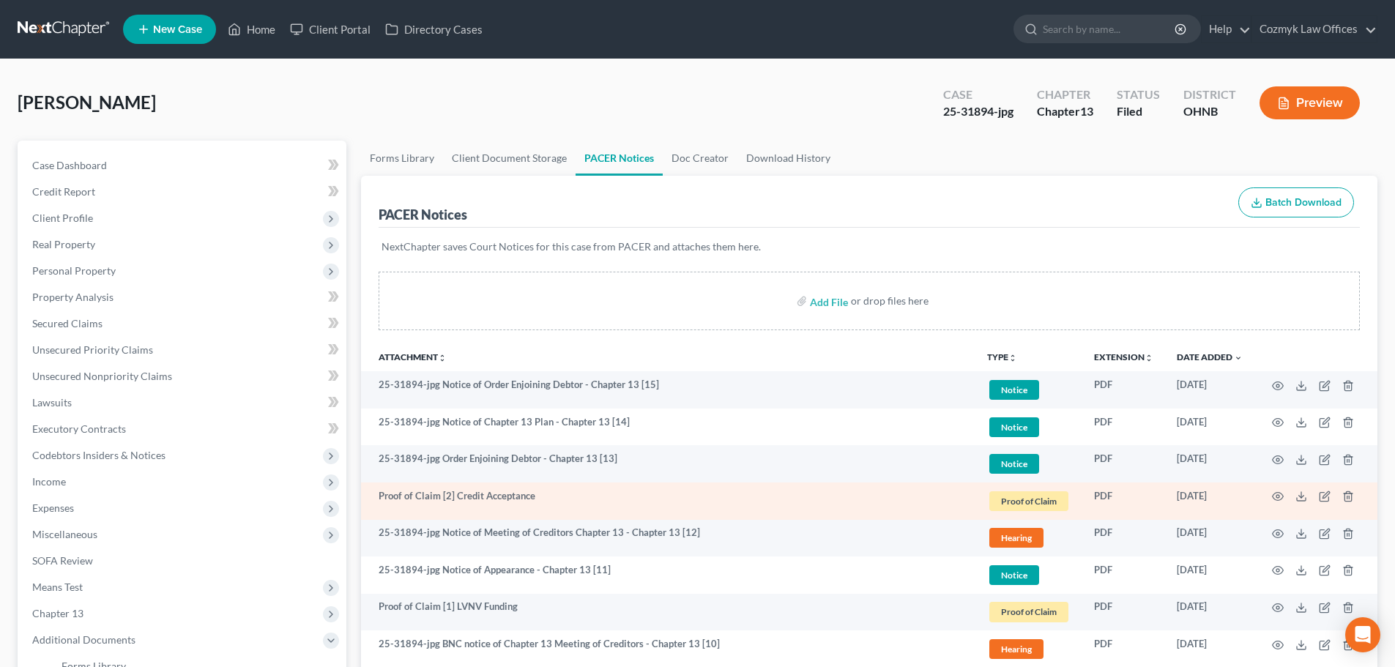
click at [1270, 492] on td at bounding box center [1315, 501] width 123 height 37
click at [1277, 495] on circle "button" at bounding box center [1277, 496] width 3 height 3
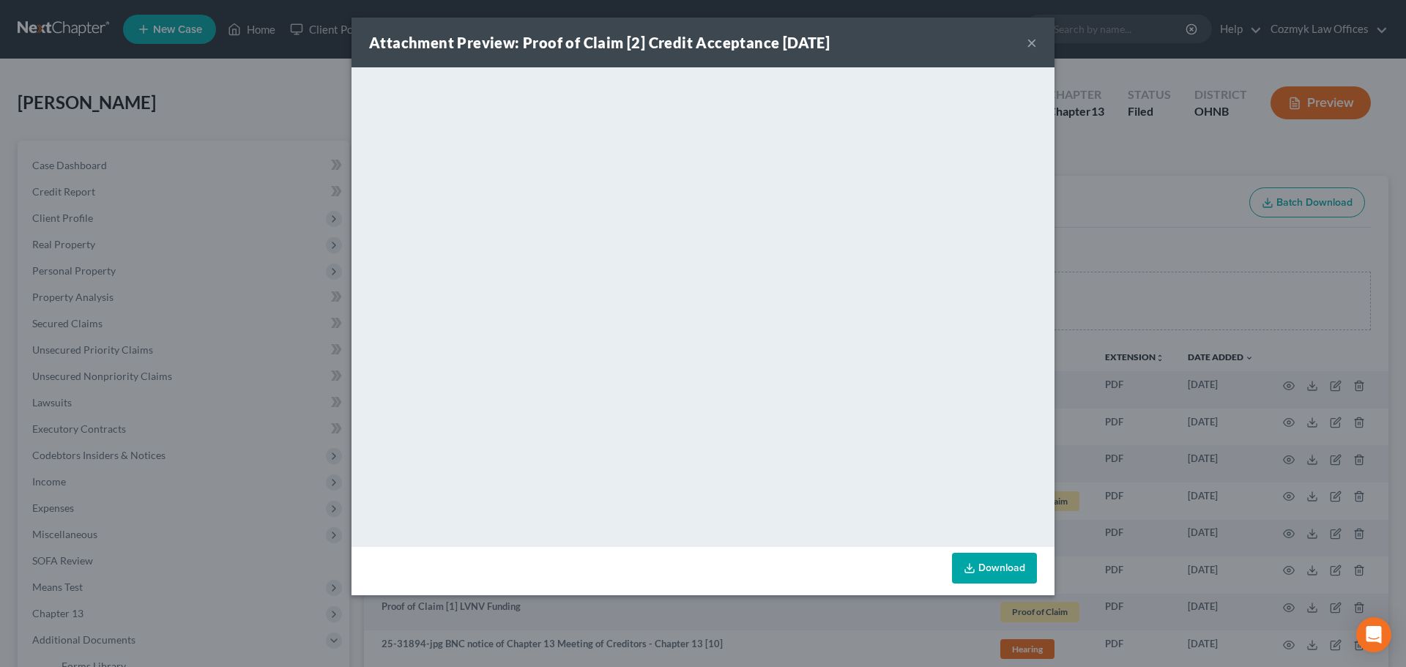
click at [1035, 51] on button "×" at bounding box center [1032, 43] width 10 height 18
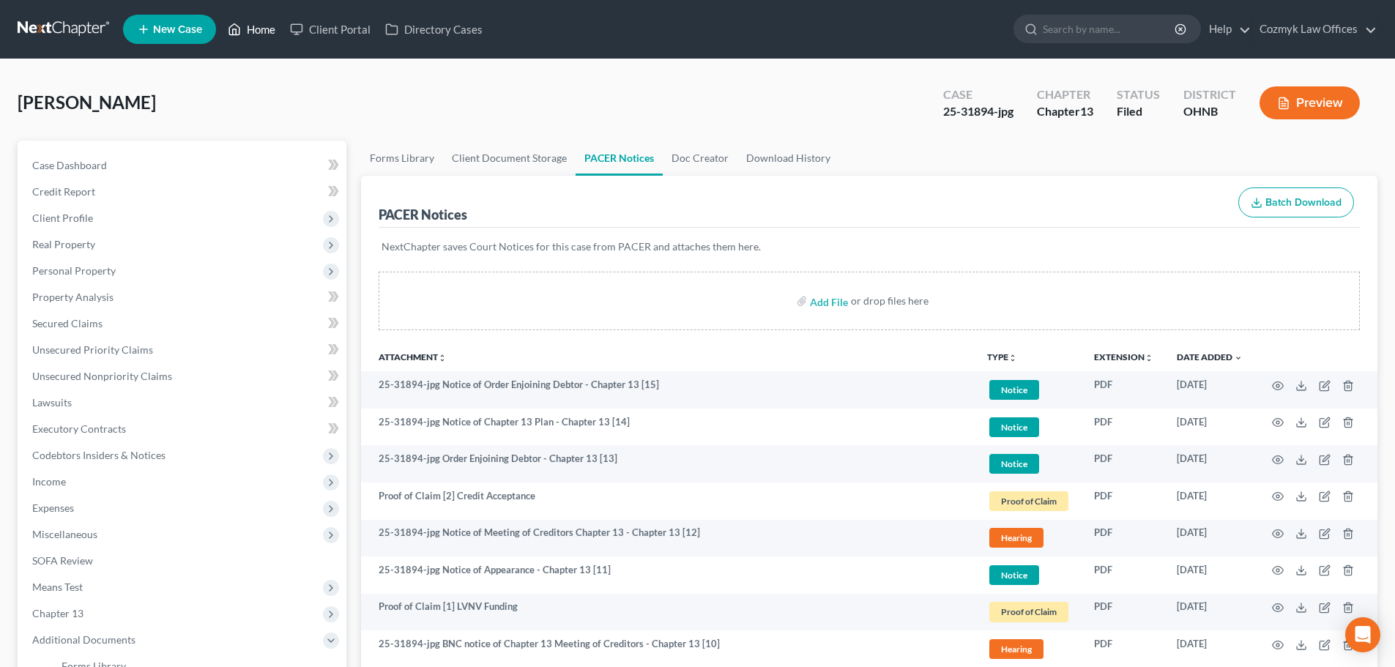
click at [267, 32] on link "Home" at bounding box center [251, 29] width 62 height 26
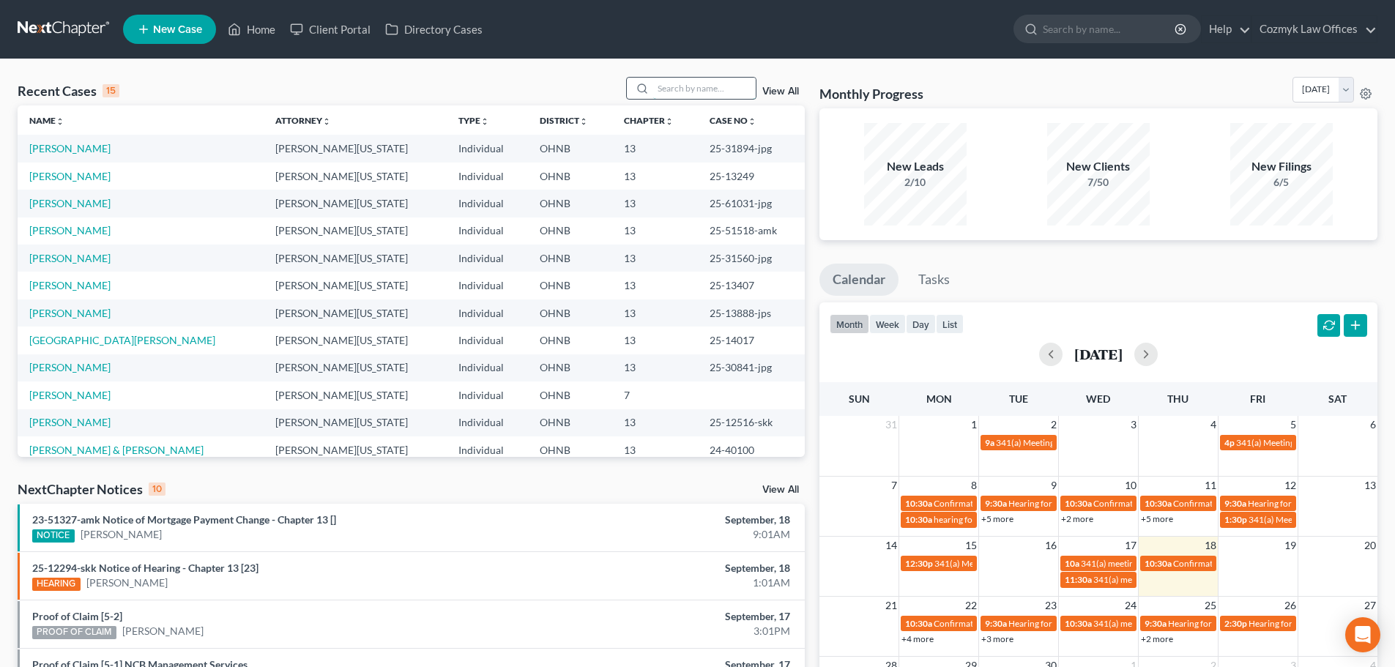
click at [673, 85] on input "search" at bounding box center [704, 88] width 103 height 21
type input "speights"
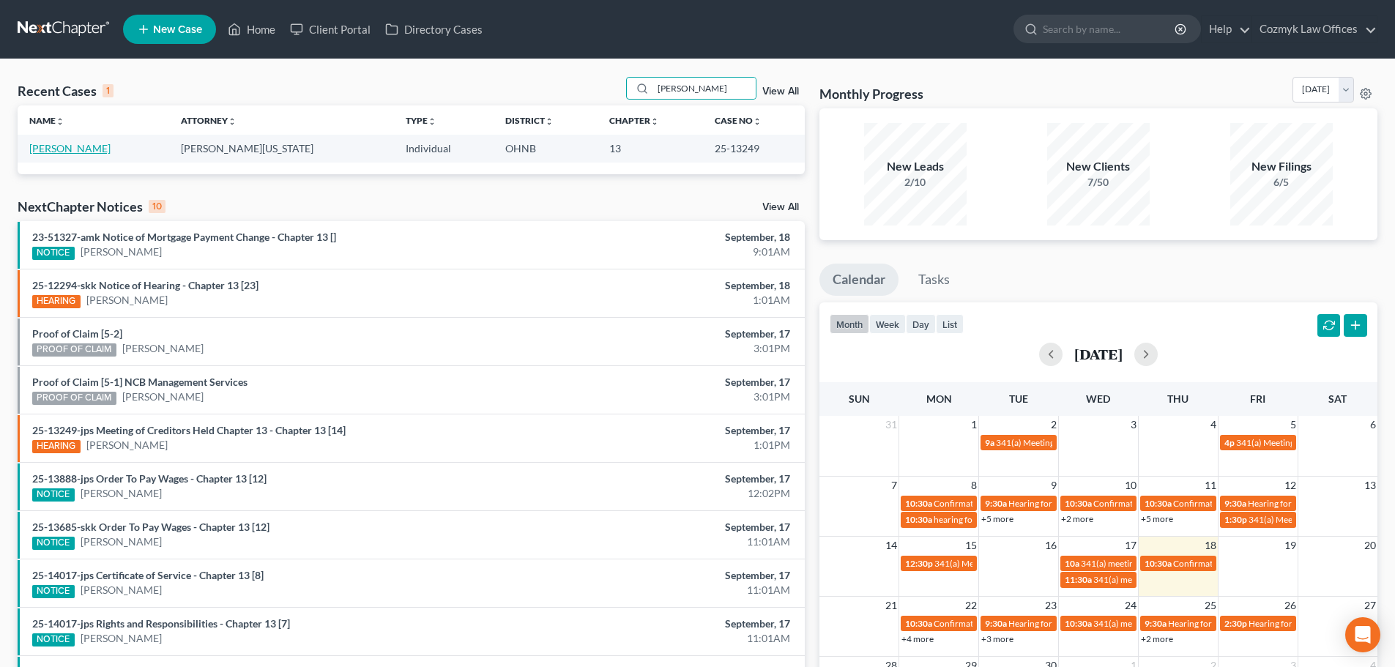
click at [89, 148] on link "Speights, April" at bounding box center [69, 148] width 81 height 12
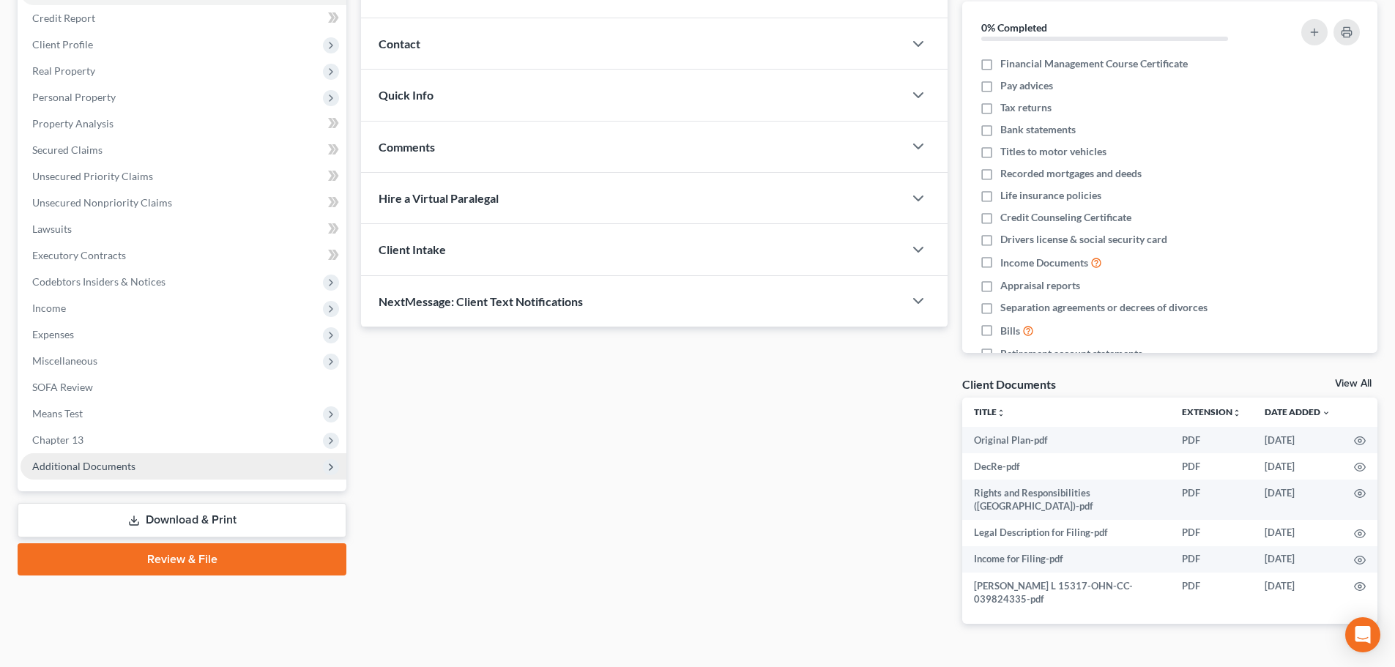
scroll to position [196, 0]
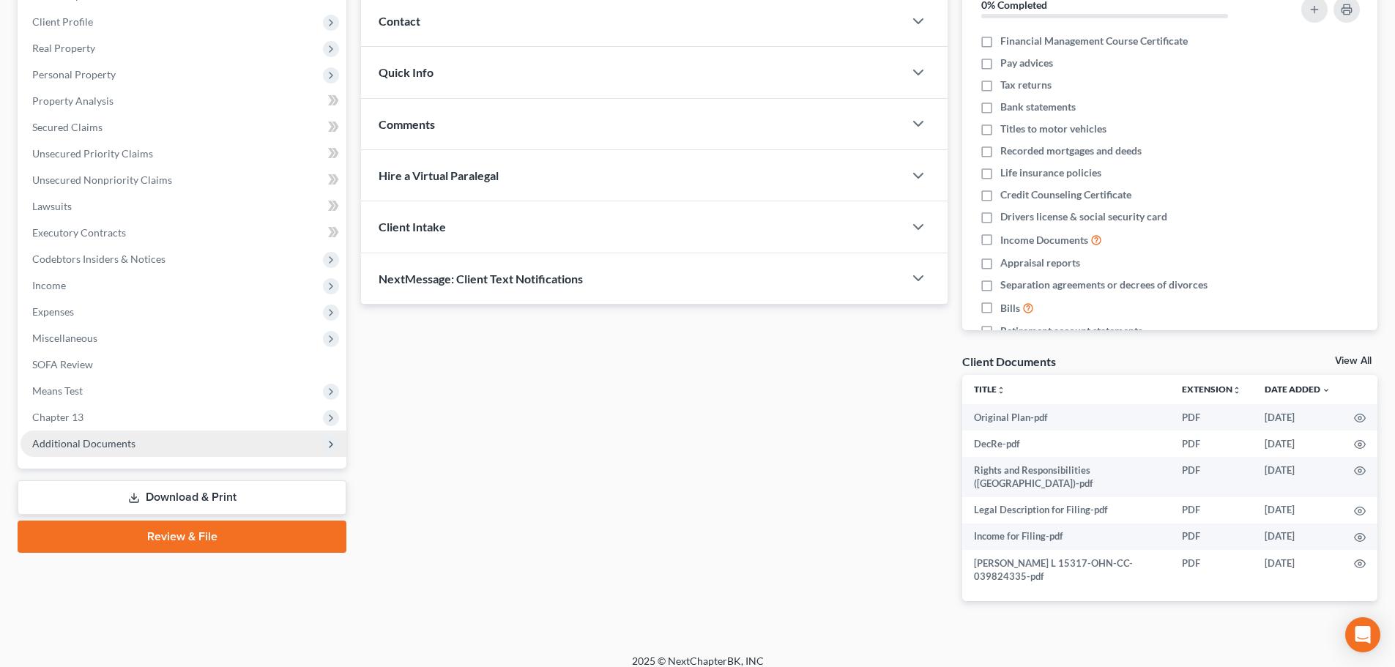
click at [153, 445] on span "Additional Documents" at bounding box center [184, 444] width 326 height 26
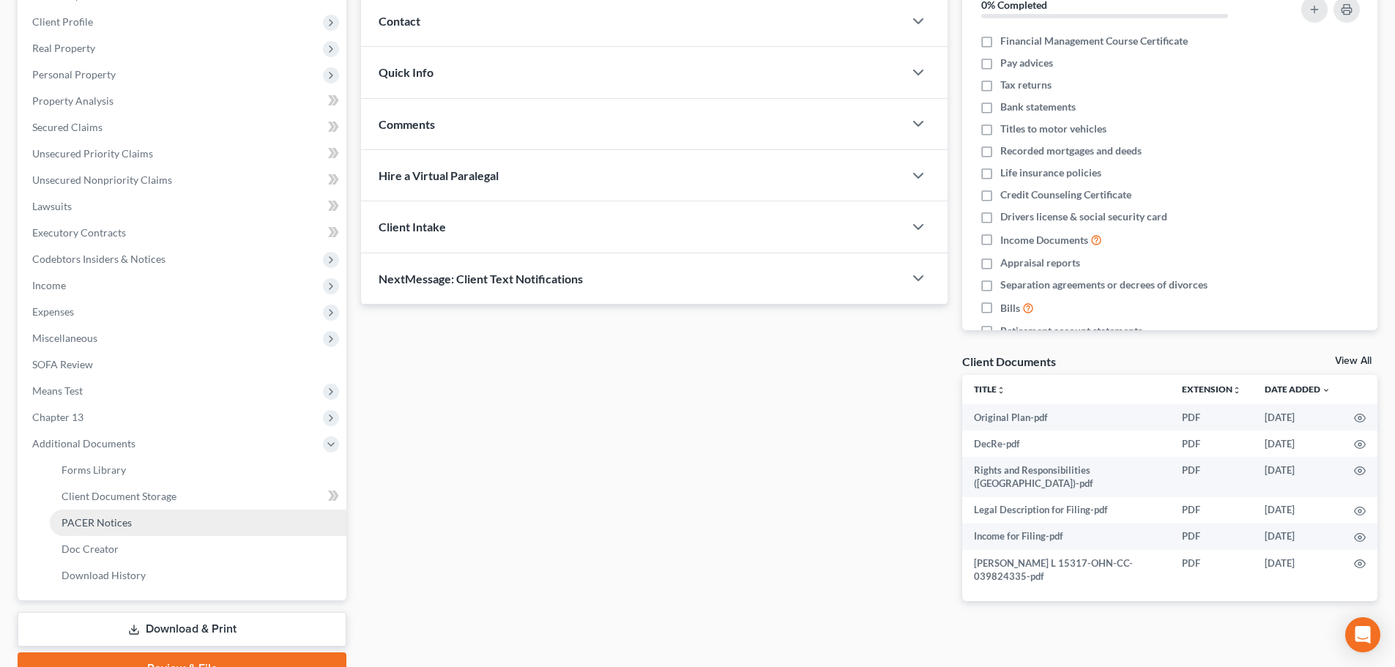
click at [151, 521] on link "PACER Notices" at bounding box center [198, 523] width 297 height 26
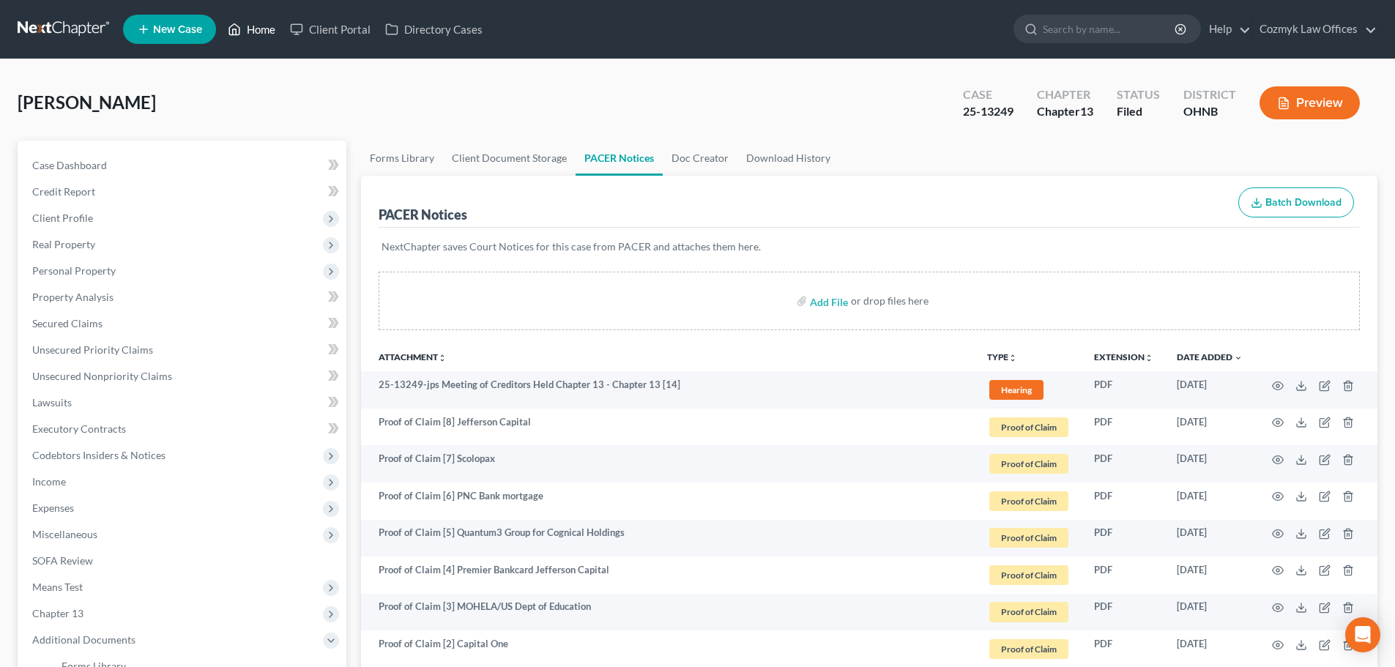
drag, startPoint x: 253, startPoint y: 22, endPoint x: 438, endPoint y: 93, distance: 198.4
click at [253, 22] on link "Home" at bounding box center [251, 29] width 62 height 26
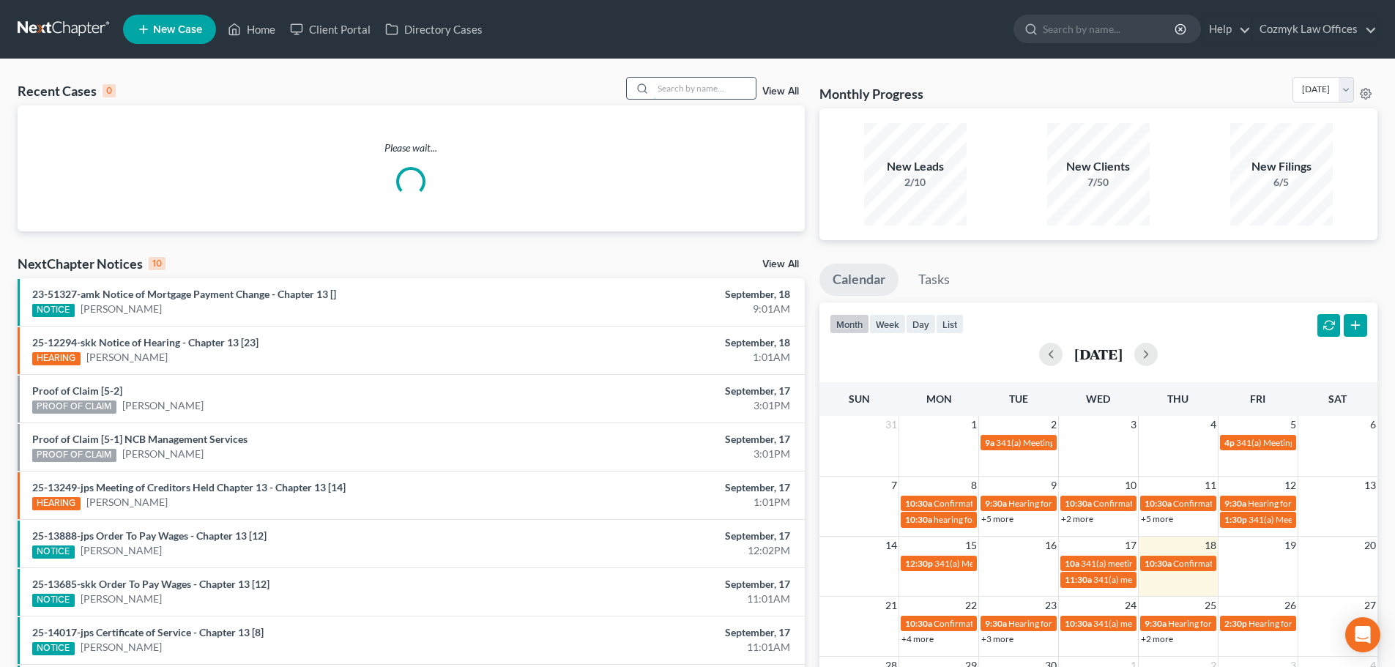
click at [673, 93] on input "search" at bounding box center [704, 88] width 103 height 21
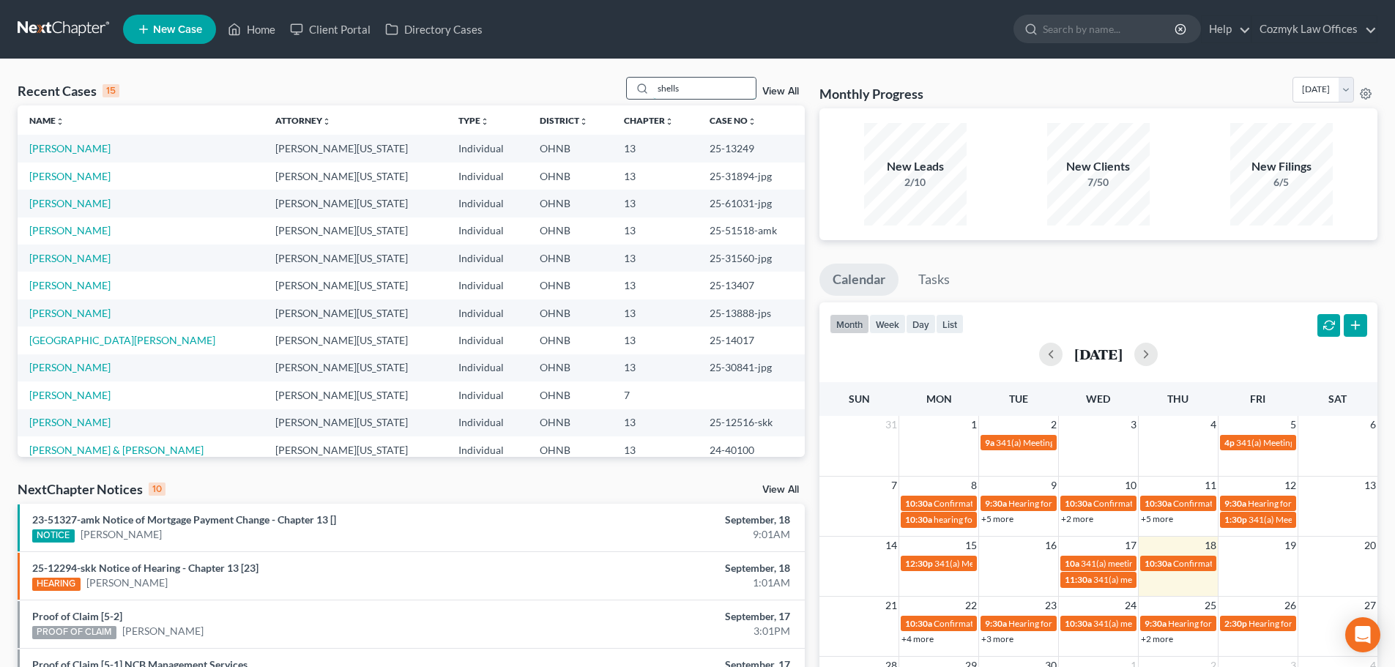
type input "shells"
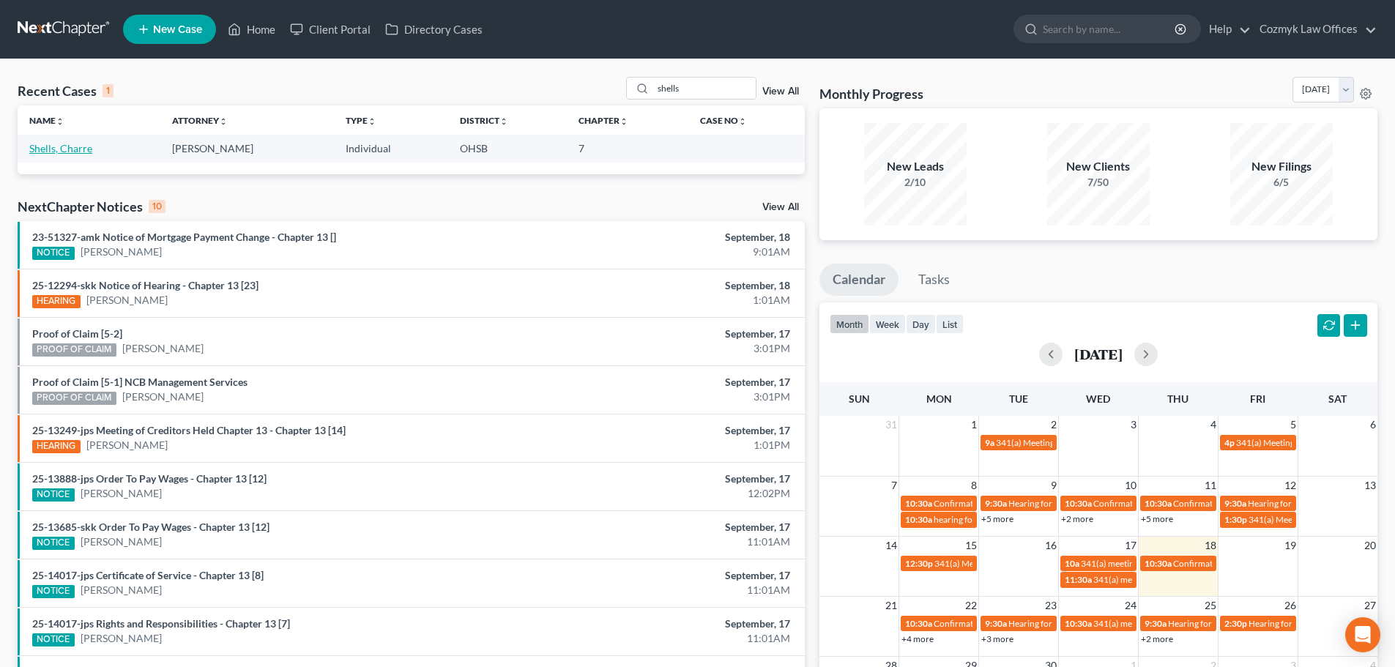
click at [90, 152] on link "Shells, Charre" at bounding box center [60, 148] width 63 height 12
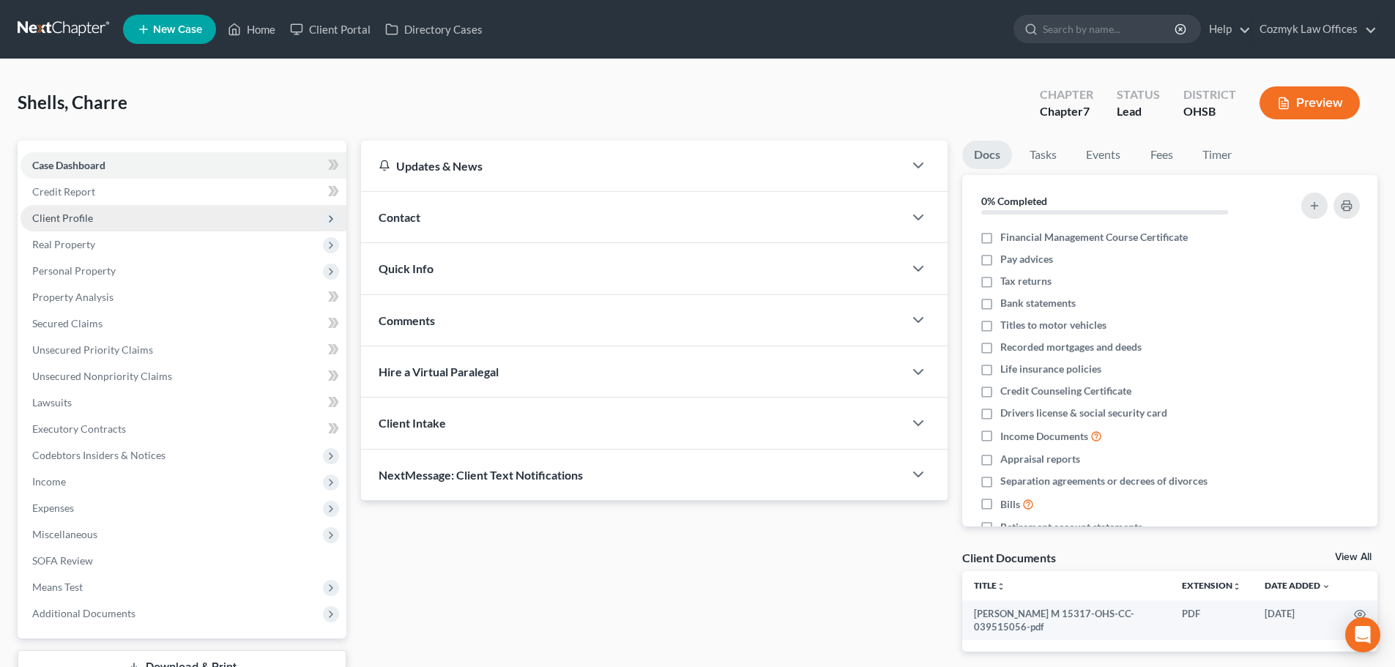
click at [70, 215] on span "Client Profile" at bounding box center [62, 218] width 61 height 12
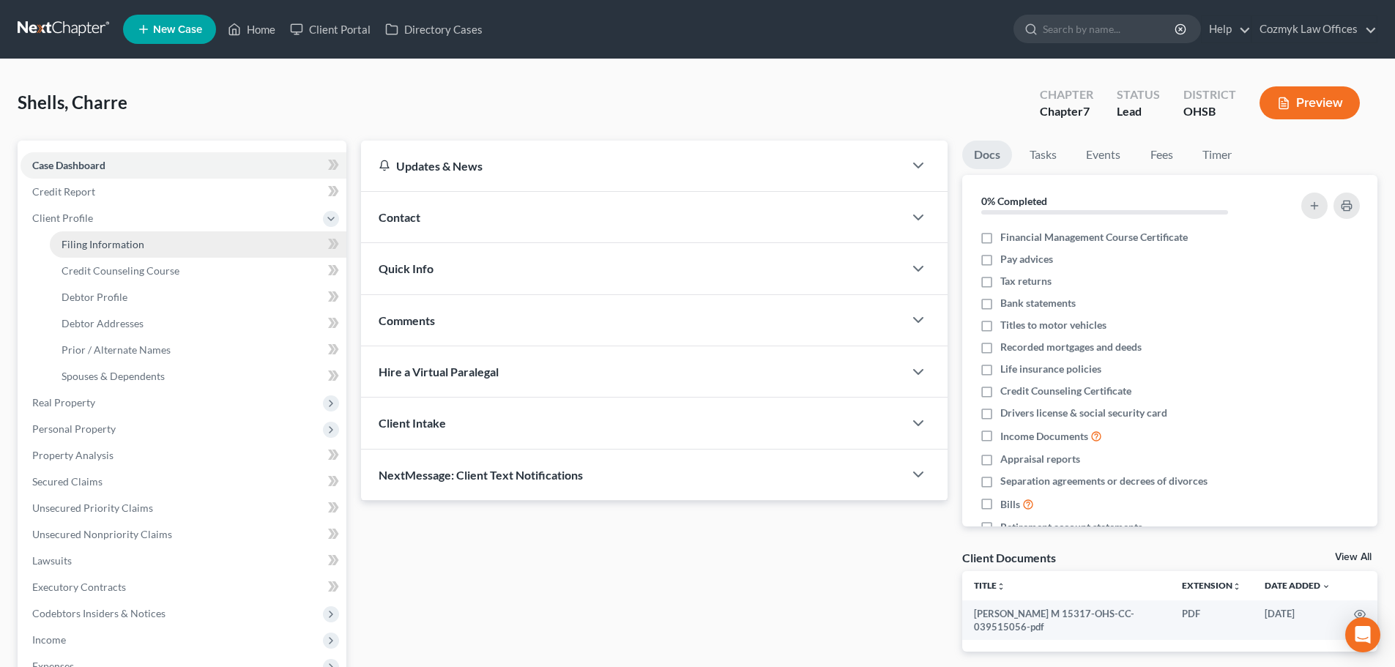
click at [81, 236] on link "Filing Information" at bounding box center [198, 244] width 297 height 26
select select "1"
select select "0"
select select "36"
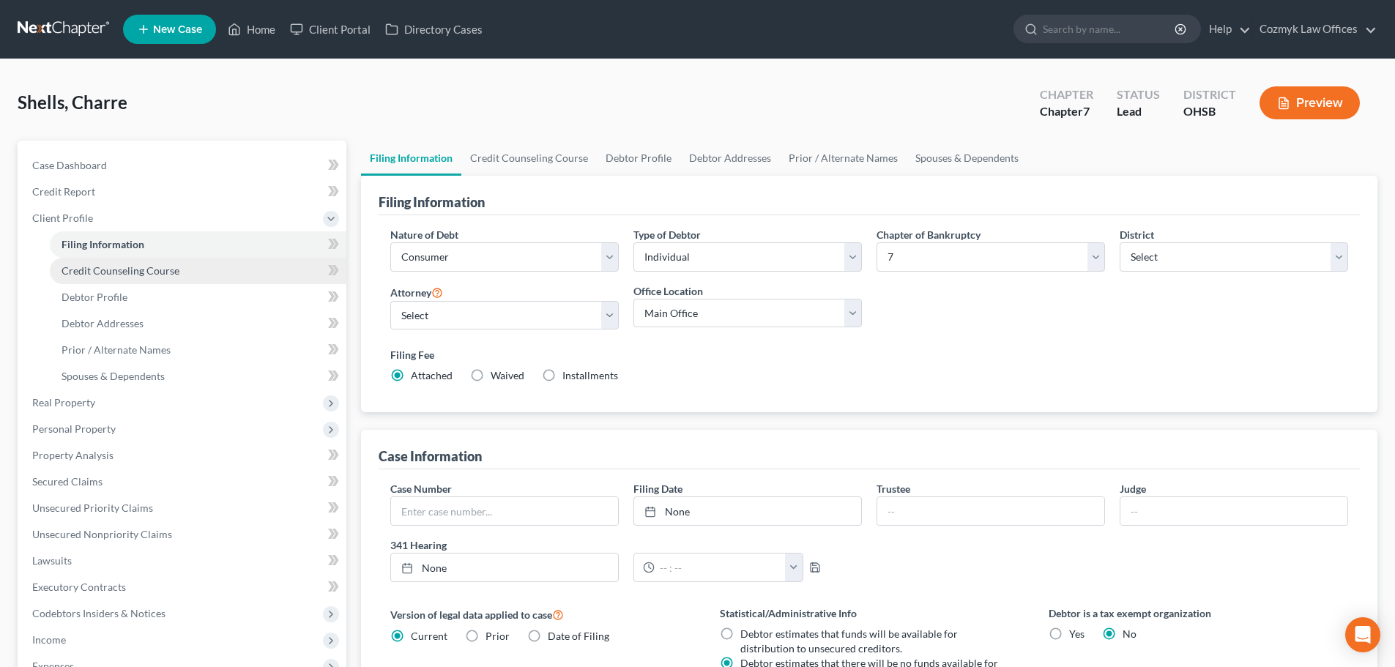
click at [89, 266] on span "Credit Counseling Course" at bounding box center [121, 270] width 118 height 12
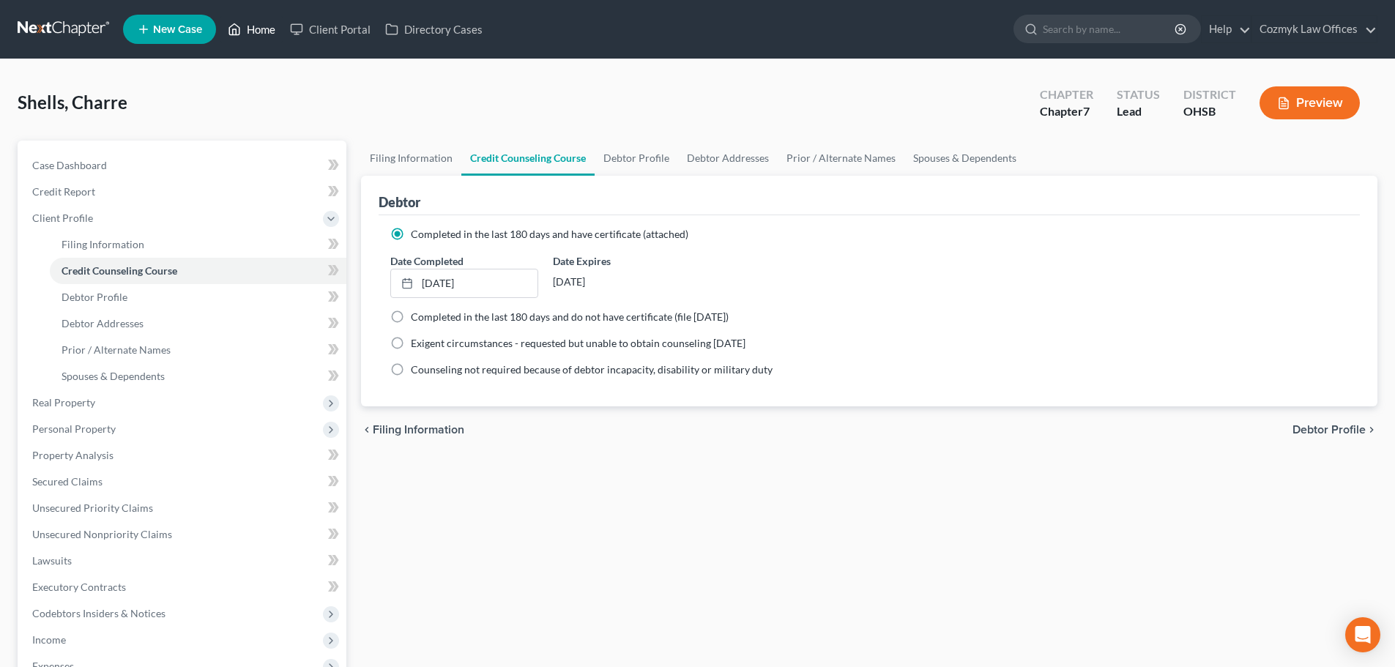
click at [268, 32] on link "Home" at bounding box center [251, 29] width 62 height 26
